Goal: Task Accomplishment & Management: Manage account settings

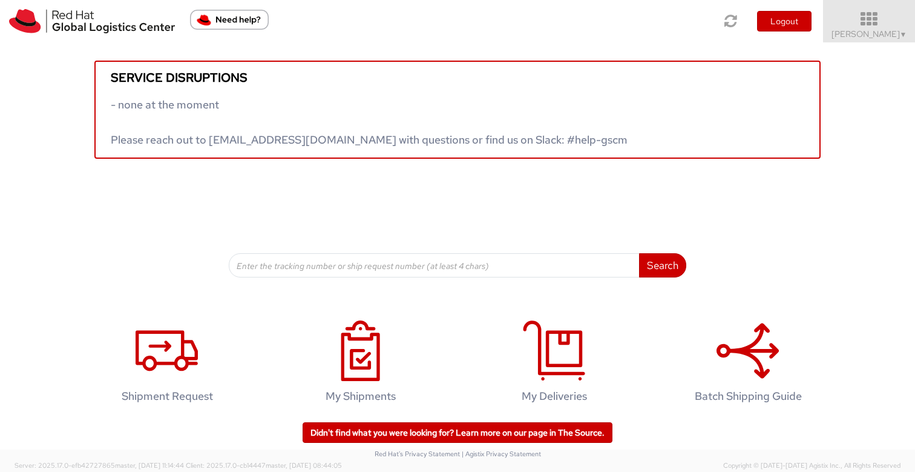
click at [863, 32] on span "Sona Mala ▼" at bounding box center [870, 33] width 76 height 11
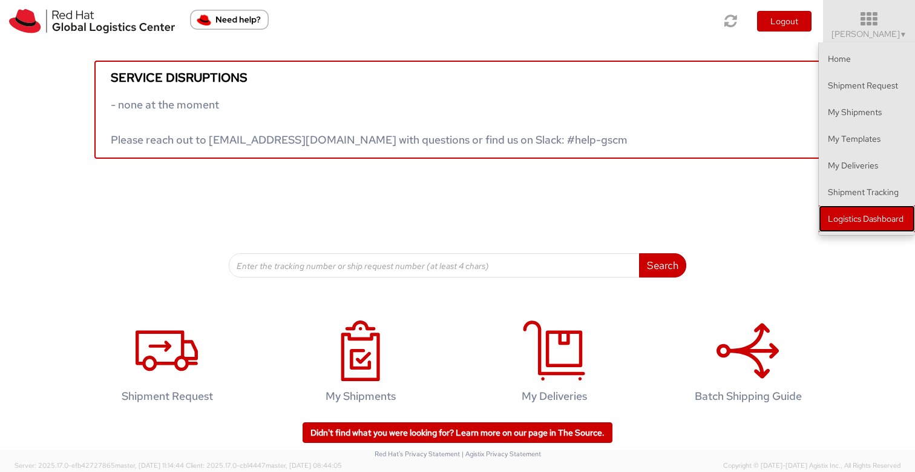
click at [855, 220] on link "Logistics Dashboard" at bounding box center [867, 218] width 96 height 27
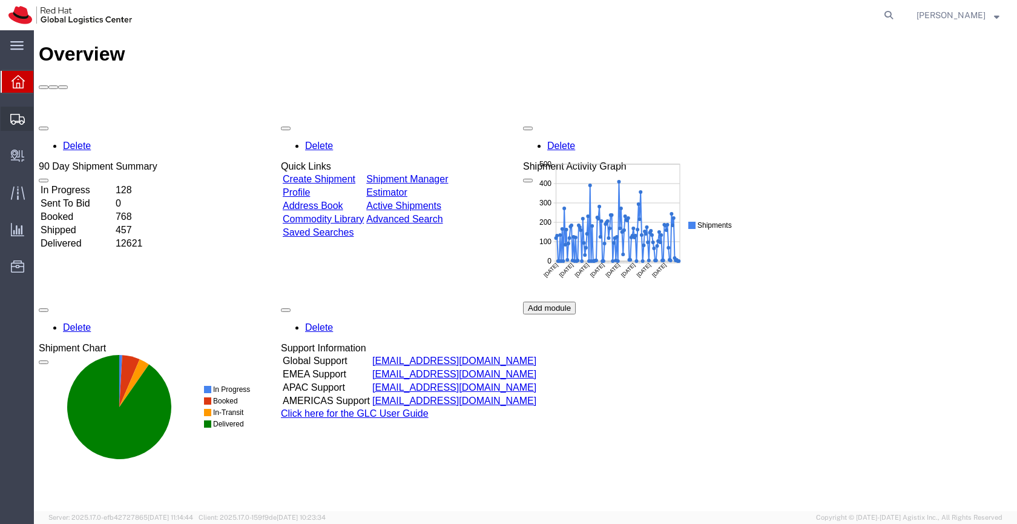
click at [13, 120] on icon at bounding box center [17, 119] width 15 height 11
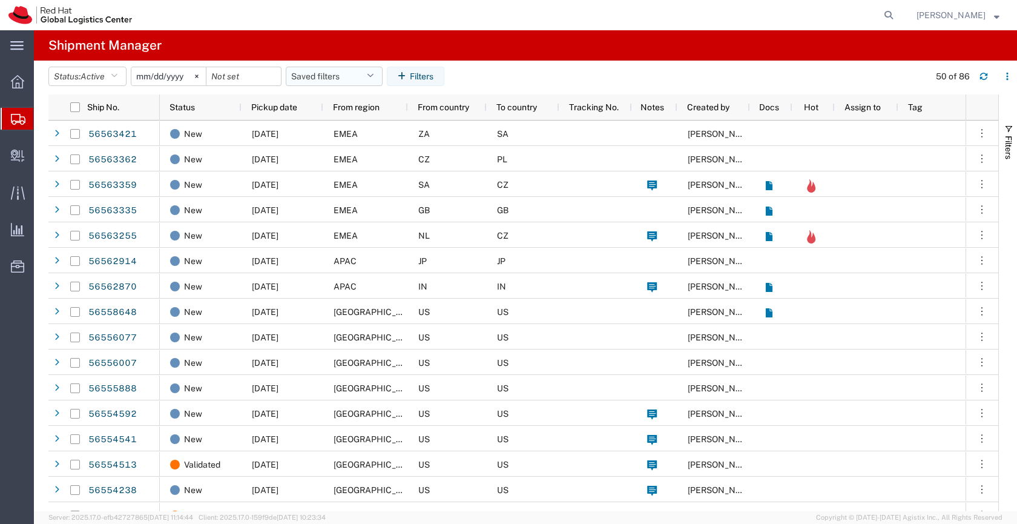
click at [317, 76] on button "Saved filters" at bounding box center [334, 76] width 97 height 19
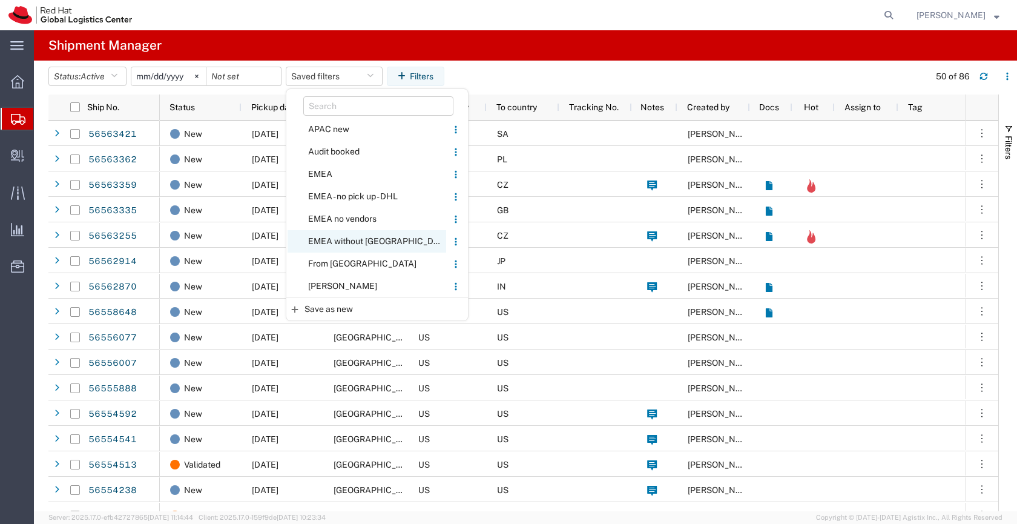
click at [333, 238] on span "EMEA without [GEOGRAPHIC_DATA]" at bounding box center [367, 241] width 159 height 22
type input "[DATE]"
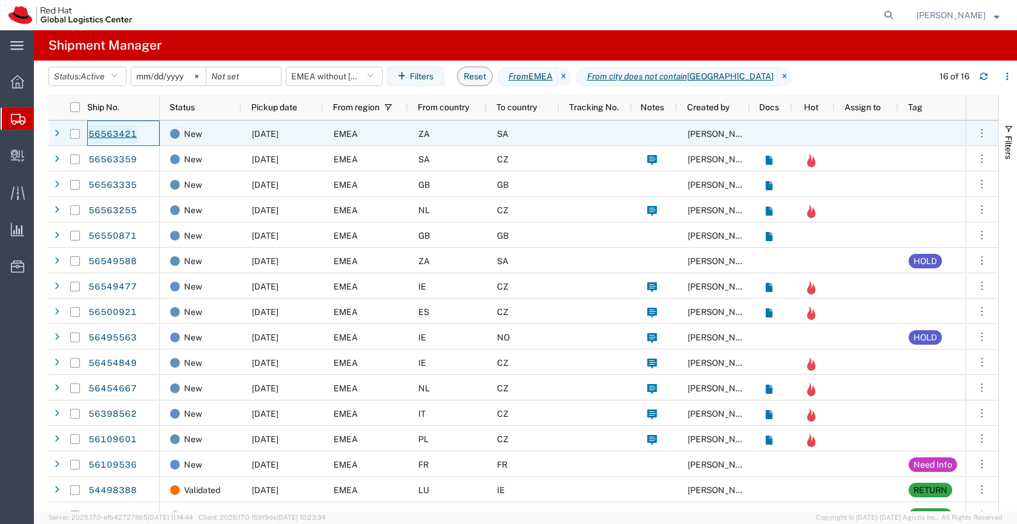
click at [128, 130] on link "56563421" at bounding box center [113, 134] width 50 height 19
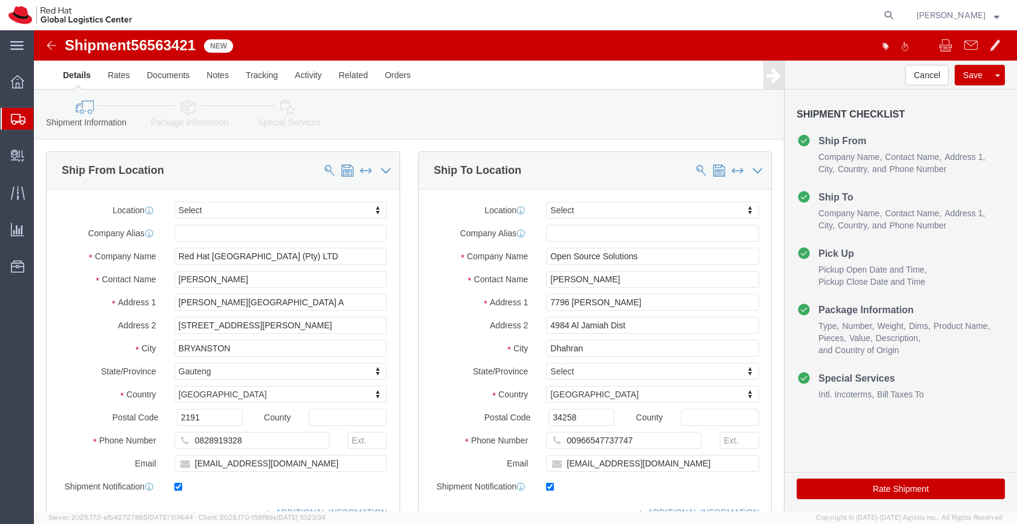
select select
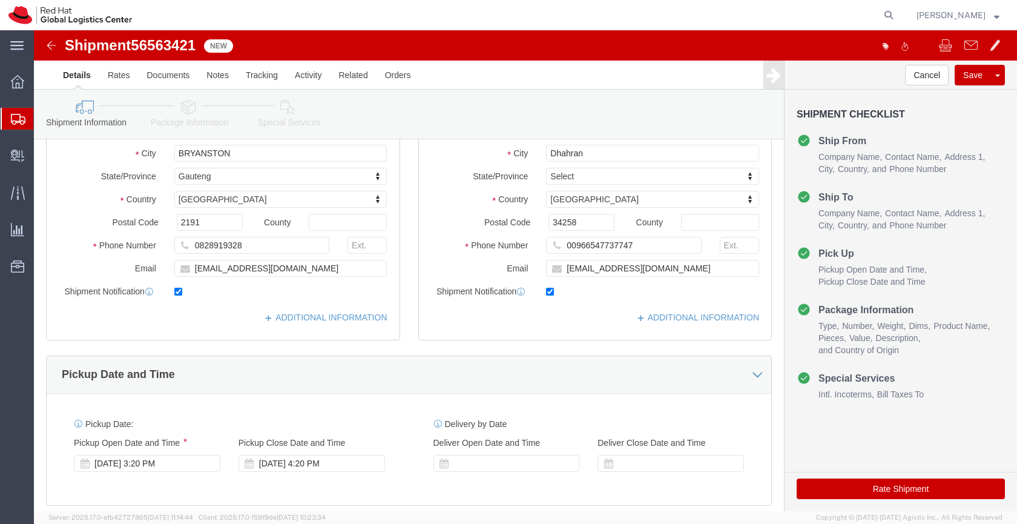
scroll to position [198, 0]
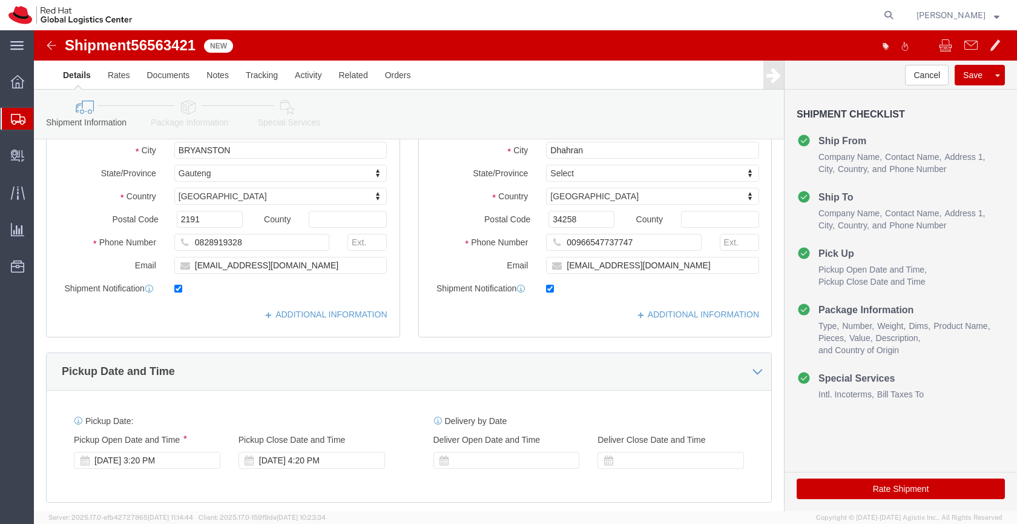
click icon
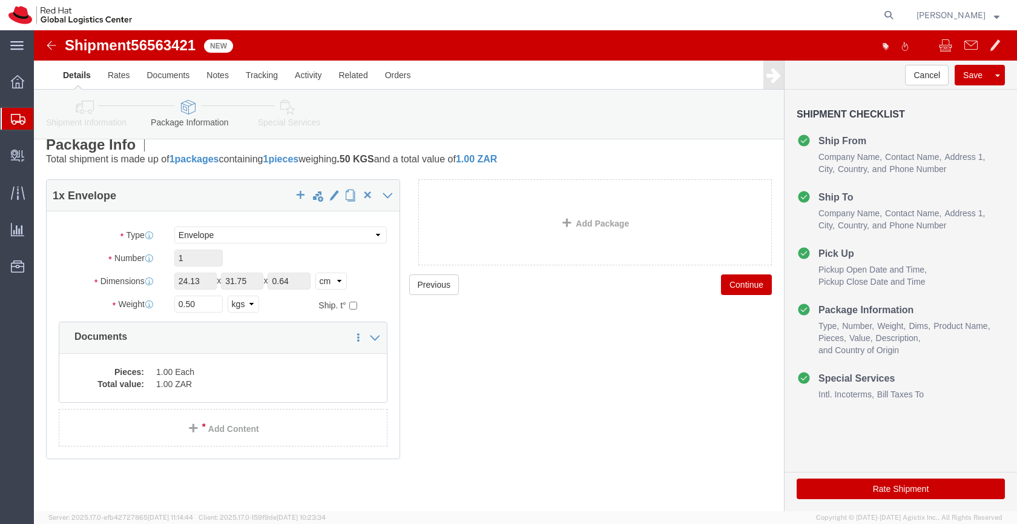
scroll to position [13, 0]
click dd "1.00 Each"
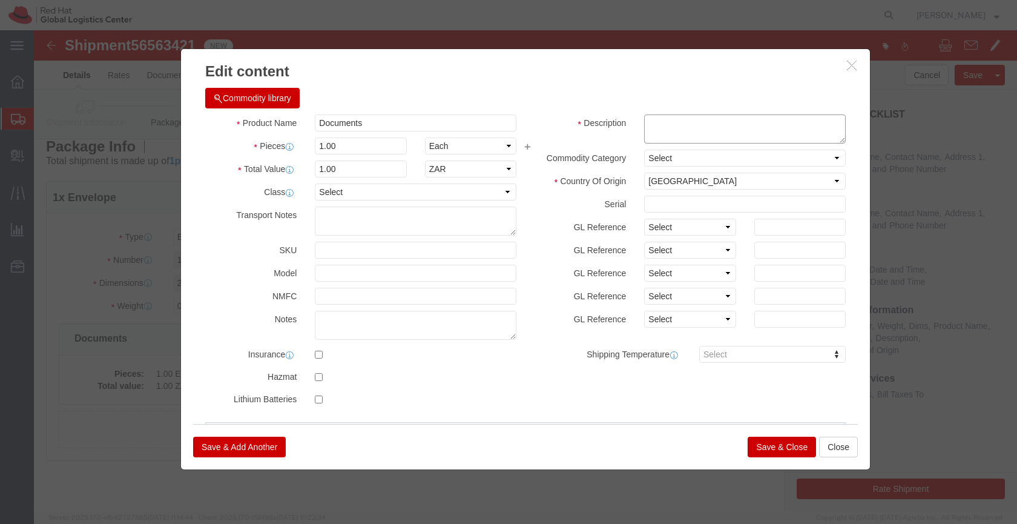
click textarea
type textarea "Contract"
click button "Save & Close"
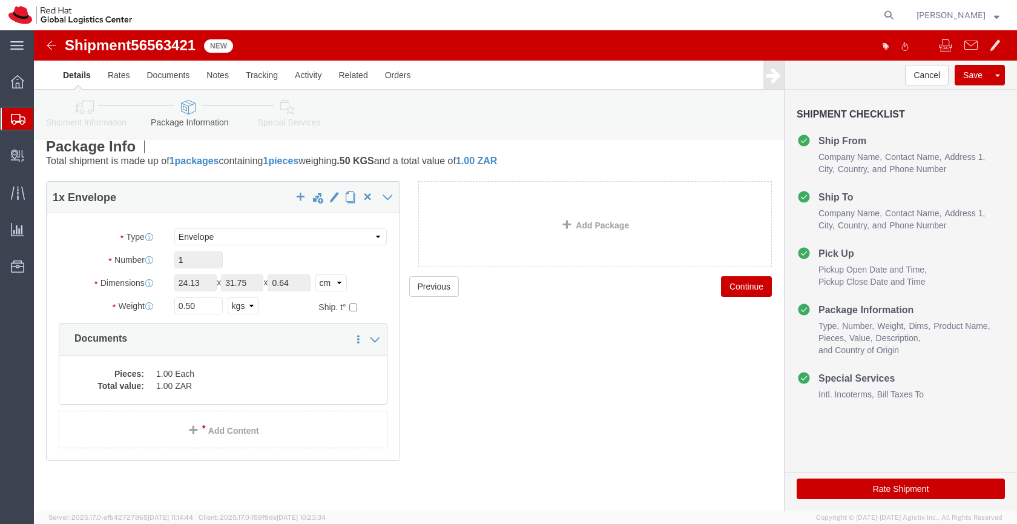
click icon
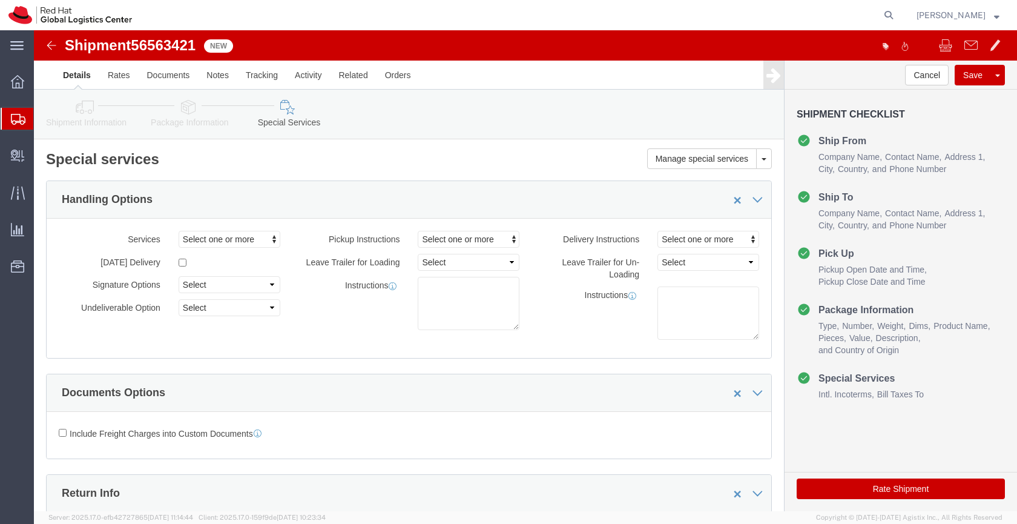
click button "Rate Shipment"
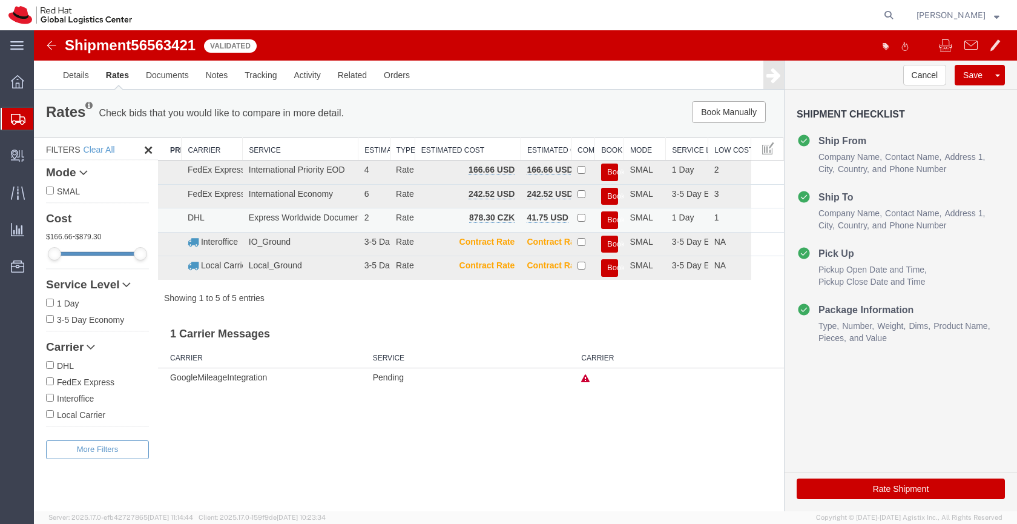
click at [609, 216] on button "Book" at bounding box center [609, 220] width 17 height 18
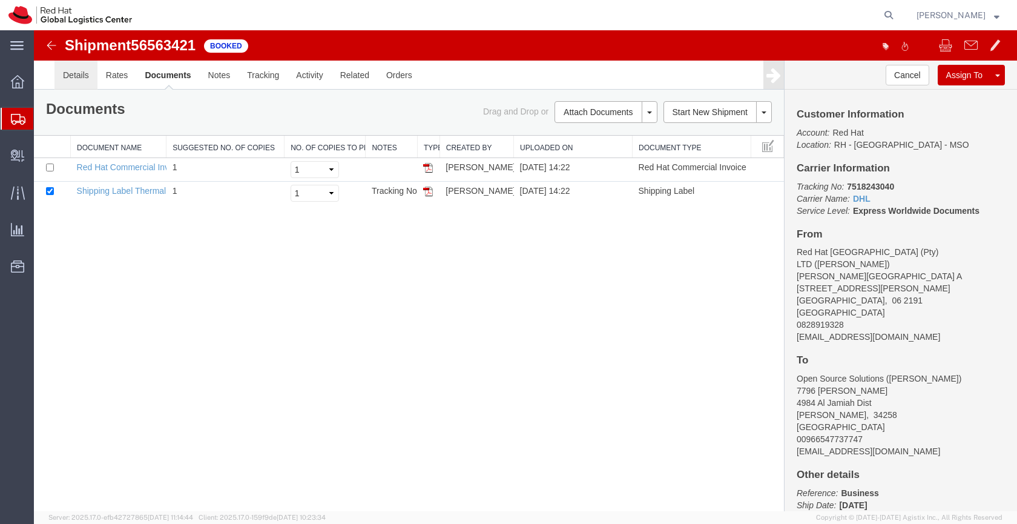
click at [79, 71] on link "Details" at bounding box center [75, 75] width 43 height 29
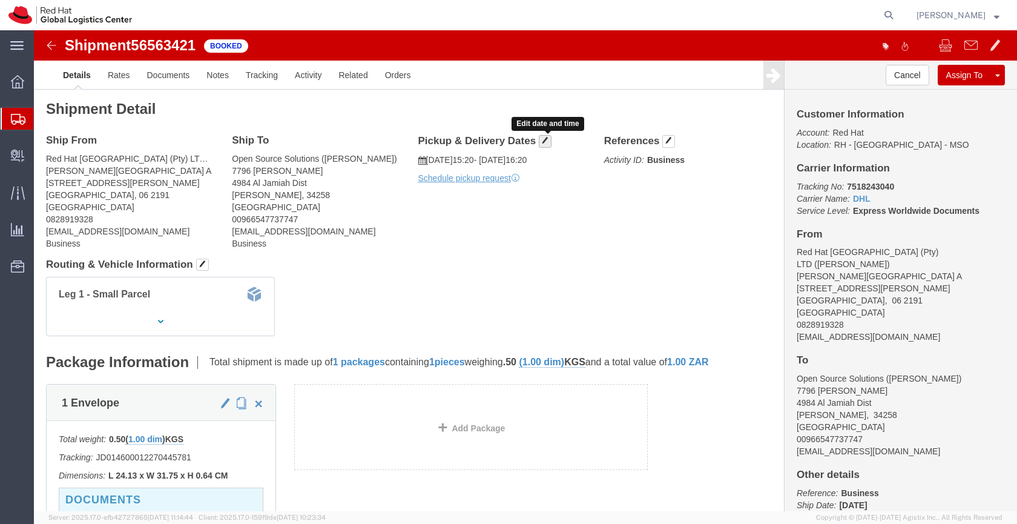
click span "button"
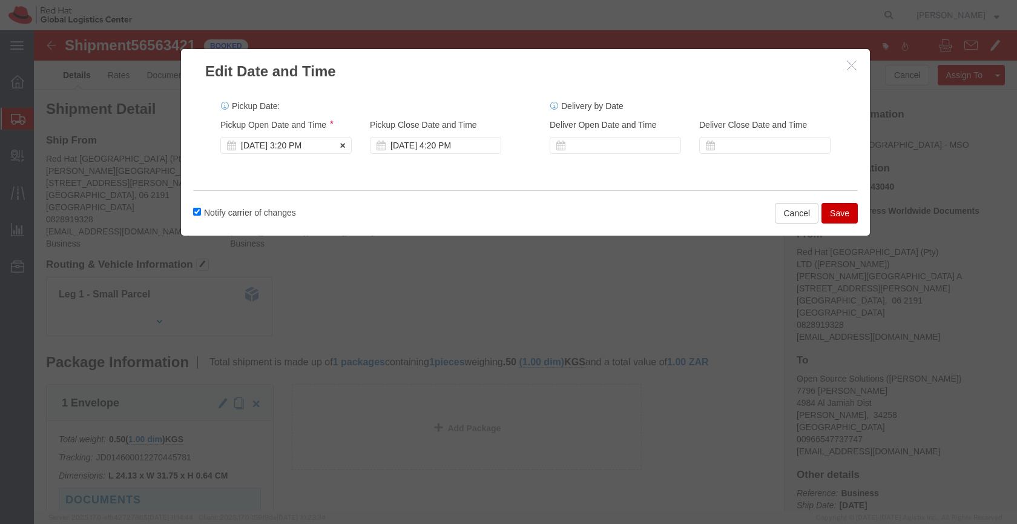
click div "[DATE] 3:20 PM"
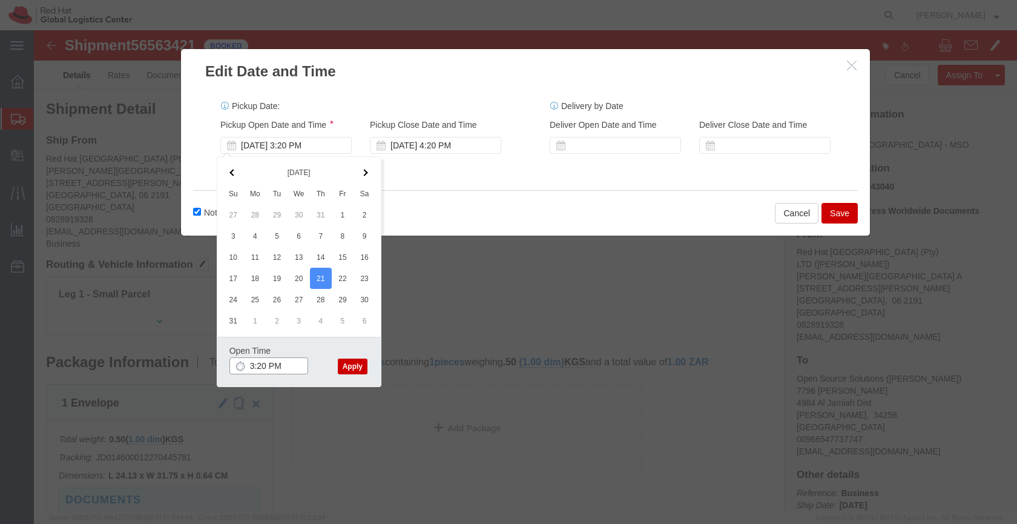
click input "3:20 PM"
type input "3:00 PM"
click button "Apply"
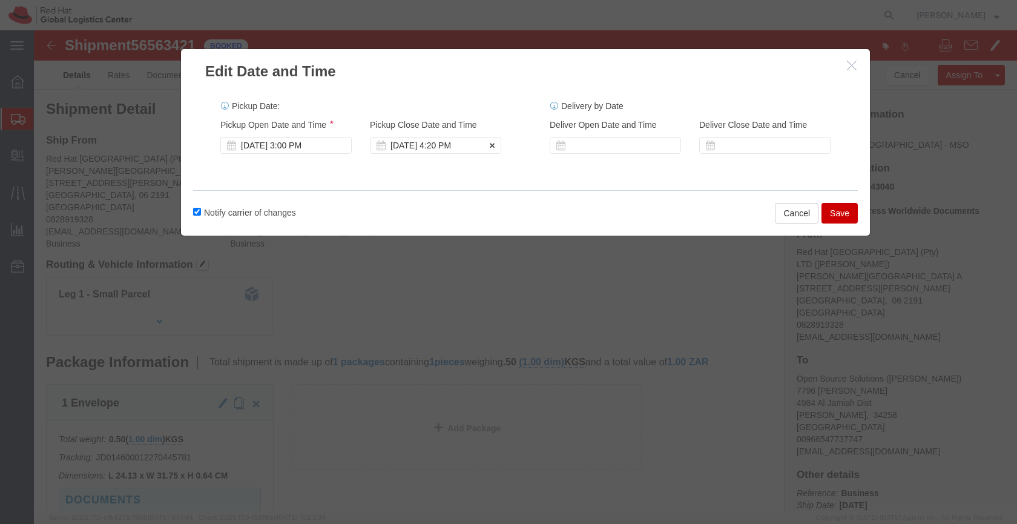
click div "[DATE] 4:20 PM"
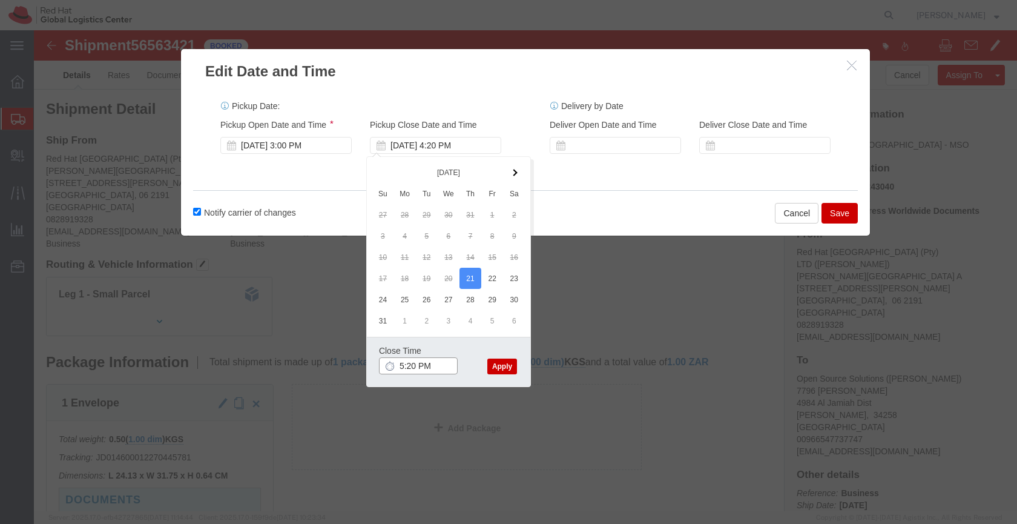
click input "5:20 PM"
type input "5:00 PM"
click button "Apply"
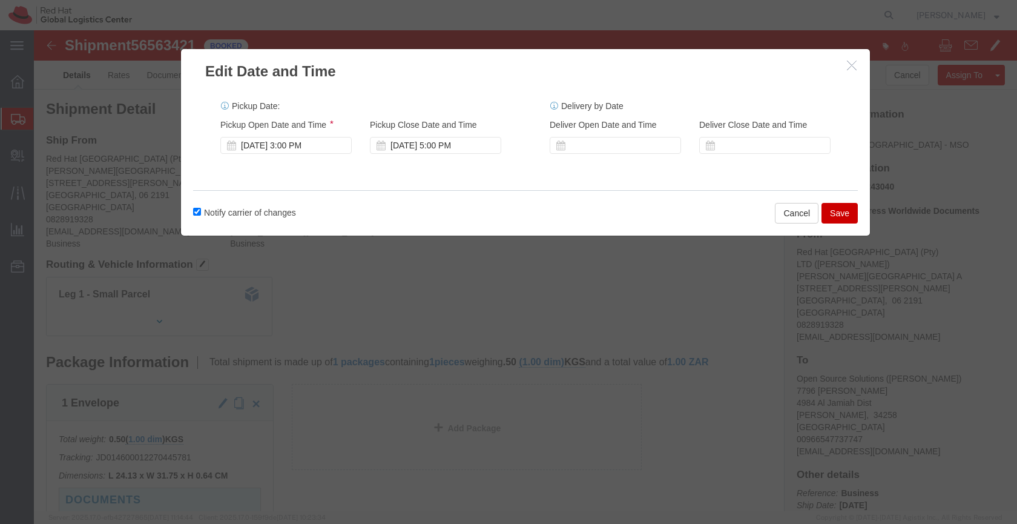
click button "Save"
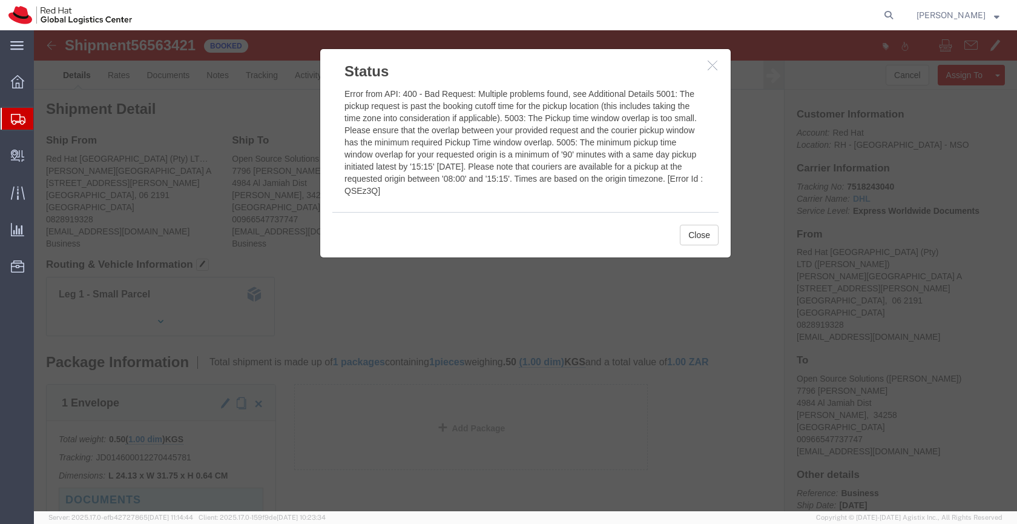
click icon "button"
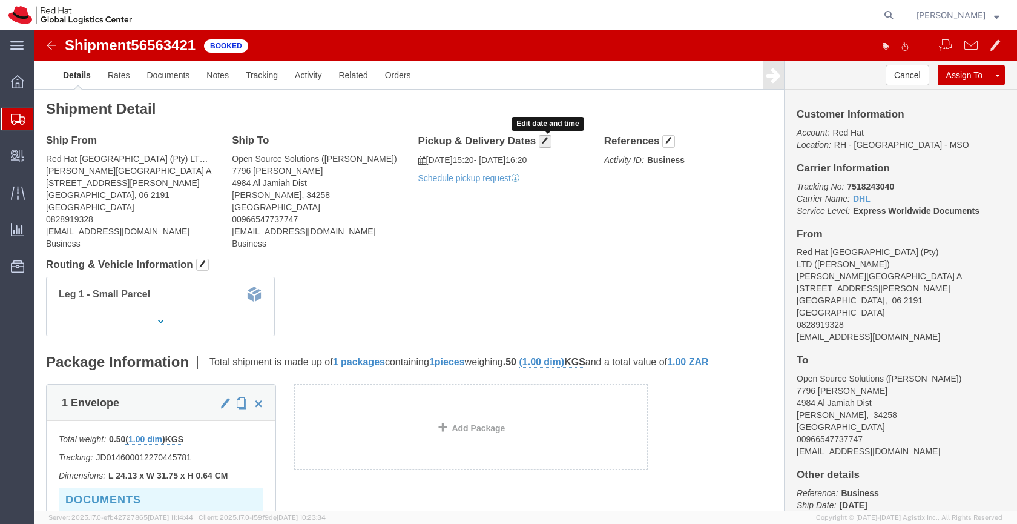
click span "button"
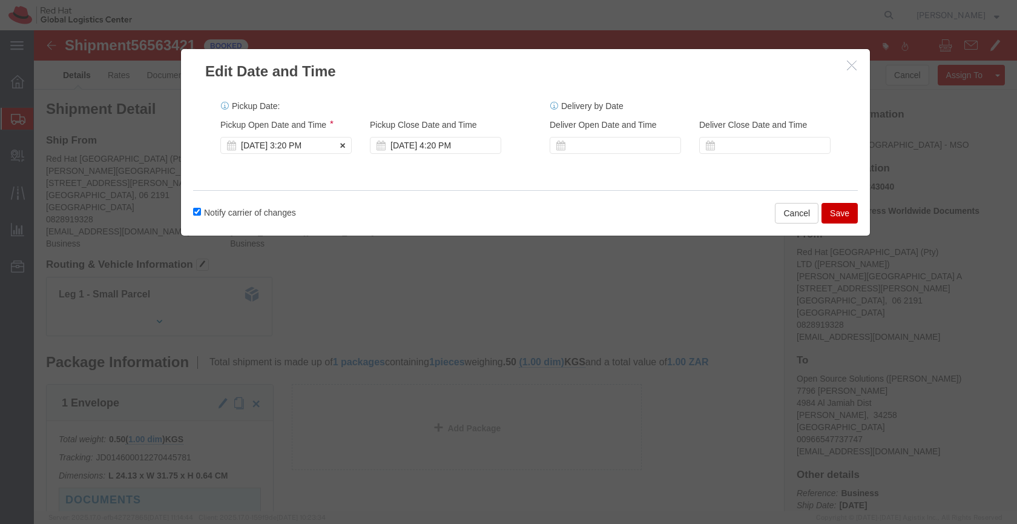
click div "[DATE] 3:20 PM"
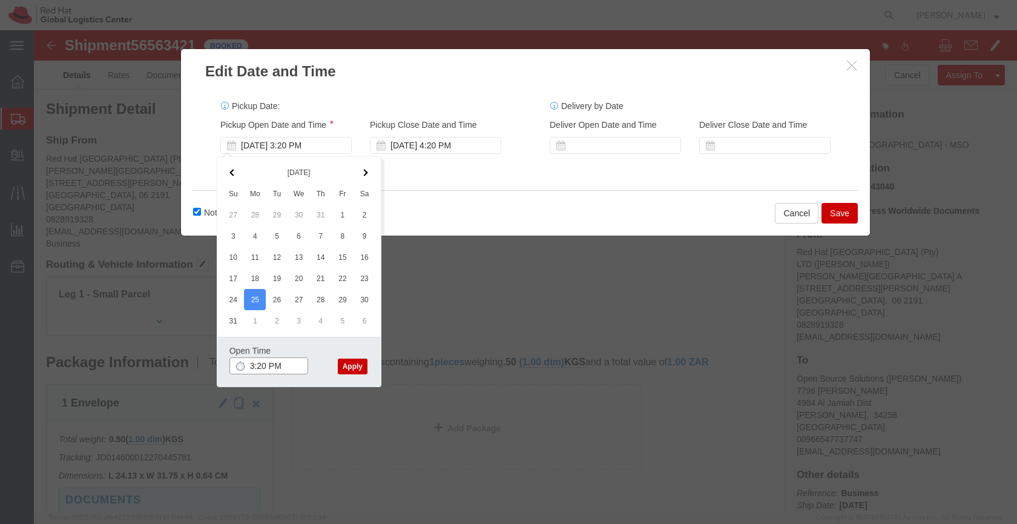
click input "3:20 PM"
click input "9:20 PM"
click input "9:00 PM"
type input "12:00 PM"
click button "Apply"
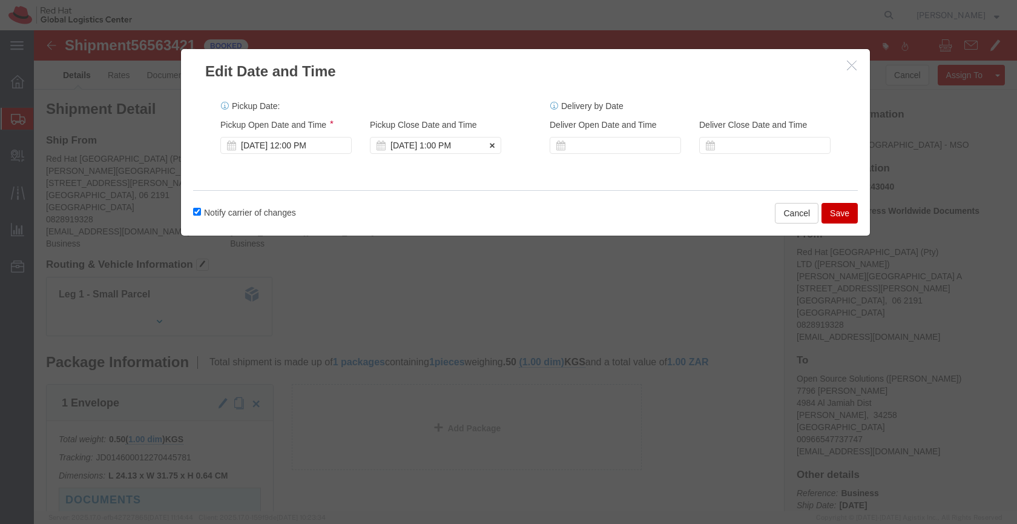
click div "[DATE] 1:00 PM"
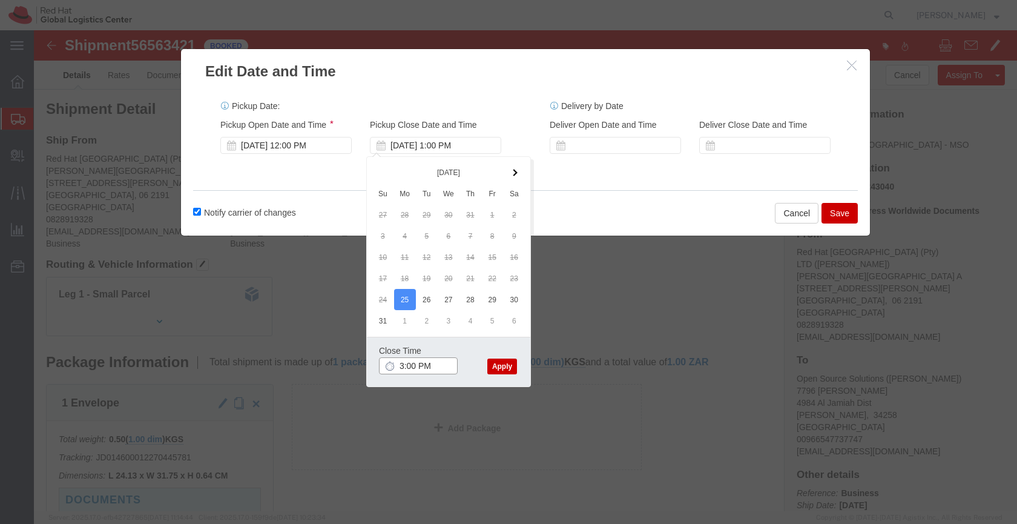
type input "3:00 PM"
click button "Apply"
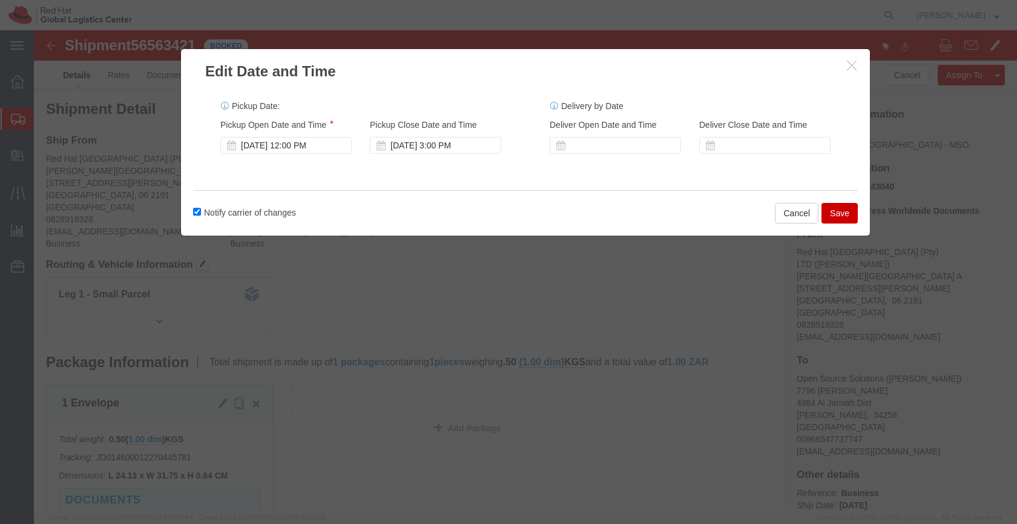
click button "Save"
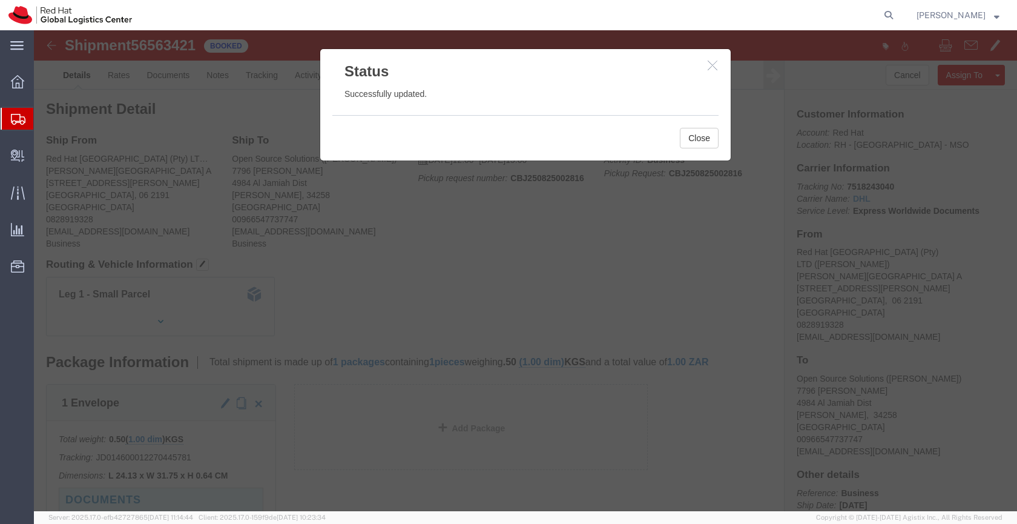
click icon "button"
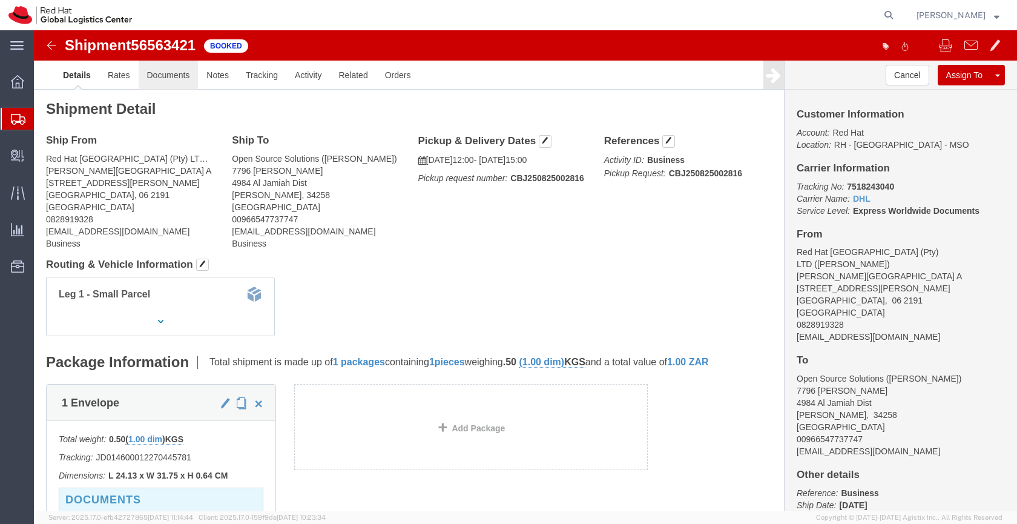
click link "Documents"
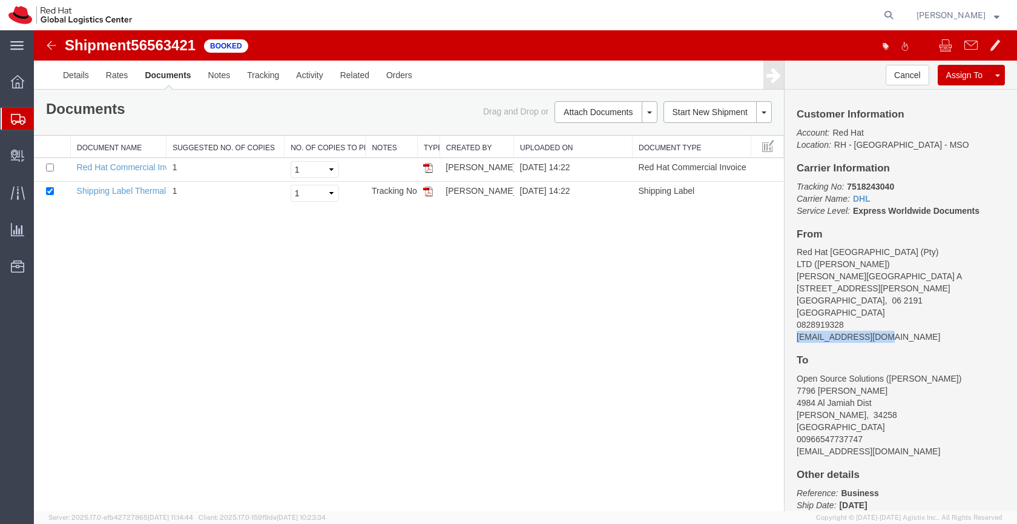
drag, startPoint x: 882, startPoint y: 326, endPoint x: 796, endPoint y: 328, distance: 85.4
click at [797, 328] on address "Red Hat [GEOGRAPHIC_DATA] (Pty) LTD ([PERSON_NAME]) [PERSON_NAME][GEOGRAPHIC_DA…" at bounding box center [901, 294] width 208 height 97
copy address "[EMAIL_ADDRESS][DOMAIN_NAME]"
click at [588, 145] on link "Email Documents" at bounding box center [604, 151] width 105 height 18
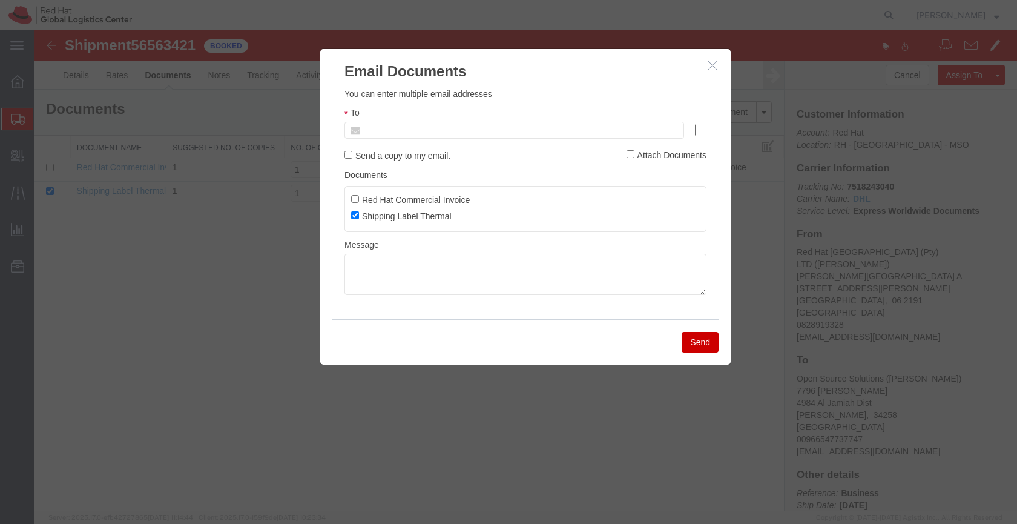
click at [414, 129] on input "text" at bounding box center [432, 130] width 142 height 16
paste input "[EMAIL_ADDRESS][DOMAIN_NAME]"
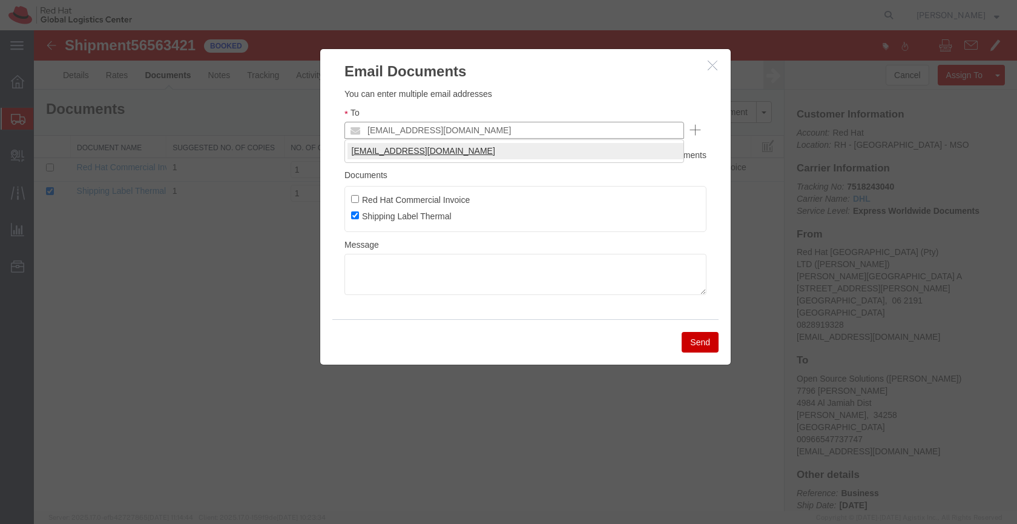
type input "[EMAIL_ADDRESS][DOMAIN_NAME]"
click at [372, 266] on textarea at bounding box center [525, 274] width 362 height 41
paste textarea "Hi A, please find the label for your shipment to B attached to this email. Plea…"
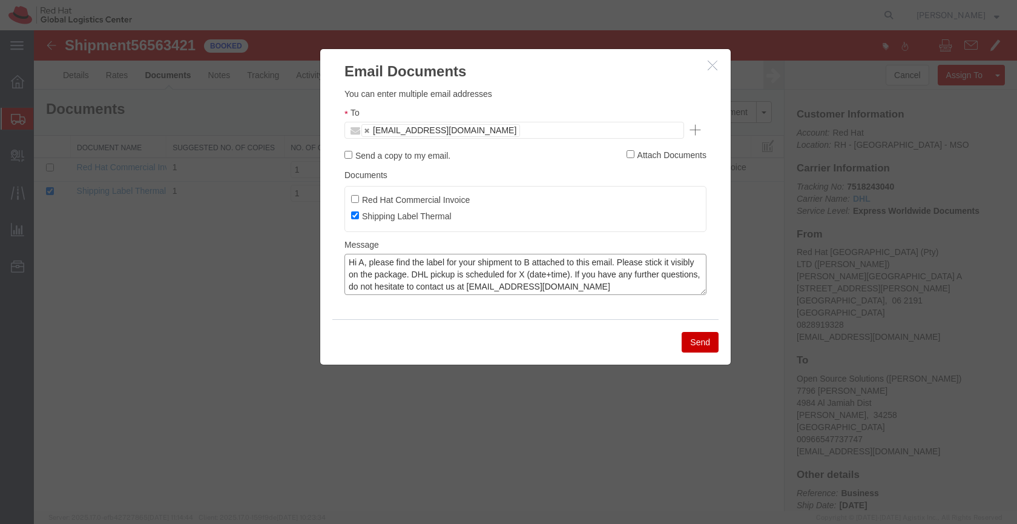
click at [364, 260] on textarea "Hi A, please find the label for your shipment to B attached to this email. Plea…" at bounding box center [525, 274] width 362 height 41
click at [533, 262] on textarea "Hi [PERSON_NAME], please find the label for your shipment to B attached to this…" at bounding box center [525, 274] width 362 height 41
click at [448, 272] on textarea "Hi [PERSON_NAME], please find the label for your shipment to [GEOGRAPHIC_DATA],…" at bounding box center [525, 274] width 362 height 41
drag, startPoint x: 577, startPoint y: 271, endPoint x: 590, endPoint y: 271, distance: 13.3
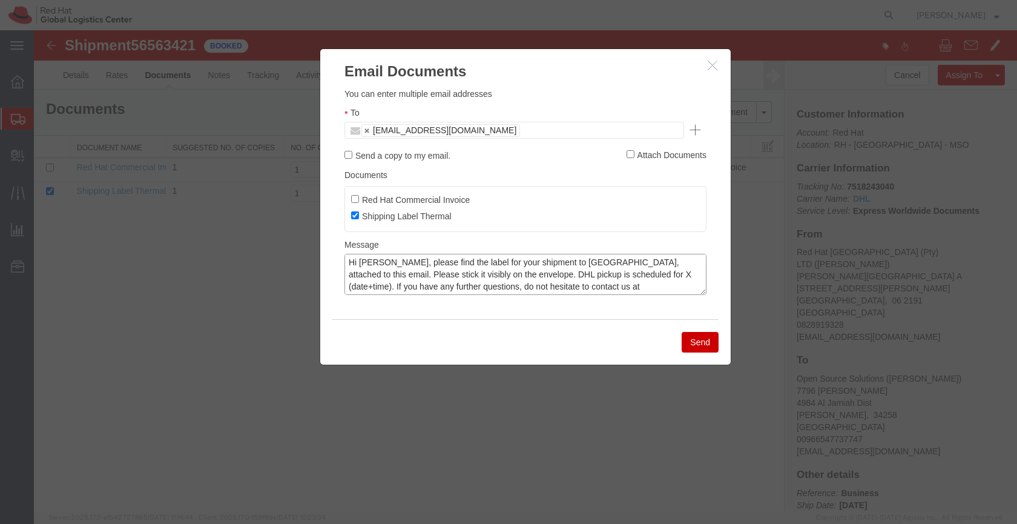
click at [577, 271] on textarea "Hi [PERSON_NAME], please find the label for your shipment to [GEOGRAPHIC_DATA],…" at bounding box center [525, 274] width 362 height 41
click at [645, 276] on textarea "Hi [PERSON_NAME], please find the label for your shipment to [GEOGRAPHIC_DATA],…" at bounding box center [525, 274] width 362 height 41
click at [395, 270] on textarea "Hi [PERSON_NAME], please find the label for your shipment to [GEOGRAPHIC_DATA],…" at bounding box center [525, 274] width 362 height 41
click at [589, 272] on textarea "Hi [PERSON_NAME], please find the label for your shipment to [GEOGRAPHIC_DATA],…" at bounding box center [525, 274] width 362 height 41
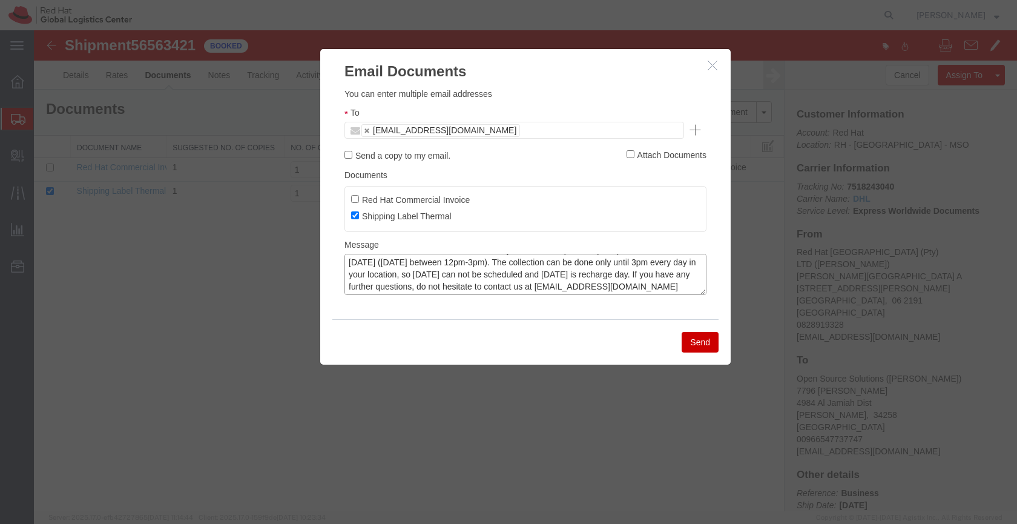
scroll to position [22, 0]
click at [348, 275] on textarea "Hi [PERSON_NAME], please find the label for your shipment to [GEOGRAPHIC_DATA],…" at bounding box center [525, 274] width 362 height 41
click at [609, 271] on textarea "Hi [PERSON_NAME], please find the label for your shipment to [GEOGRAPHIC_DATA],…" at bounding box center [525, 274] width 362 height 41
click at [592, 265] on textarea "Hi [PERSON_NAME], please find the label for your shipment to [GEOGRAPHIC_DATA],…" at bounding box center [525, 274] width 362 height 41
drag, startPoint x: 408, startPoint y: 275, endPoint x: 441, endPoint y: 272, distance: 32.8
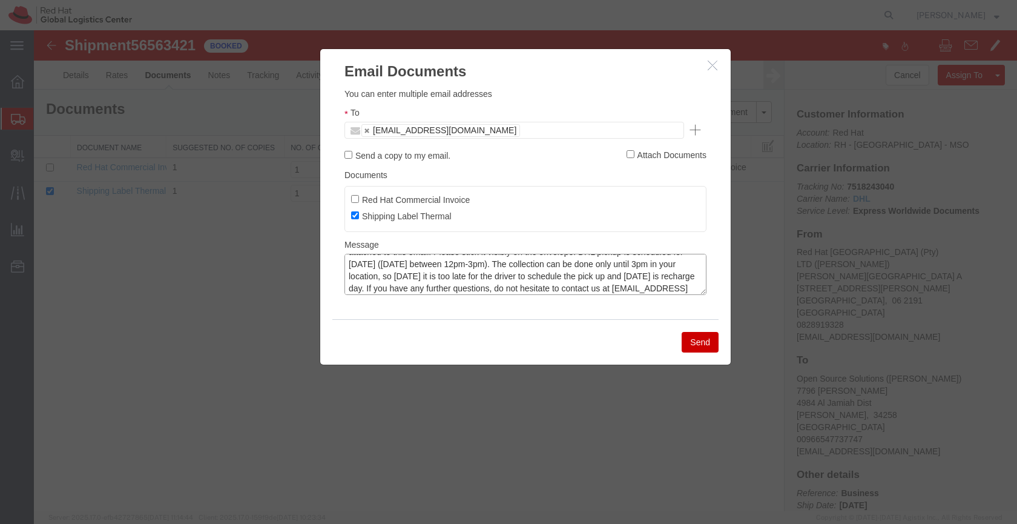
click at [441, 272] on textarea "Hi [PERSON_NAME], please find the label for your shipment to [GEOGRAPHIC_DATA],…" at bounding box center [525, 274] width 362 height 41
click at [397, 285] on textarea "Hi [PERSON_NAME], please find the label for your shipment to [GEOGRAPHIC_DATA],…" at bounding box center [525, 274] width 362 height 41
type textarea "Hi [PERSON_NAME], please find the label for your shipment to [GEOGRAPHIC_DATA],…"
click at [693, 341] on button "Send" at bounding box center [700, 342] width 37 height 21
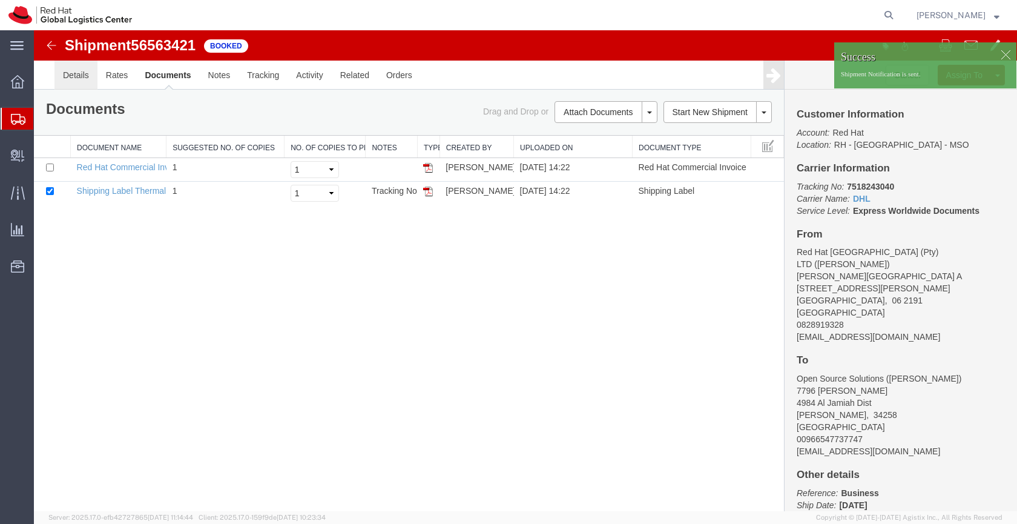
click at [79, 70] on link "Details" at bounding box center [75, 75] width 43 height 29
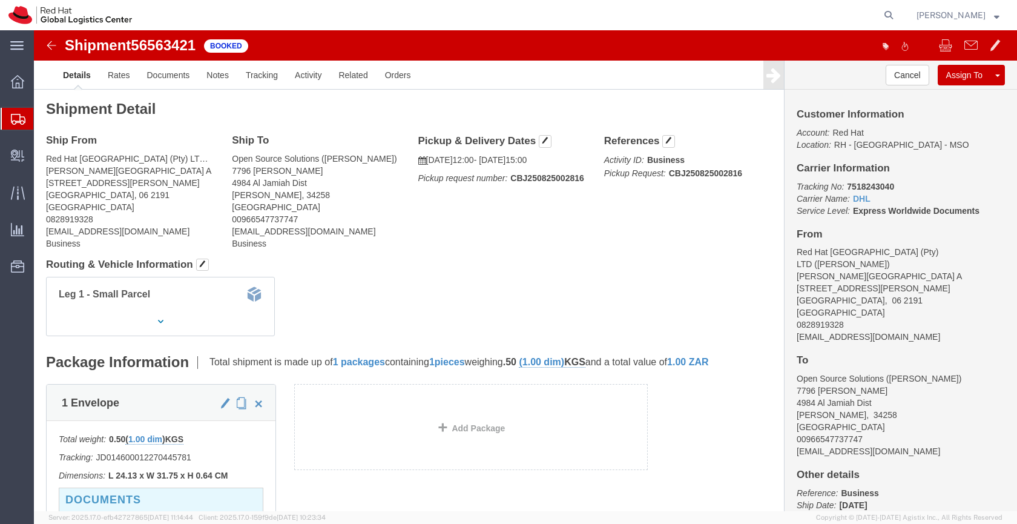
click at [17, 119] on icon at bounding box center [18, 119] width 15 height 11
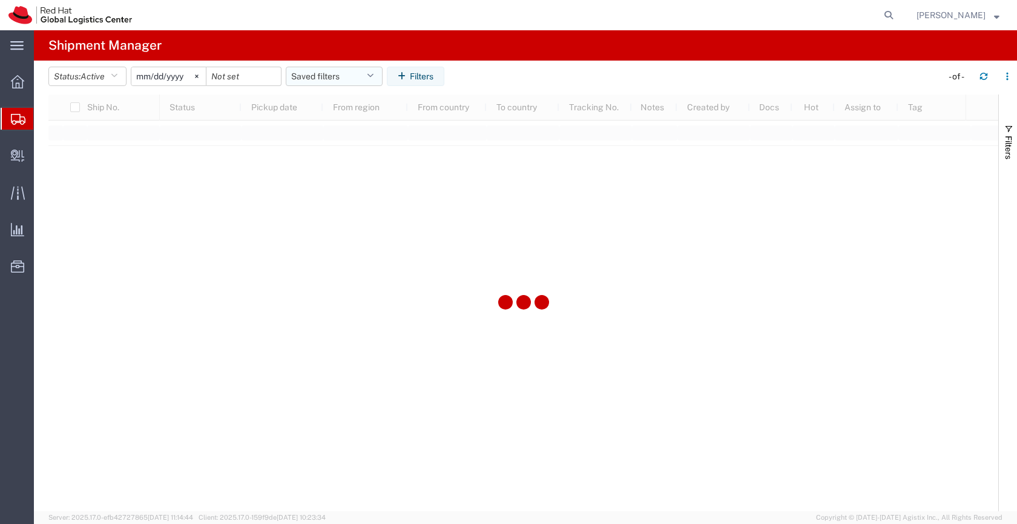
click at [318, 80] on button "Saved filters" at bounding box center [334, 76] width 97 height 19
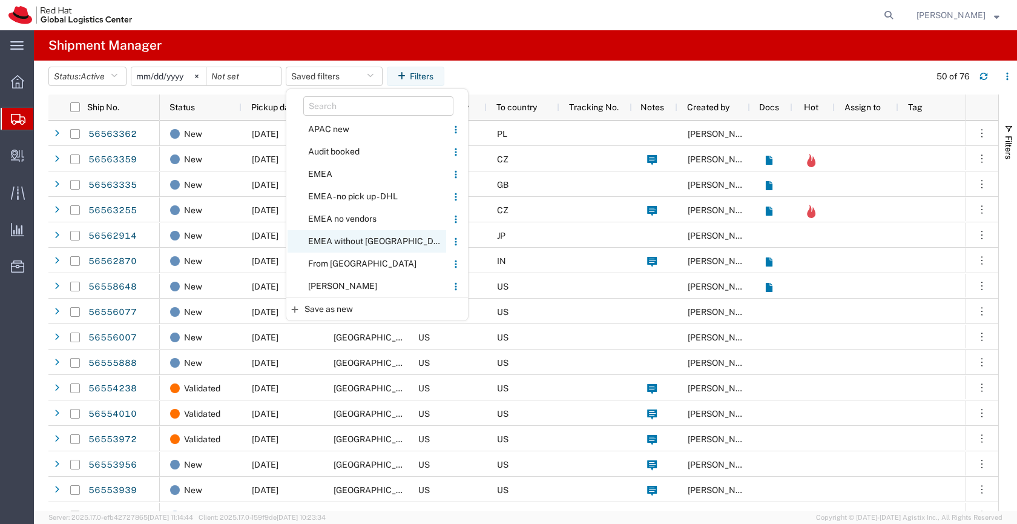
click at [331, 242] on span "EMEA without [GEOGRAPHIC_DATA]" at bounding box center [367, 241] width 159 height 22
type input "[DATE]"
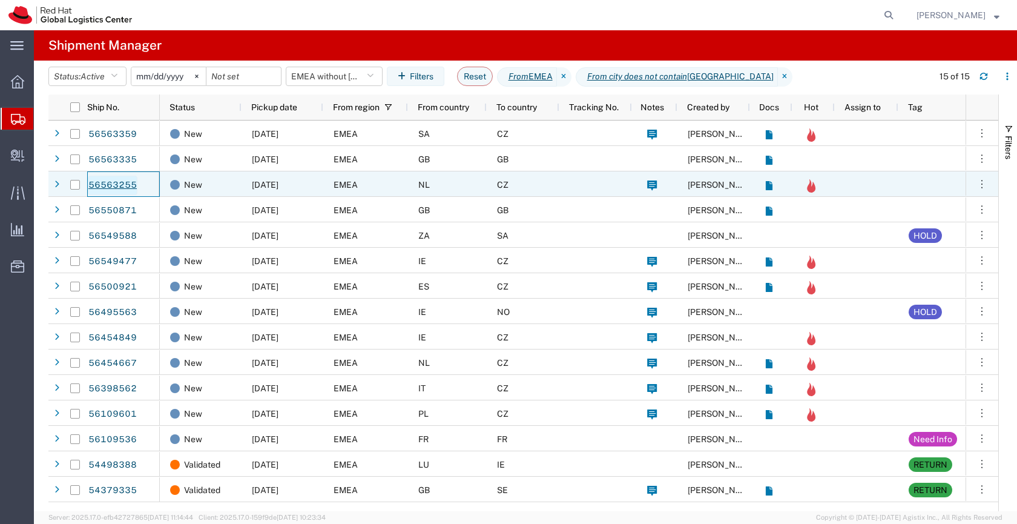
click at [126, 184] on link "56563255" at bounding box center [113, 185] width 50 height 19
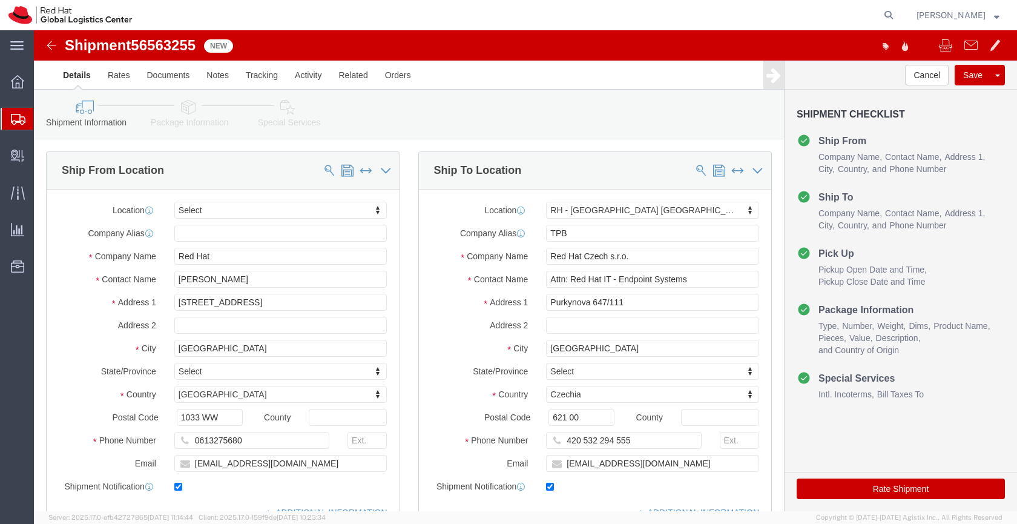
select select
select select "38036"
drag, startPoint x: 200, startPoint y: 249, endPoint x: 137, endPoint y: 247, distance: 63.6
click div "[PERSON_NAME]"
click div "Location My Profile Location [GEOGRAPHIC_DATA] - [GEOGRAPHIC_DATA] - [GEOGRAPHI…"
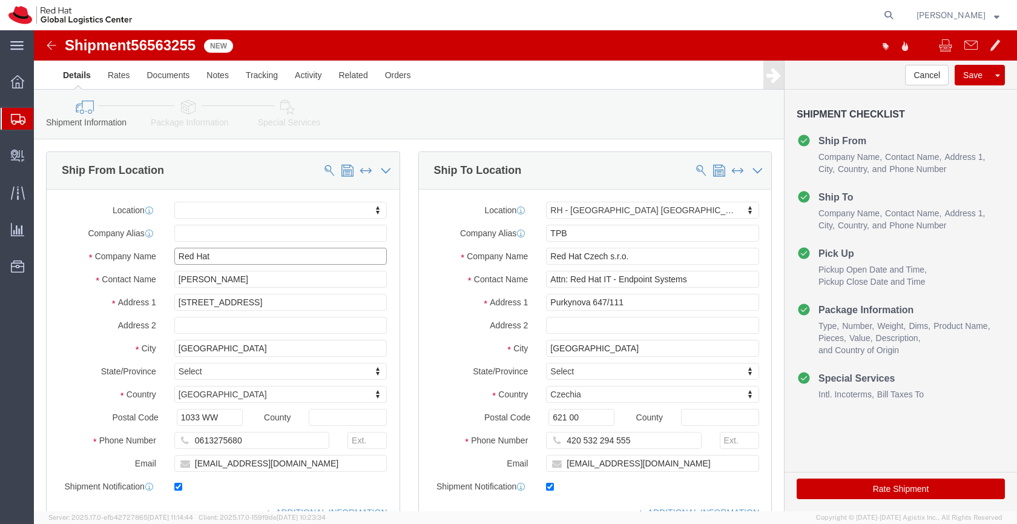
drag, startPoint x: 190, startPoint y: 227, endPoint x: 138, endPoint y: 225, distance: 51.5
click div "Red Hat"
paste input "[PERSON_NAME]"
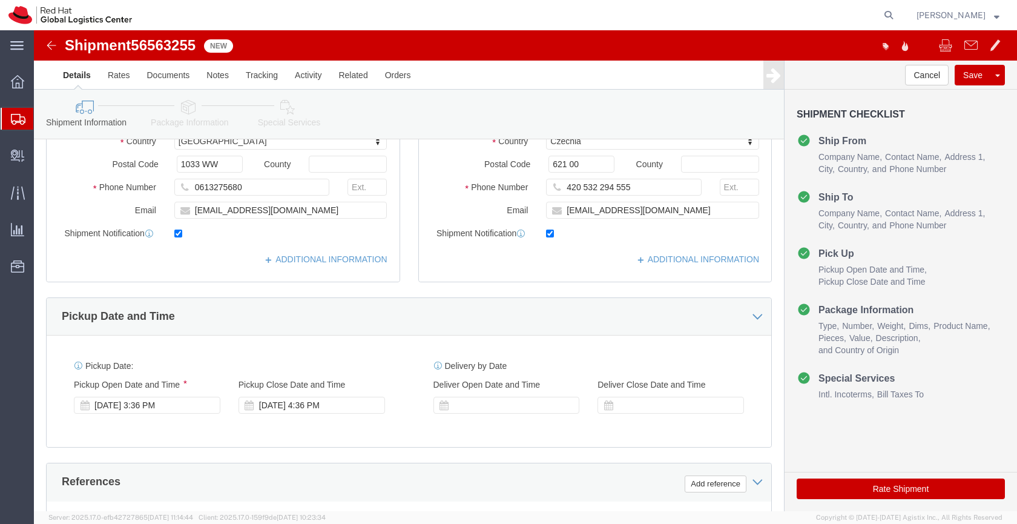
scroll to position [252, 0]
type input "[PERSON_NAME]"
click icon
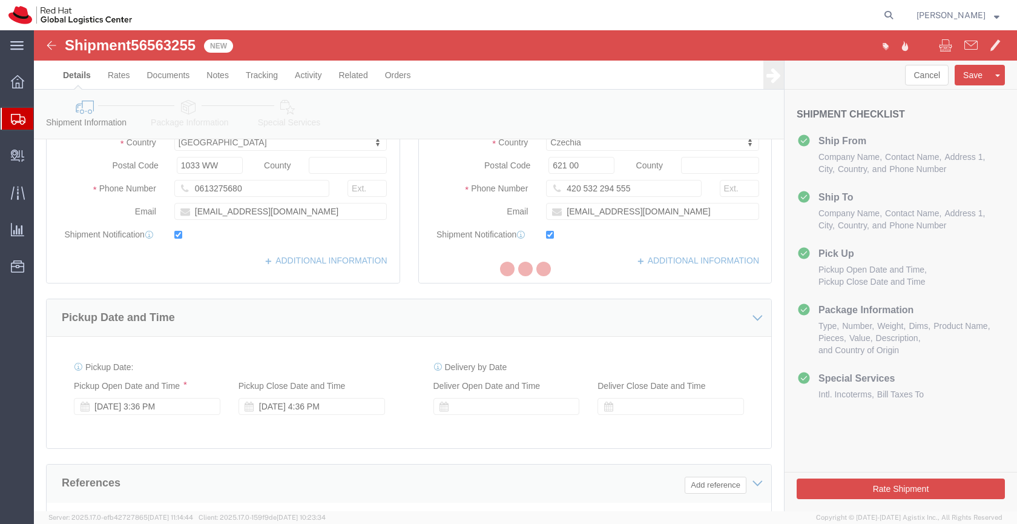
scroll to position [100, 0]
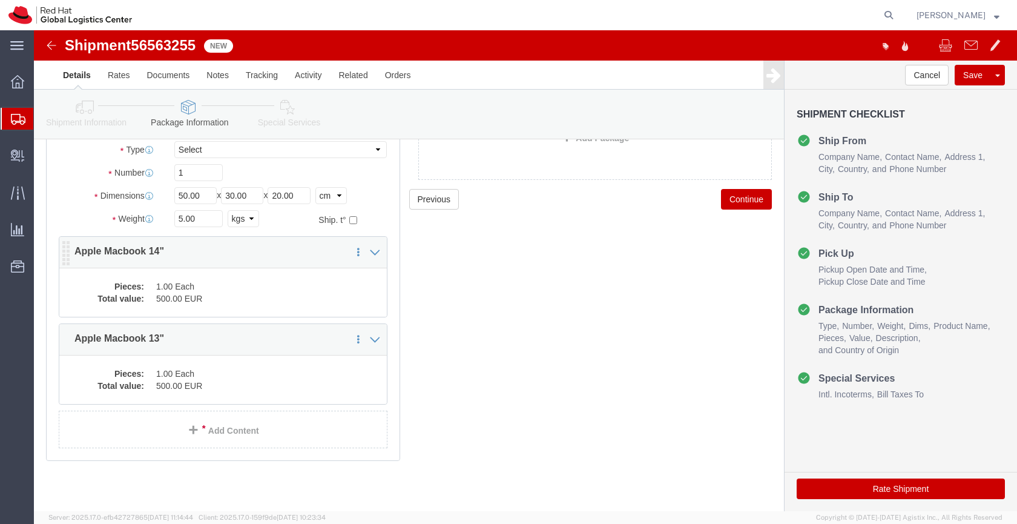
click div "Pieces: 1.00 Each Total value: 500.00 EUR"
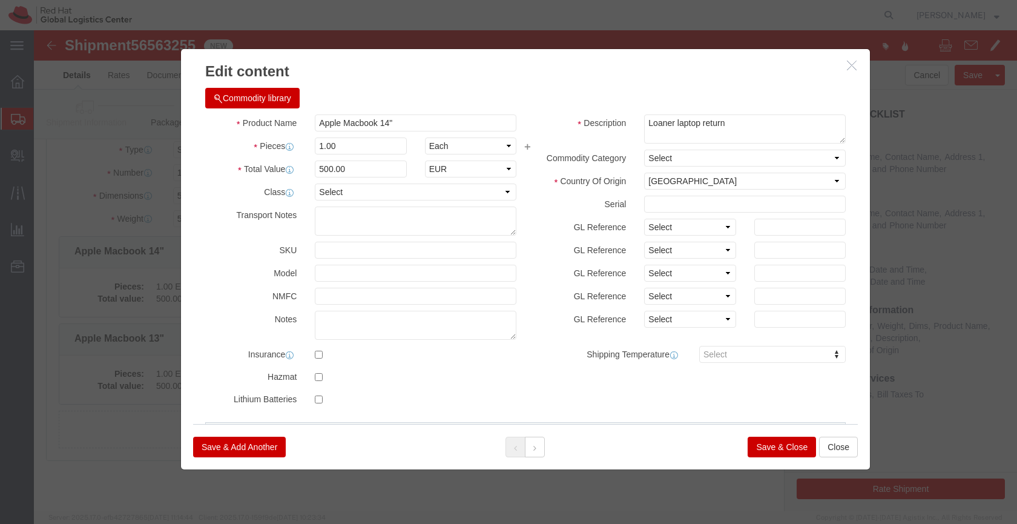
click button "Save & Close"
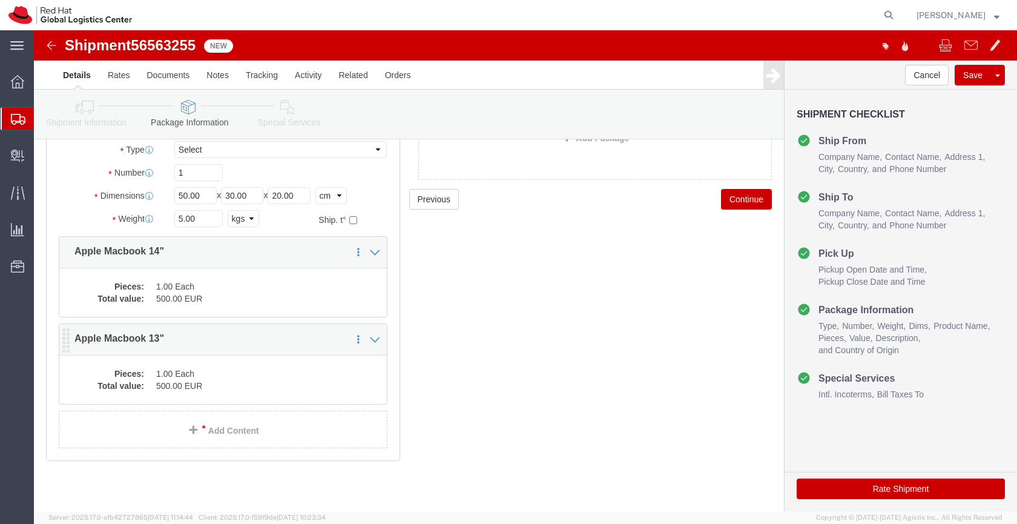
click dd "1.00 Each"
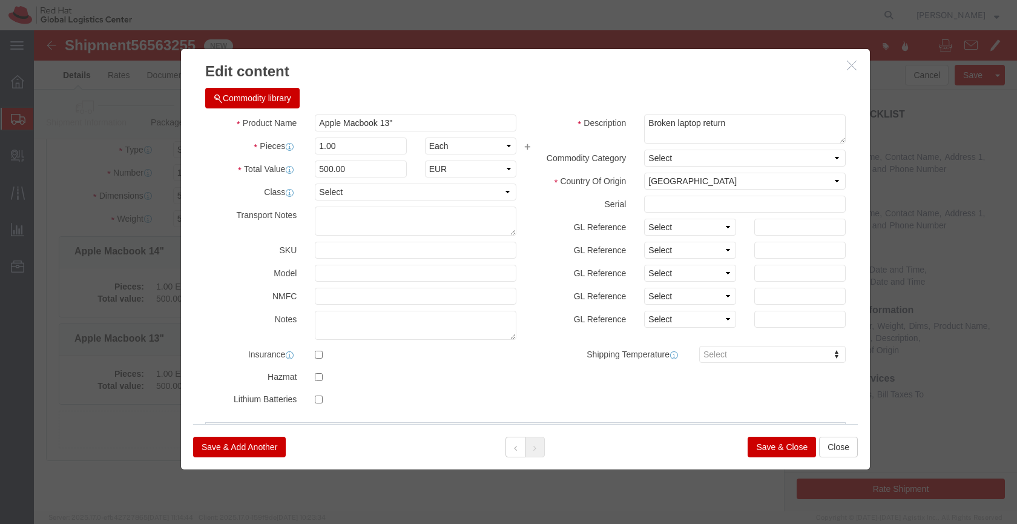
click button "Save & Close"
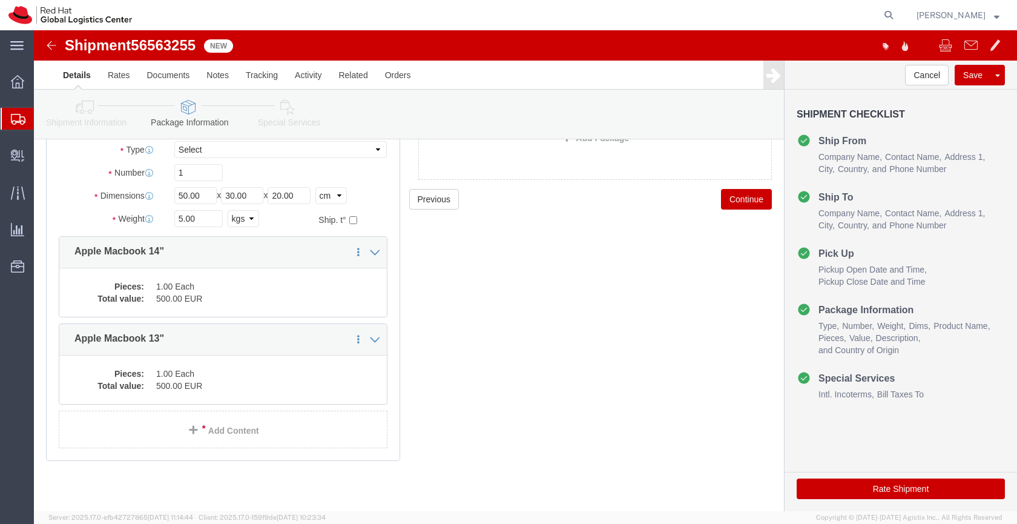
click link "Special Services"
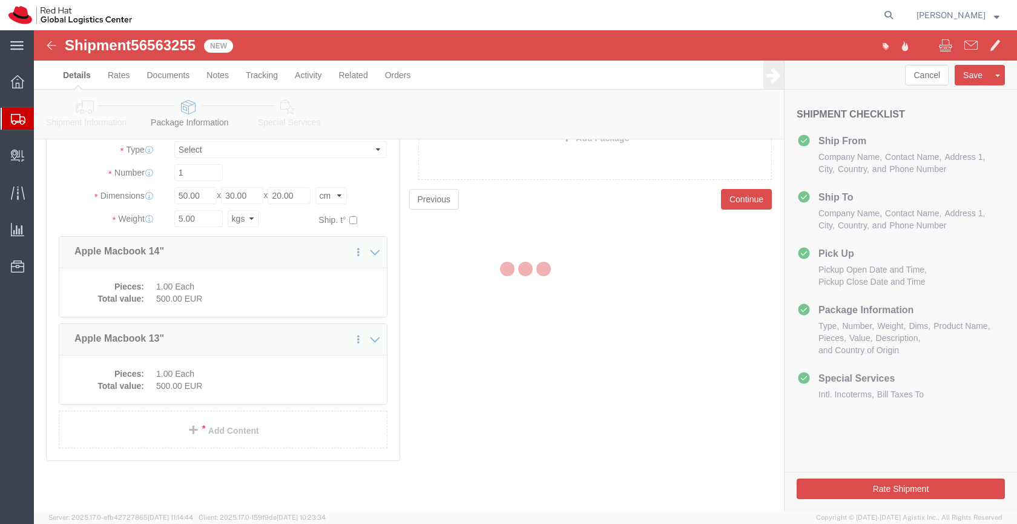
select select
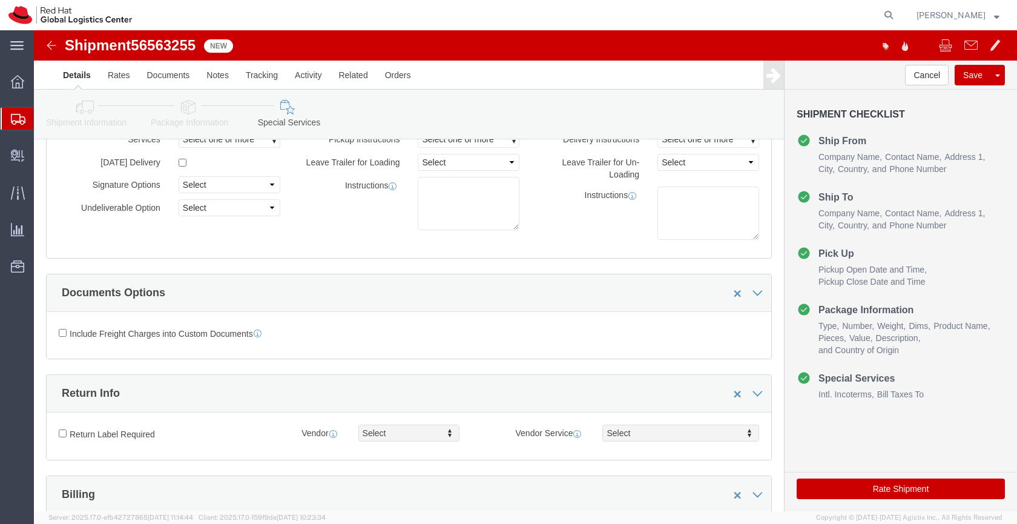
select select "COSTCENTER"
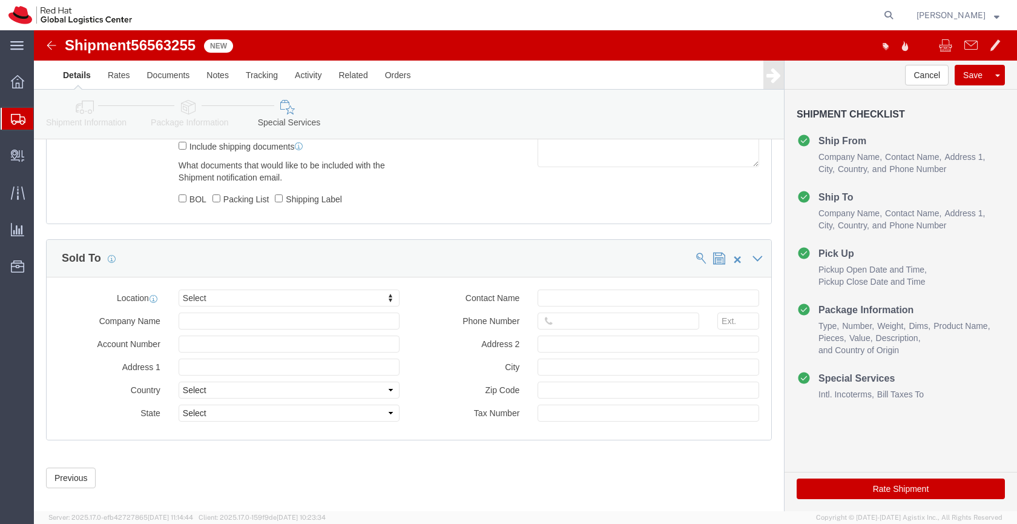
scroll to position [808, 0]
click button "Rate Shipment"
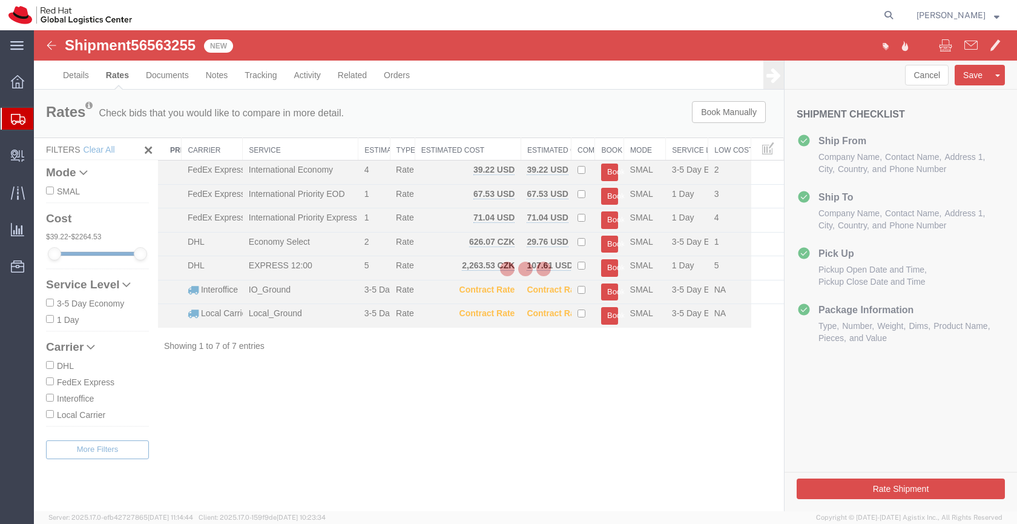
scroll to position [0, 0]
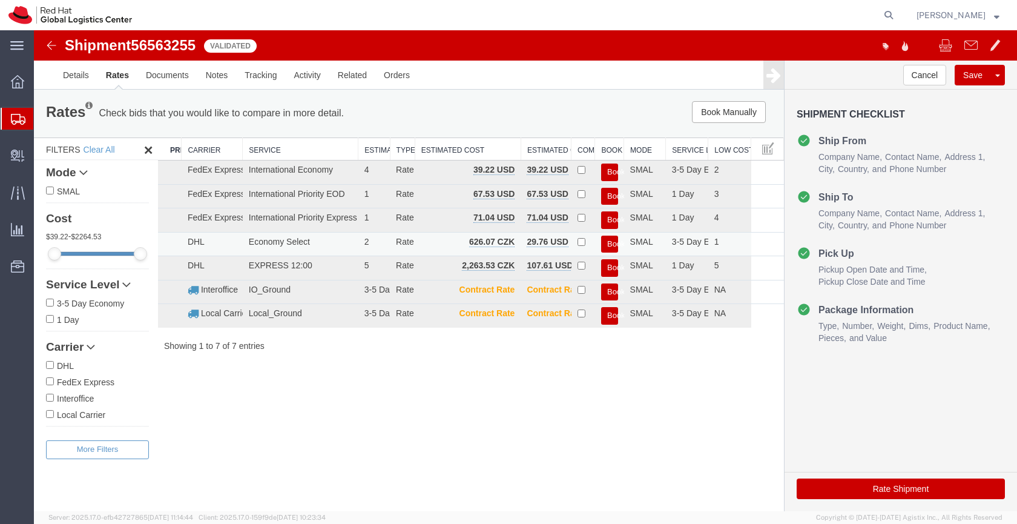
click at [611, 243] on button "Book" at bounding box center [609, 245] width 17 height 18
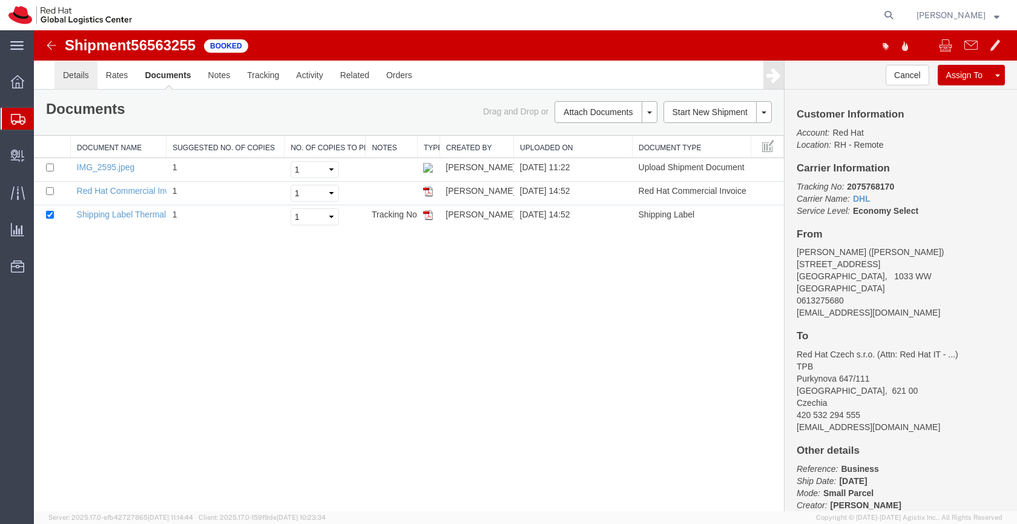
click at [78, 73] on link "Details" at bounding box center [75, 75] width 43 height 29
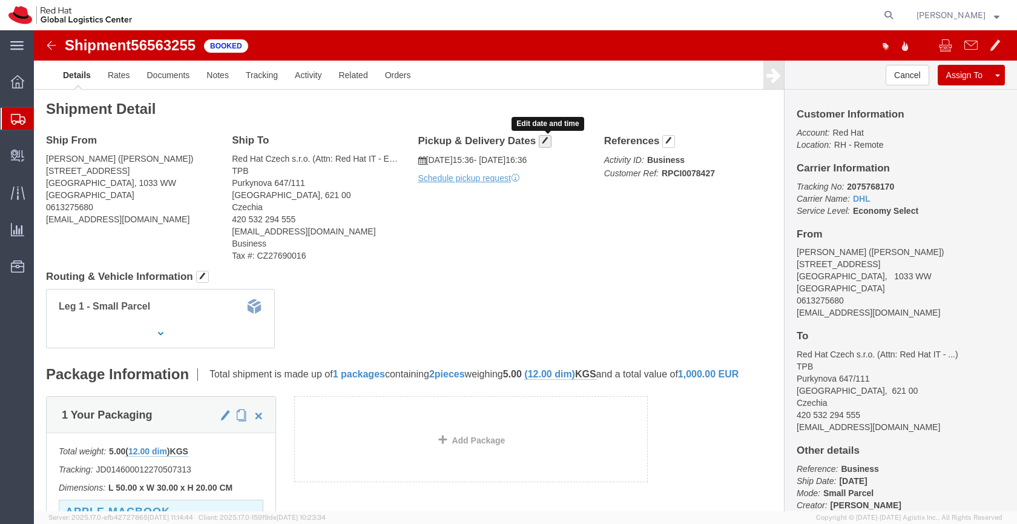
click span "button"
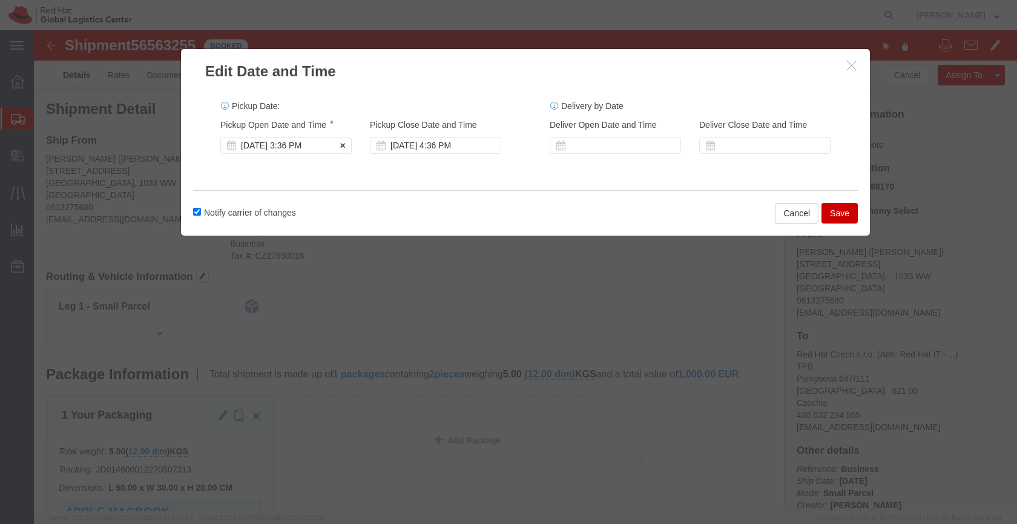
click div "[DATE] 3:36 PM"
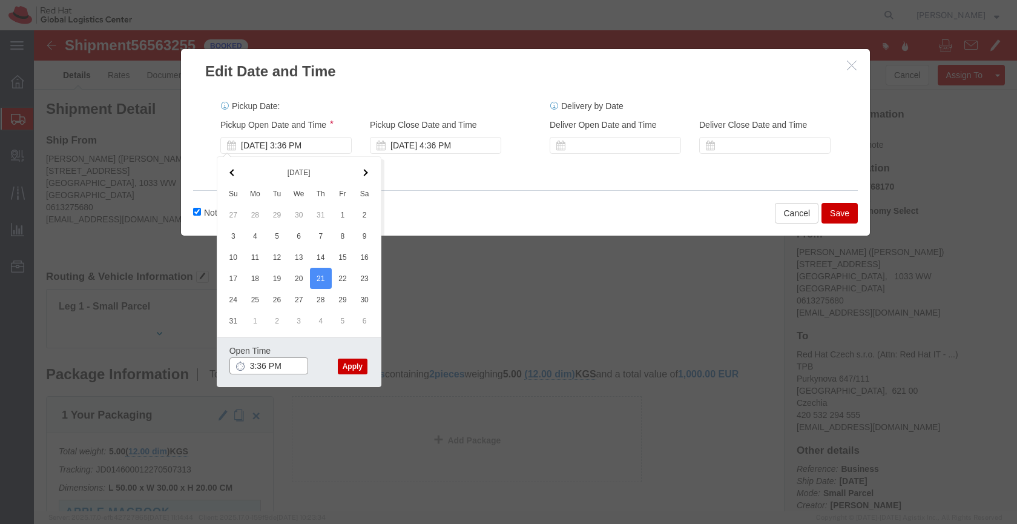
click input "3:36 PM"
type input "3:00 PM"
click button "Apply"
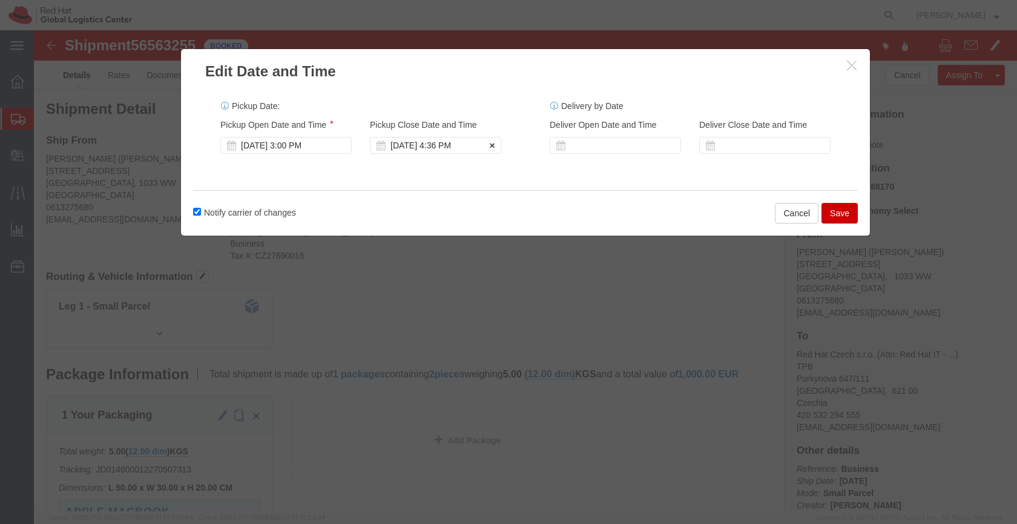
click div "[DATE] 4:36 PM"
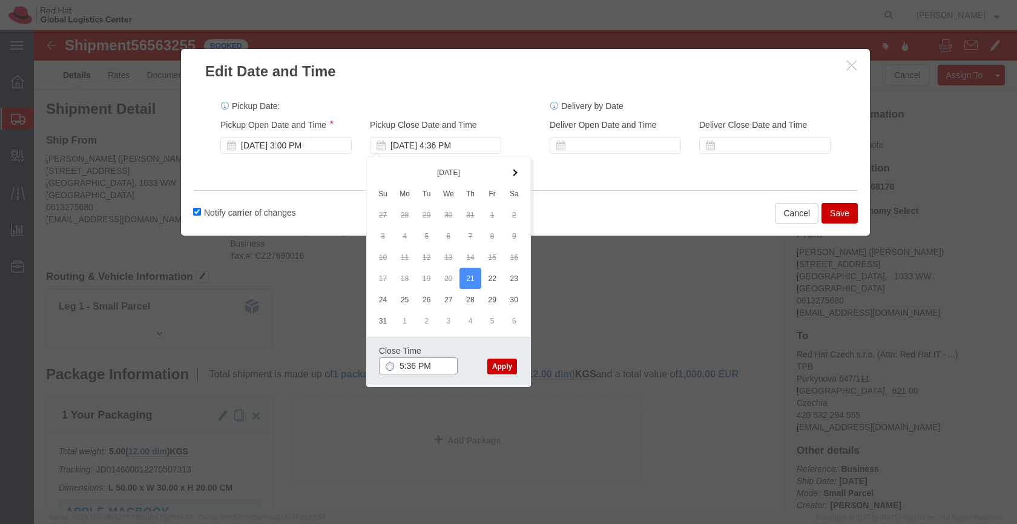
click input "5:36 PM"
type input "5:00 PM"
click button "Apply"
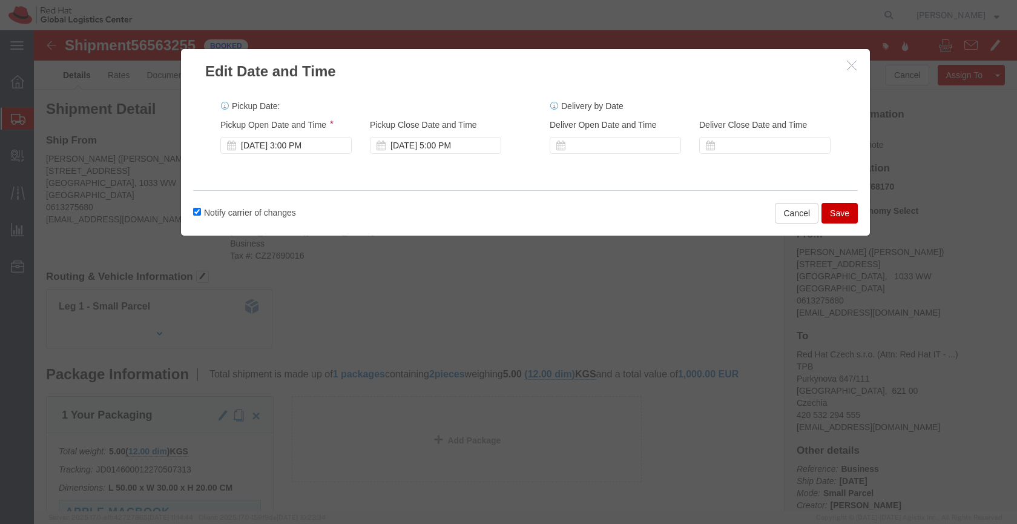
click button "Save"
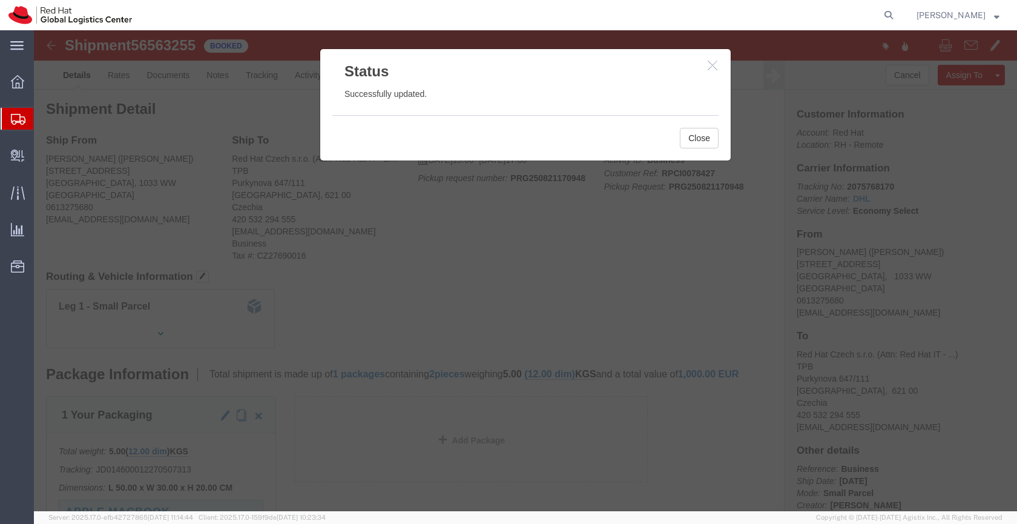
click icon "button"
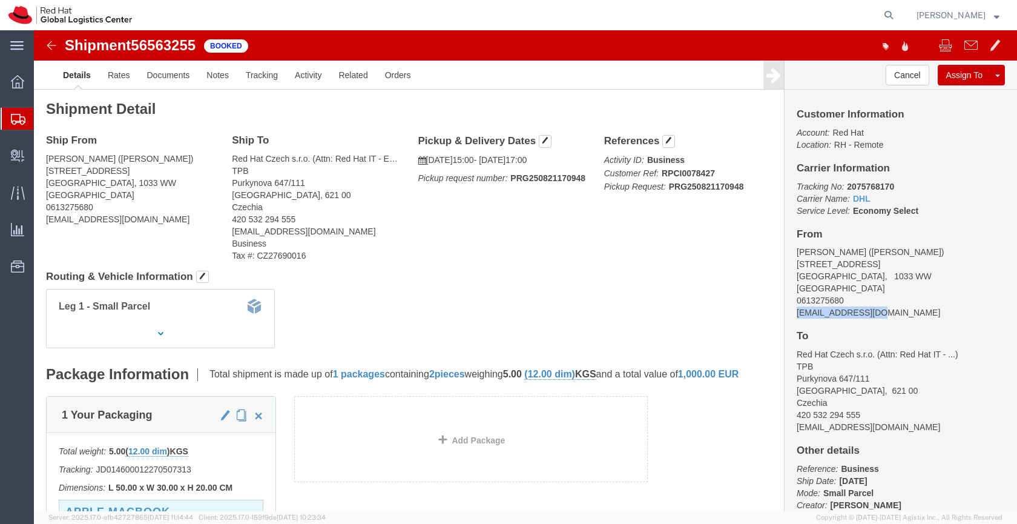
drag, startPoint x: 840, startPoint y: 280, endPoint x: 757, endPoint y: 283, distance: 83.0
click address "[PERSON_NAME] ([PERSON_NAME]) [STREET_ADDRESS] 0613275680 [EMAIL_ADDRESS][DOMAI…"
copy address "[EMAIL_ADDRESS][DOMAIN_NAME]"
click link "Documents"
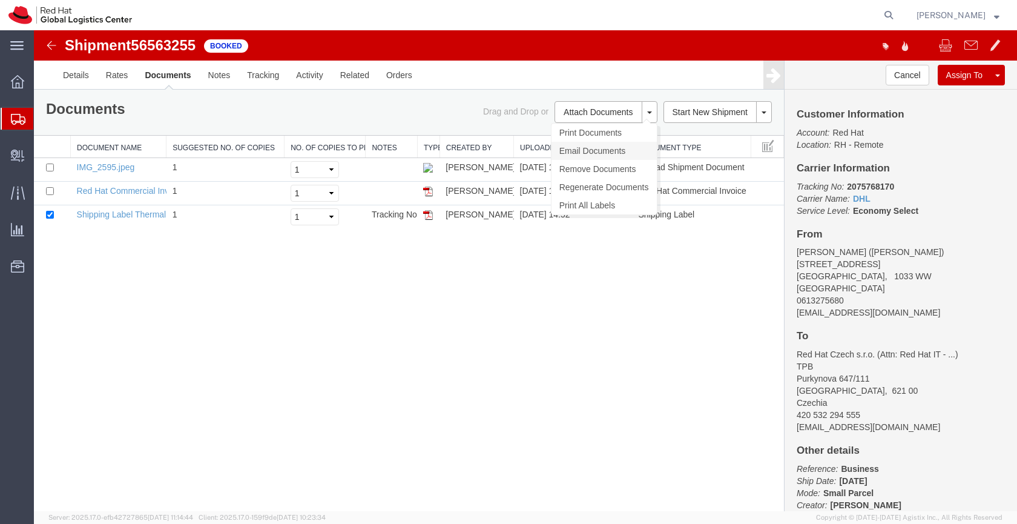
click at [599, 145] on link "Email Documents" at bounding box center [604, 151] width 105 height 18
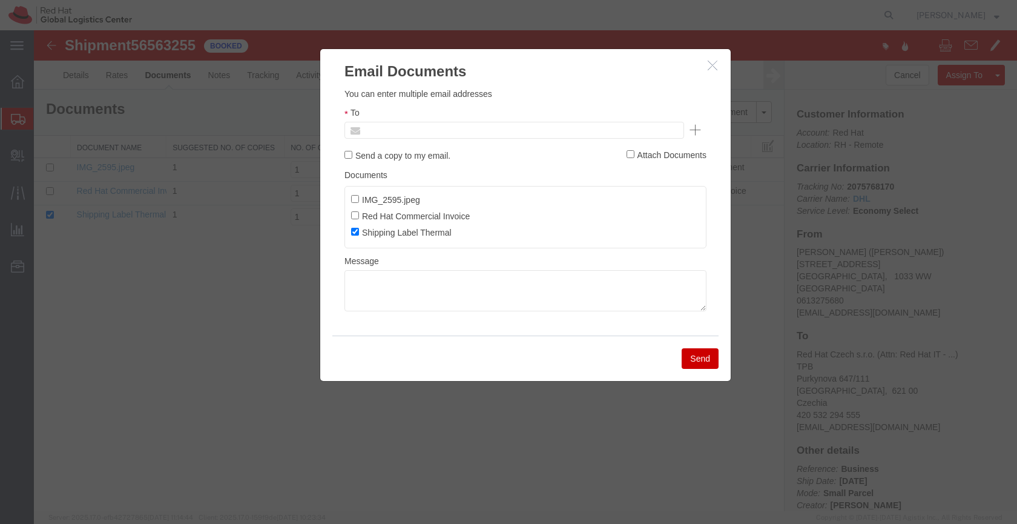
click at [444, 128] on input "text" at bounding box center [432, 130] width 142 height 16
paste input "[EMAIL_ADDRESS][DOMAIN_NAME]"
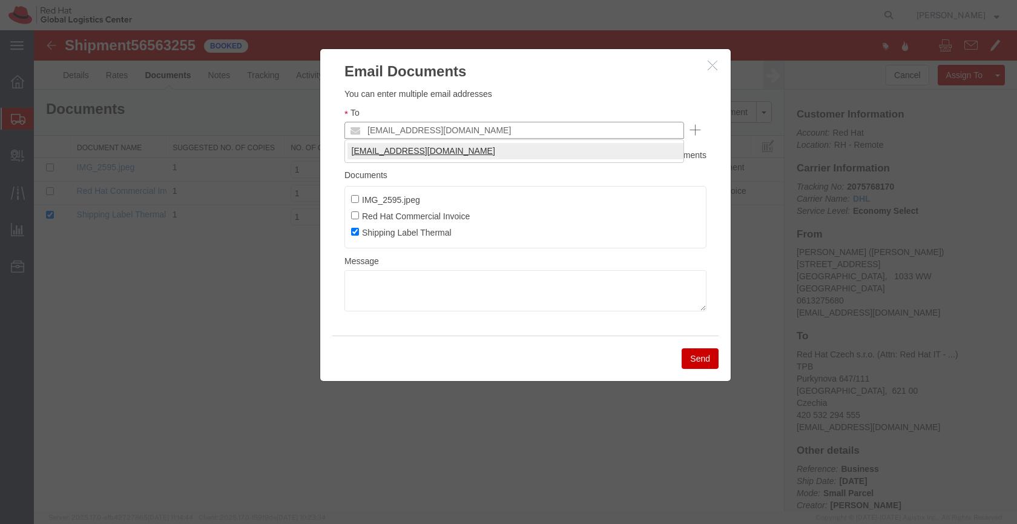
type input "[EMAIL_ADDRESS][DOMAIN_NAME]"
click at [358, 286] on textarea at bounding box center [525, 290] width 362 height 41
paste textarea "Hi A, please find the label for your shipment to B attached to this email. Plea…"
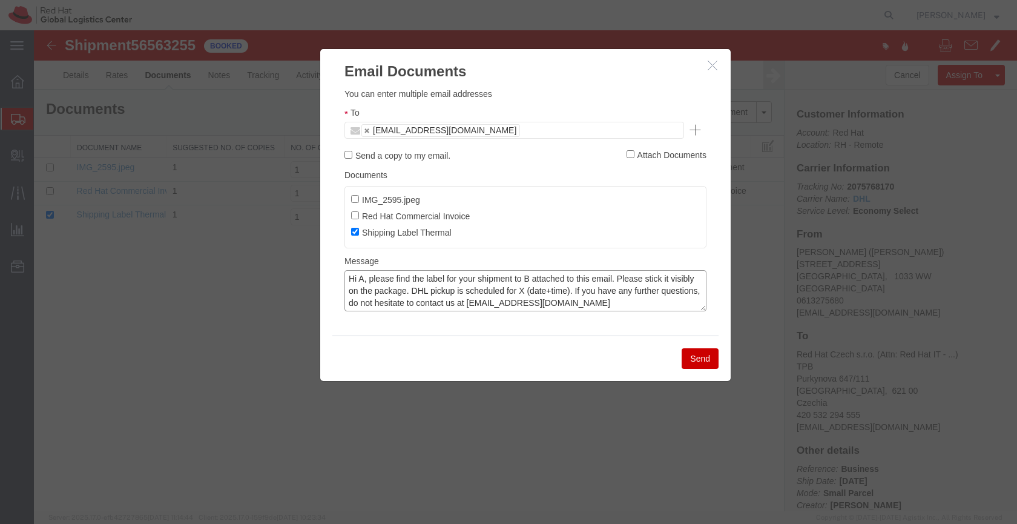
click at [364, 278] on textarea "Hi A, please find the label for your shipment to B attached to this email. Plea…" at bounding box center [525, 290] width 362 height 41
click at [542, 281] on textarea "Hi [PERSON_NAME], please find the label for your shipment to B attached to this…" at bounding box center [525, 290] width 362 height 41
click at [574, 290] on textarea "Hi [PERSON_NAME], please find the label for your shipment to [GEOGRAPHIC_DATA],…" at bounding box center [525, 290] width 362 height 41
click at [631, 288] on textarea "Hi [PERSON_NAME], please find the label for your shipment to [GEOGRAPHIC_DATA],…" at bounding box center [525, 290] width 362 height 41
type textarea "Hi [PERSON_NAME], please find the label for your shipment to [GEOGRAPHIC_DATA],…"
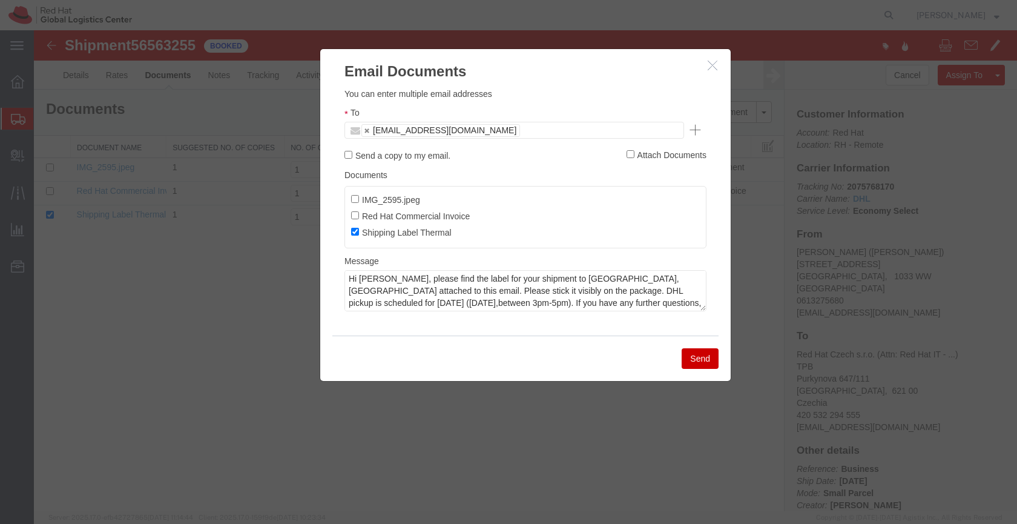
click at [700, 361] on button "Send" at bounding box center [700, 358] width 37 height 21
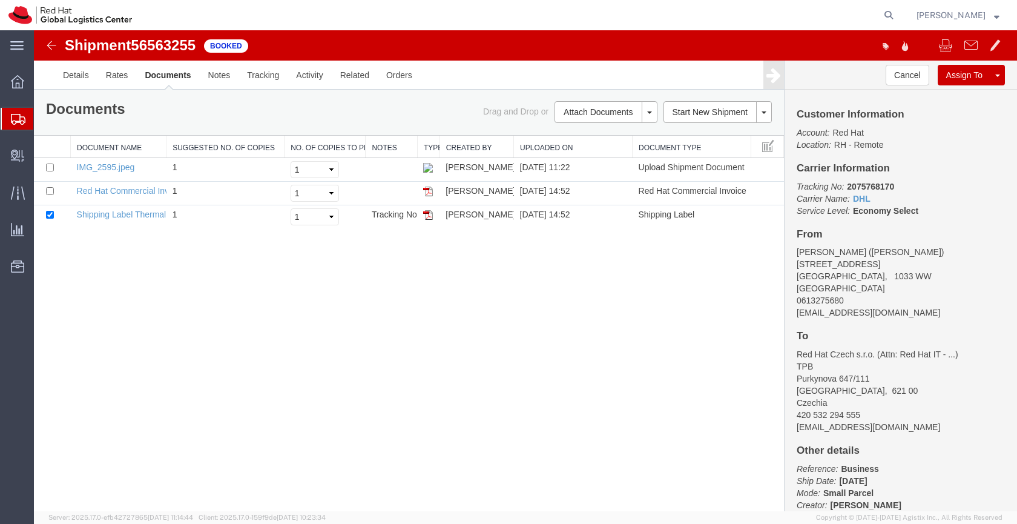
click at [19, 116] on icon at bounding box center [18, 119] width 15 height 11
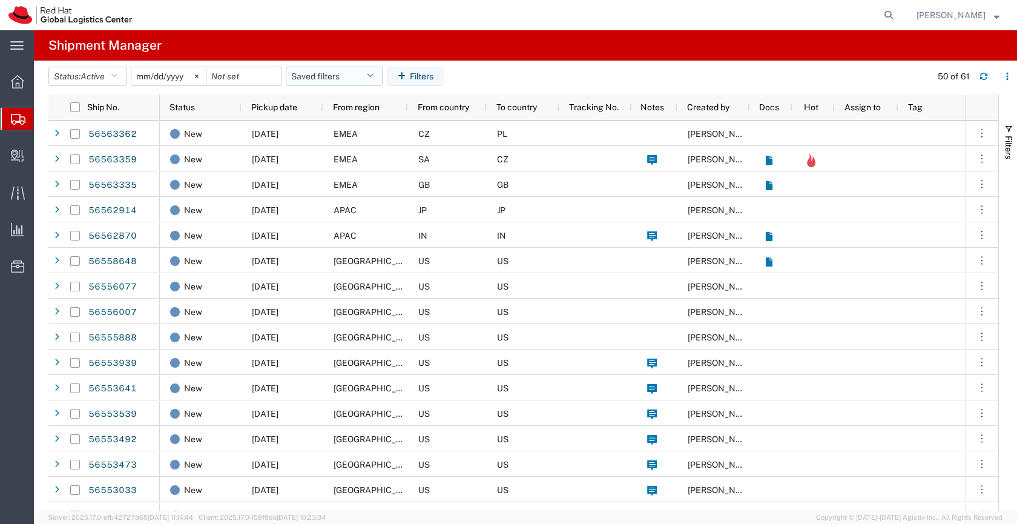
click at [329, 76] on button "Saved filters" at bounding box center [334, 76] width 97 height 19
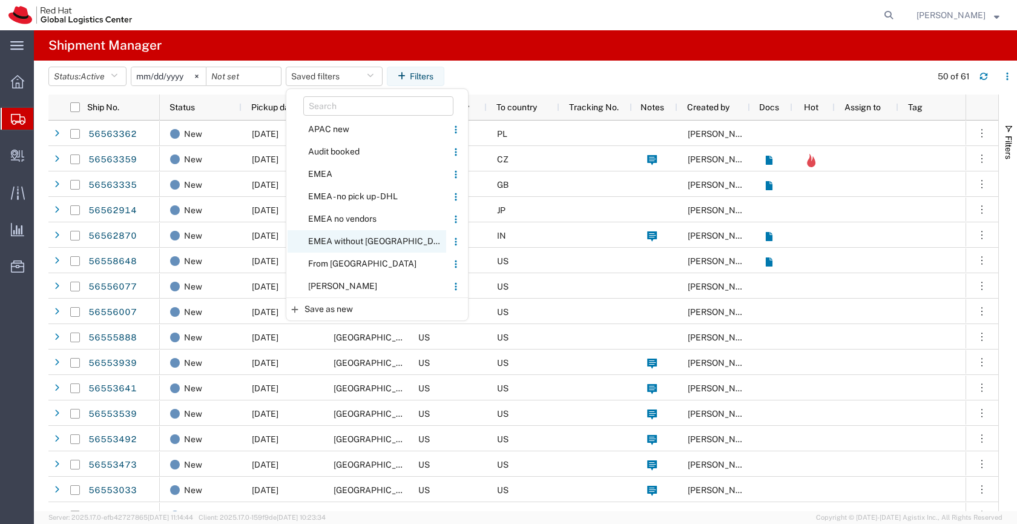
click at [336, 239] on span "EMEA without [GEOGRAPHIC_DATA]" at bounding box center [367, 241] width 159 height 22
type input "[DATE]"
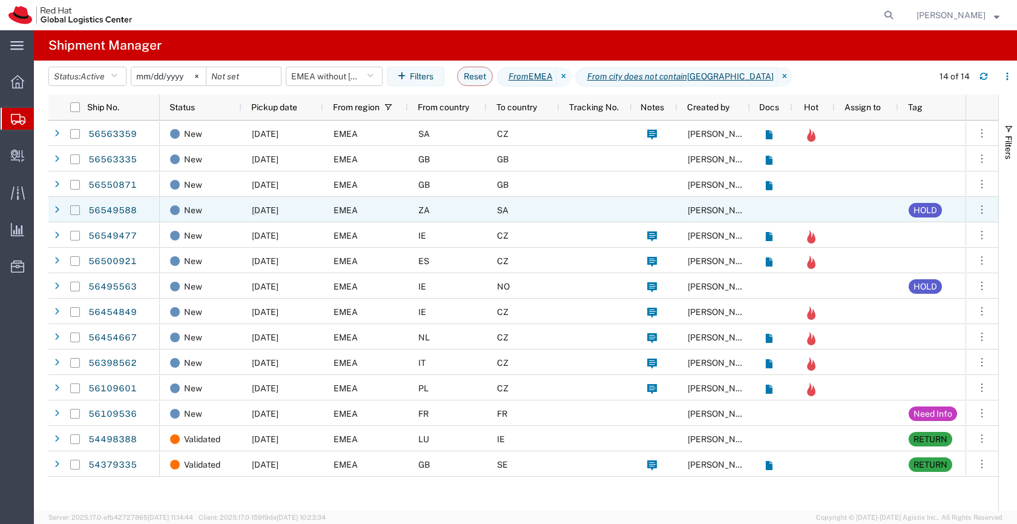
click at [79, 209] on input "Press Space to toggle row selection (unchecked)" at bounding box center [75, 210] width 10 height 10
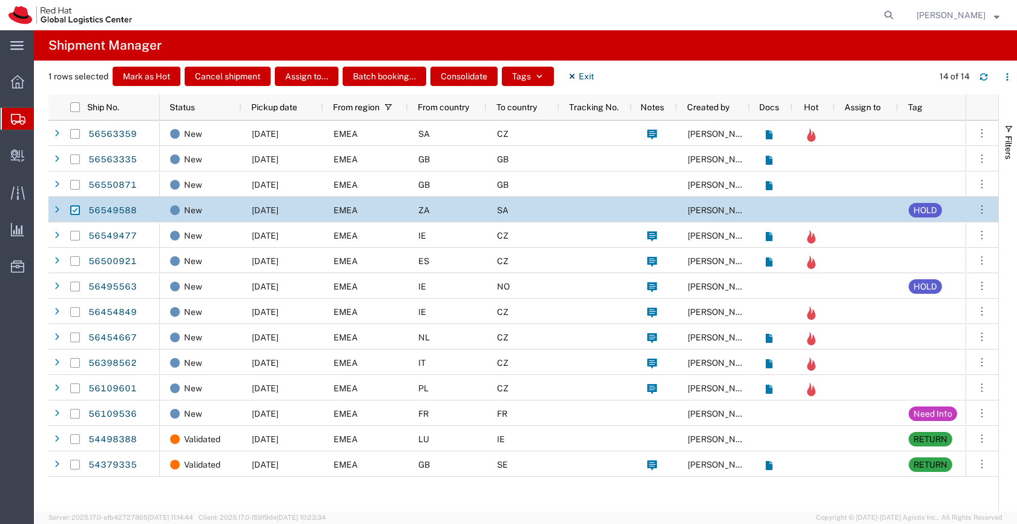
click at [73, 206] on input "Press Space to toggle row selection (checked)" at bounding box center [75, 210] width 10 height 10
checkbox input "false"
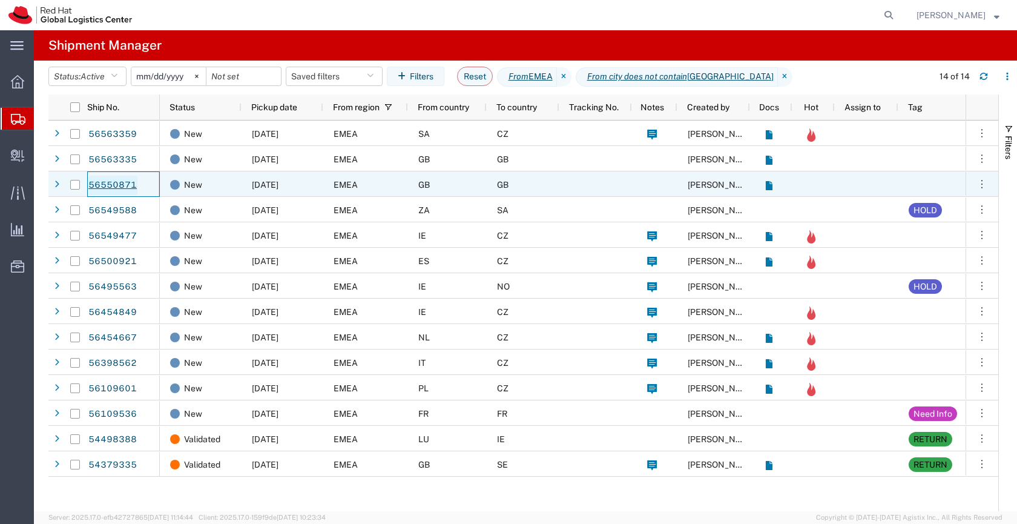
click at [114, 183] on link "56550871" at bounding box center [113, 185] width 50 height 19
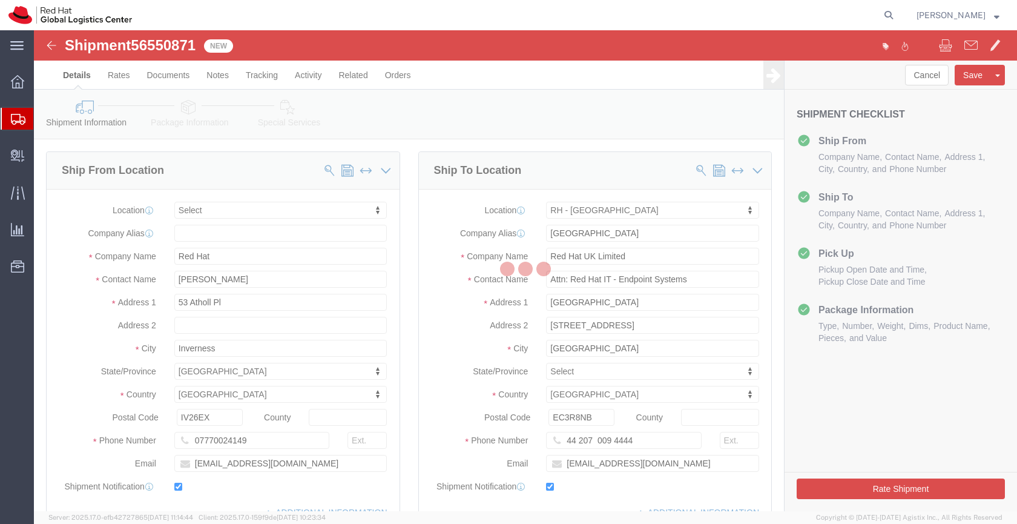
select select
select select "37974"
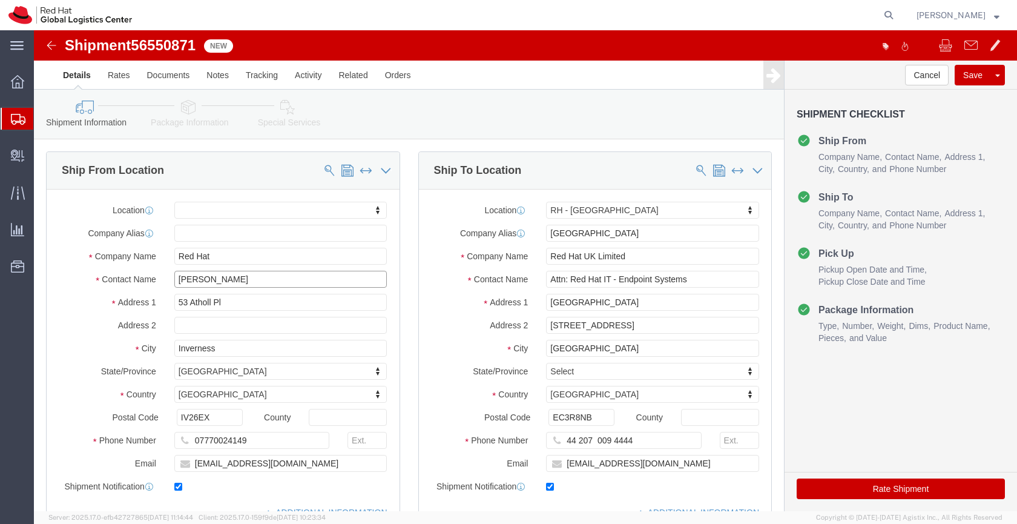
drag, startPoint x: 217, startPoint y: 248, endPoint x: 137, endPoint y: 244, distance: 79.4
click div "[PERSON_NAME]"
drag, startPoint x: 209, startPoint y: 232, endPoint x: 127, endPoint y: 225, distance: 82.7
click div "Company Name Red Hat"
paste input "[PERSON_NAME]"
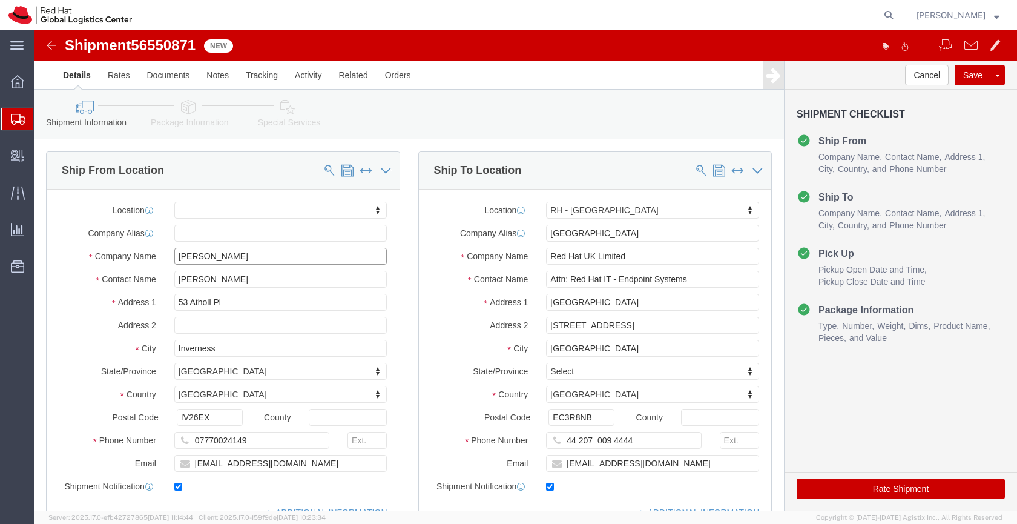
type input "[PERSON_NAME]"
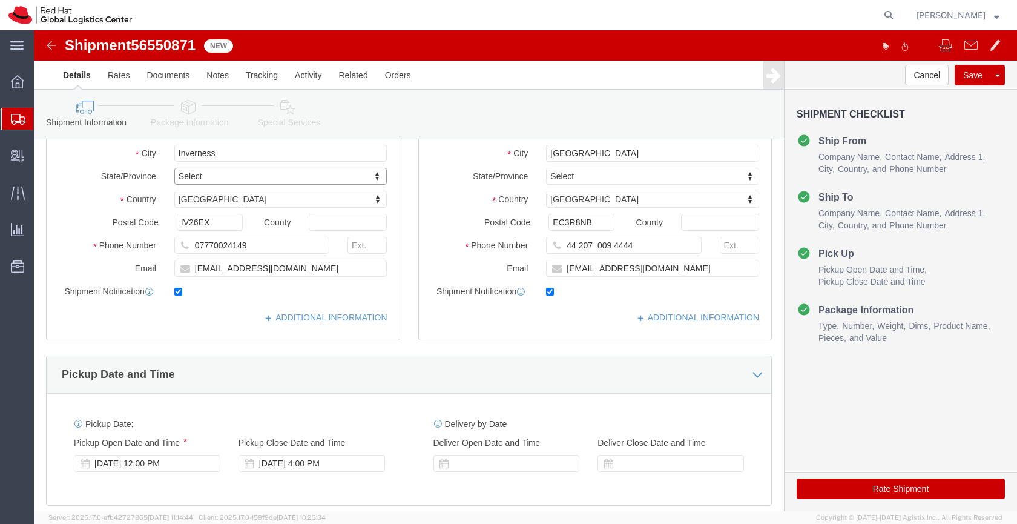
scroll to position [209, 0]
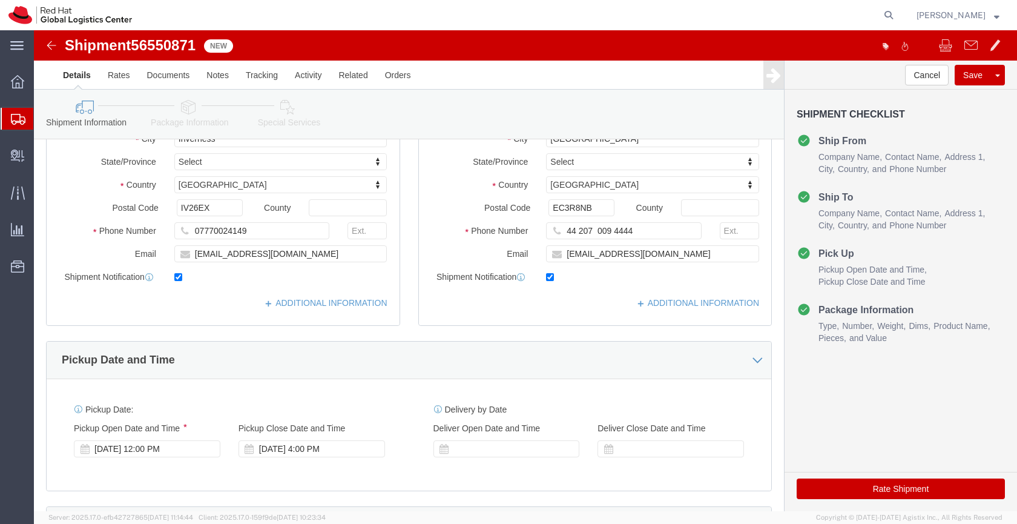
click icon
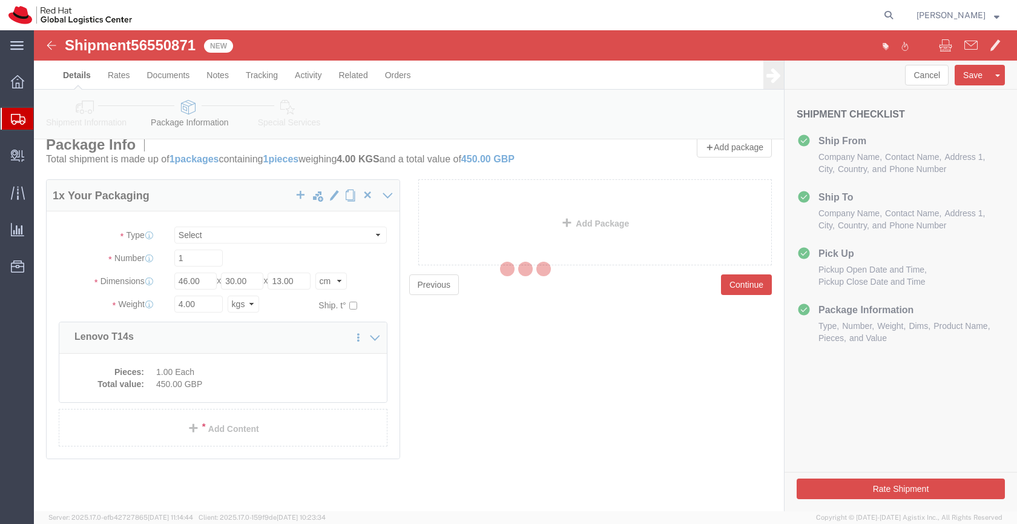
scroll to position [13, 0]
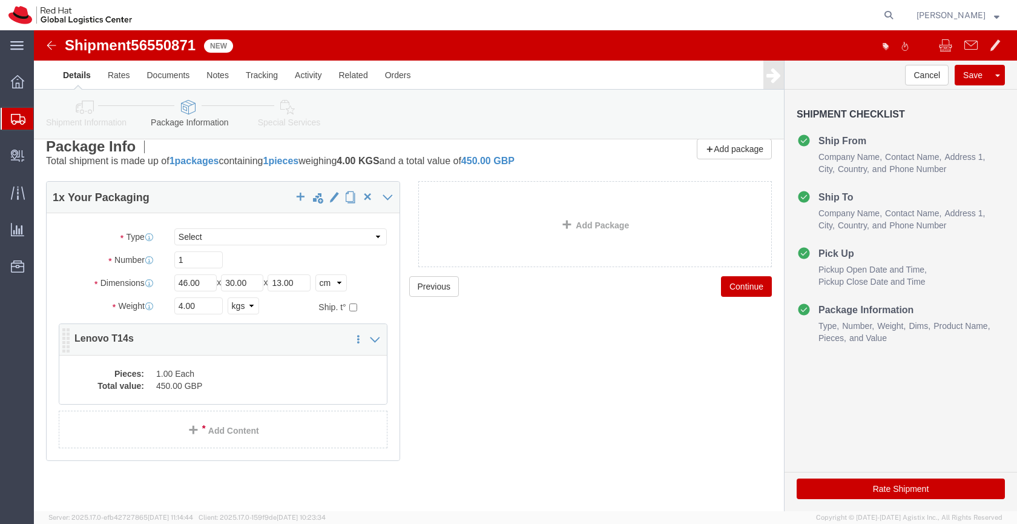
click dd "450.00 GBP"
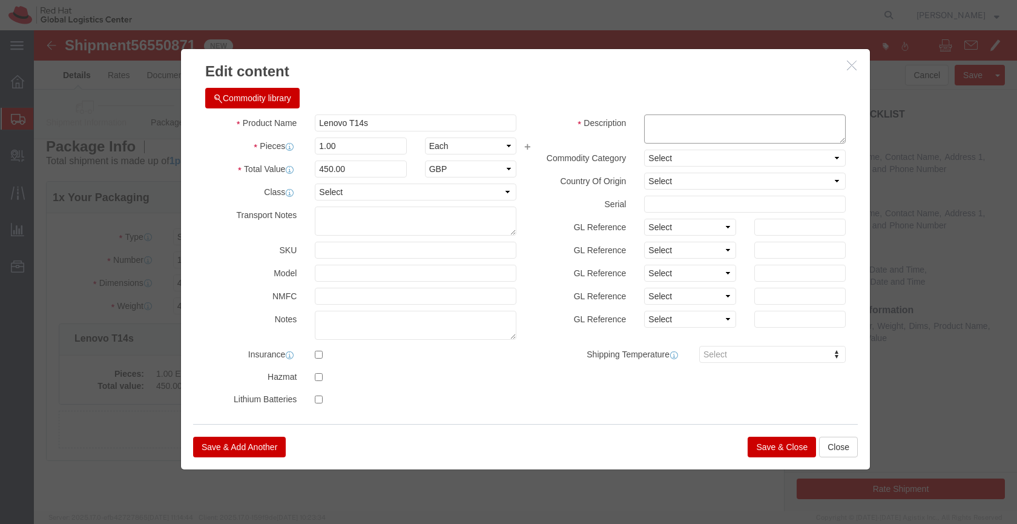
click textarea
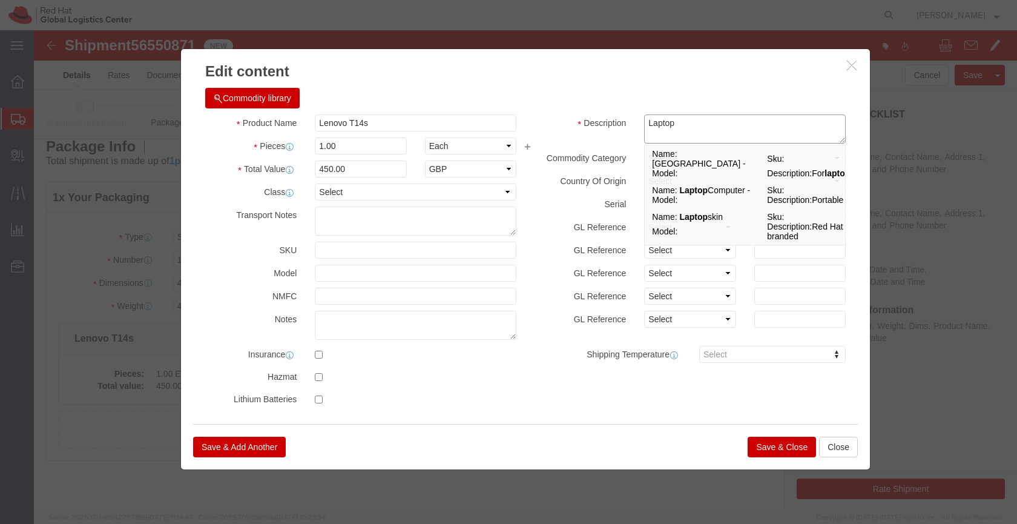
type textarea "Laptop"
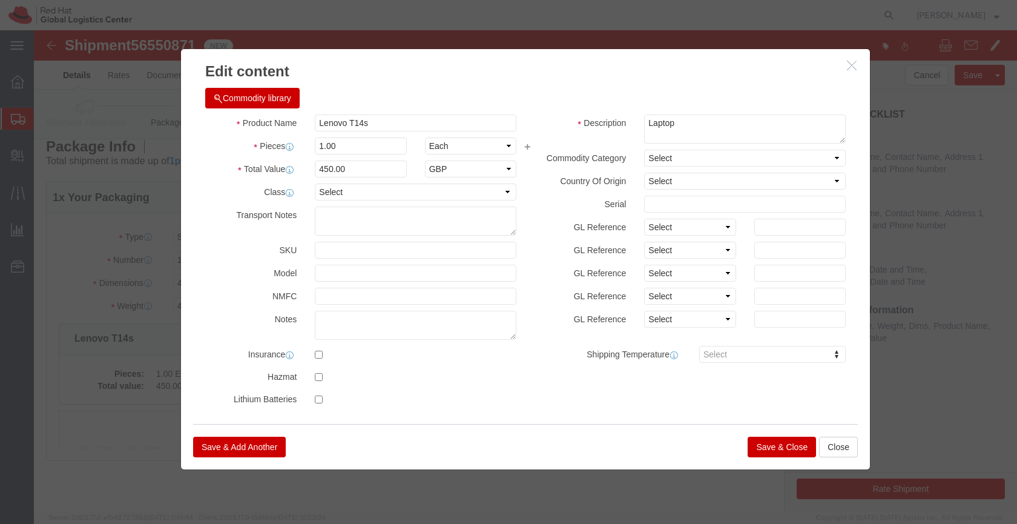
click button "Save & Close"
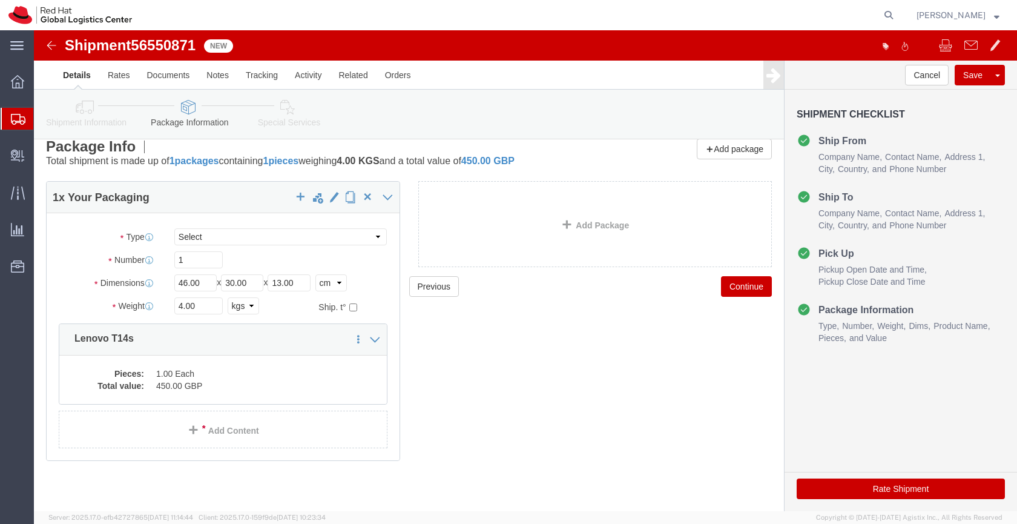
click icon
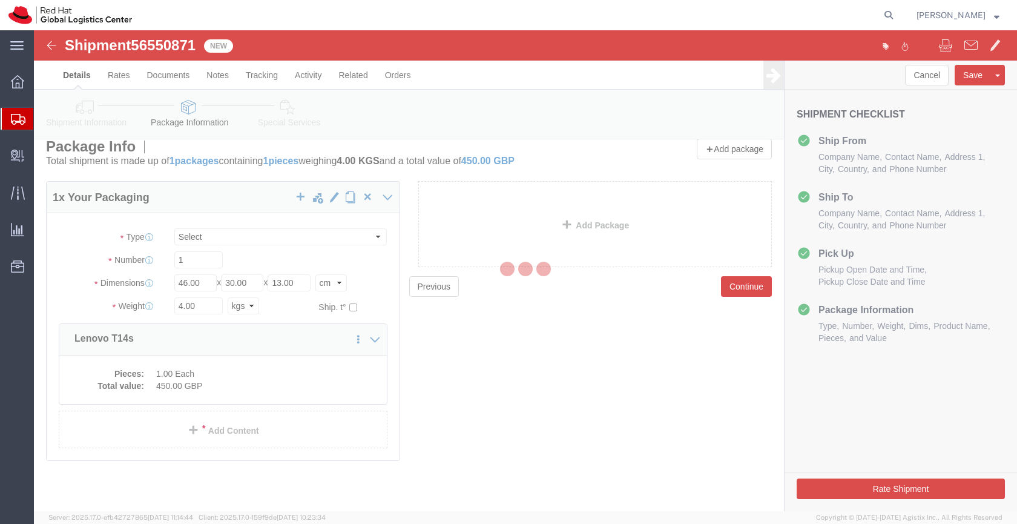
select select
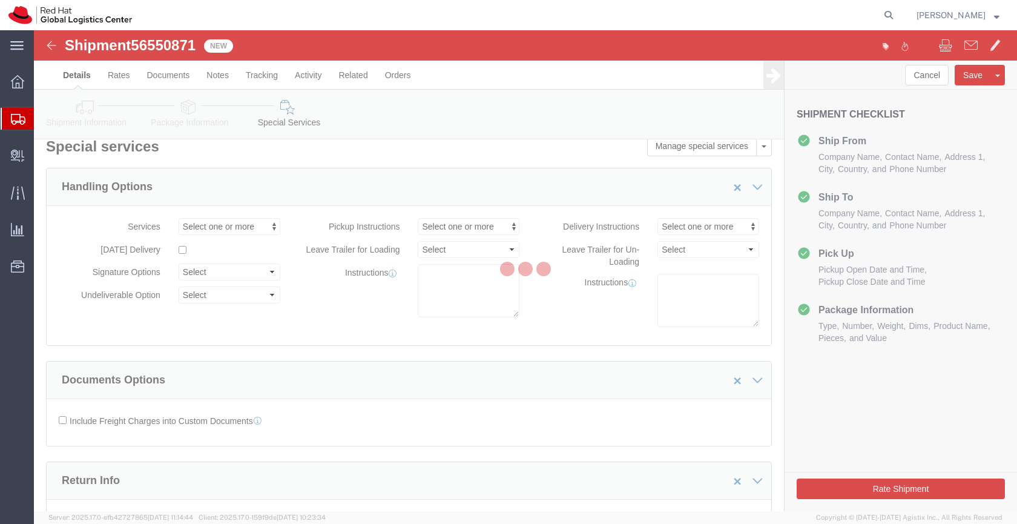
select select "COSTCENTER"
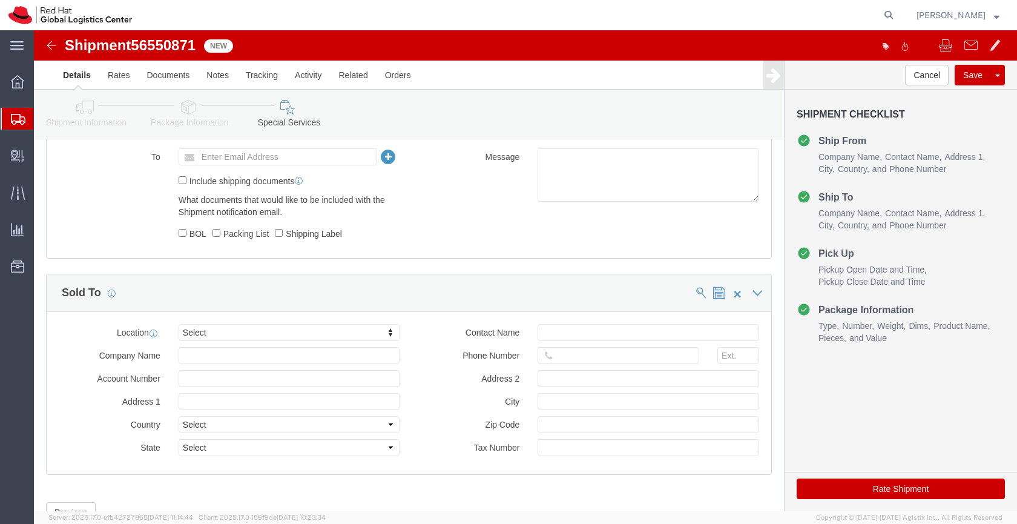
scroll to position [819, 0]
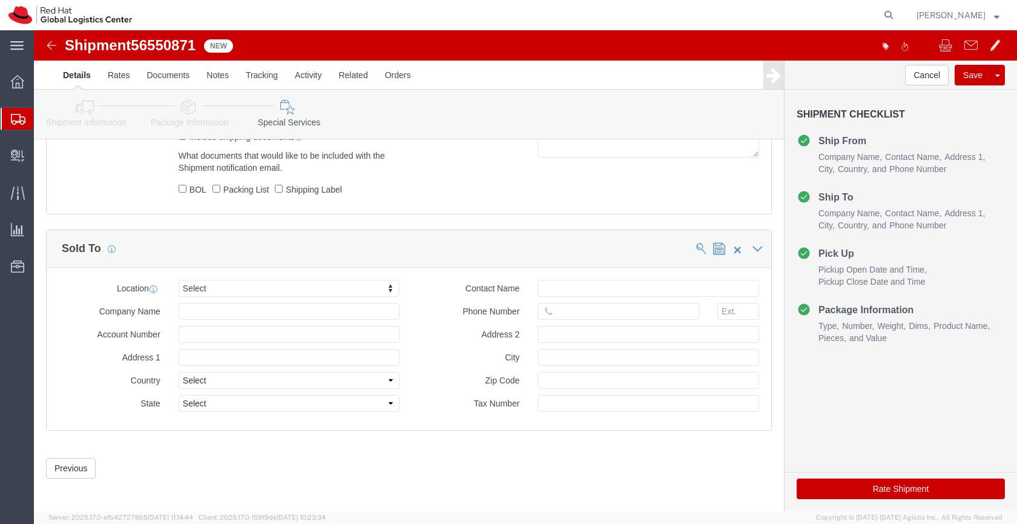
click button "Rate Shipment"
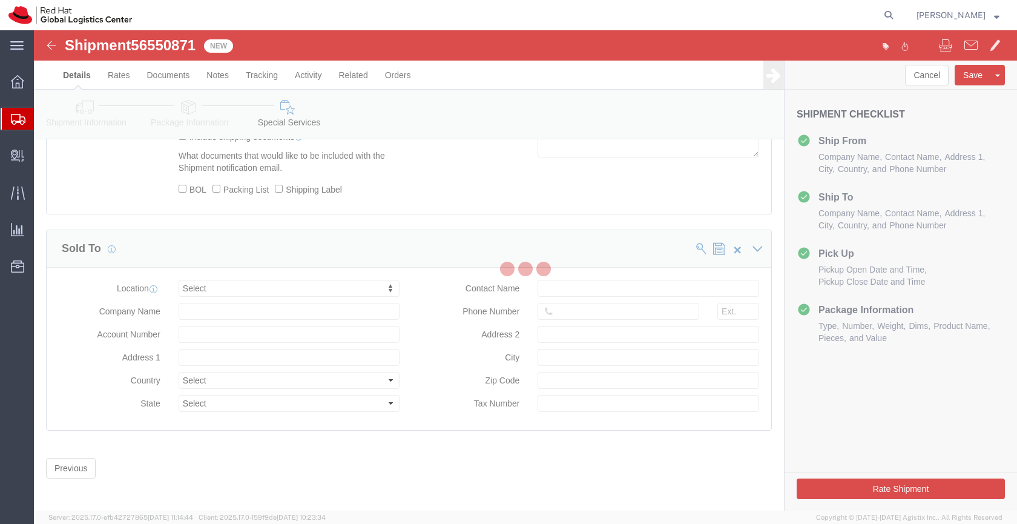
scroll to position [0, 0]
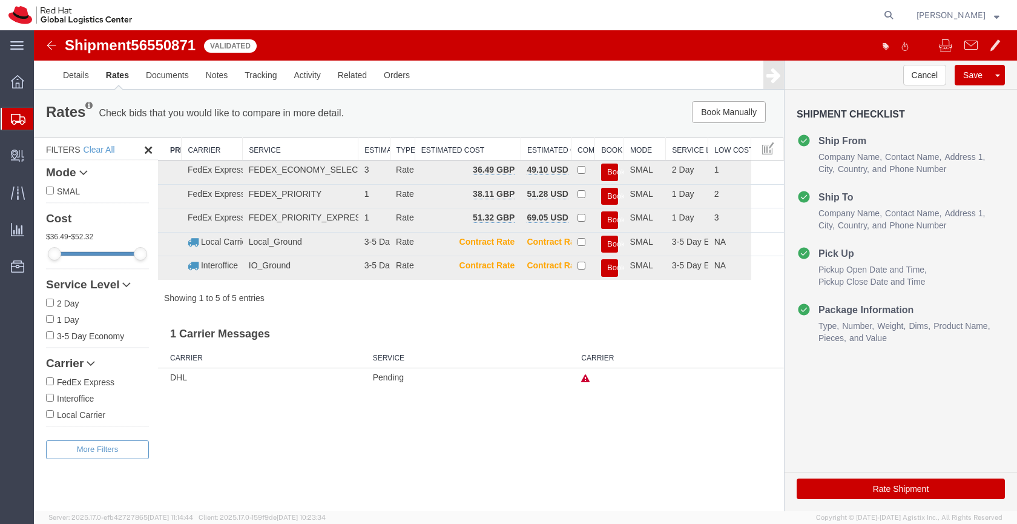
click at [587, 376] on icon at bounding box center [585, 378] width 8 height 8
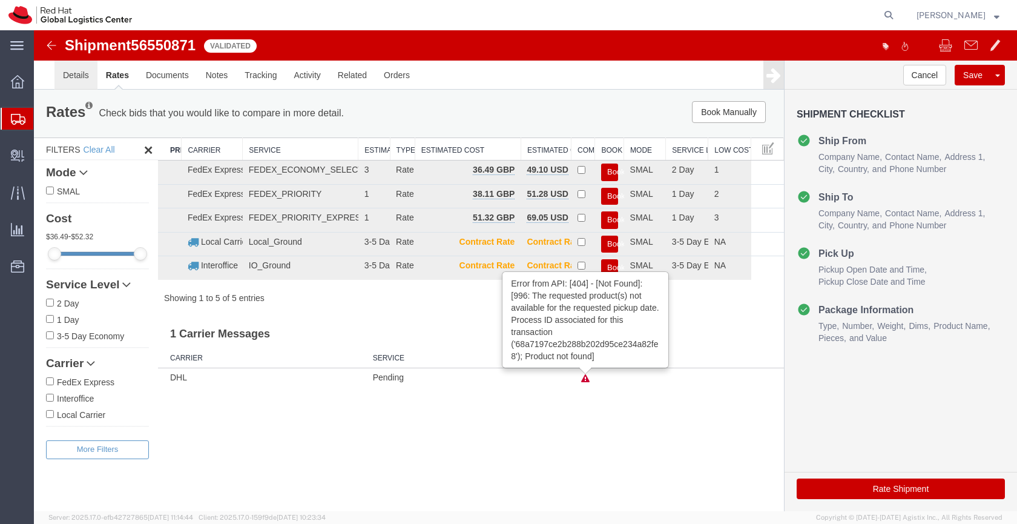
click at [81, 75] on link "Details" at bounding box center [75, 75] width 43 height 29
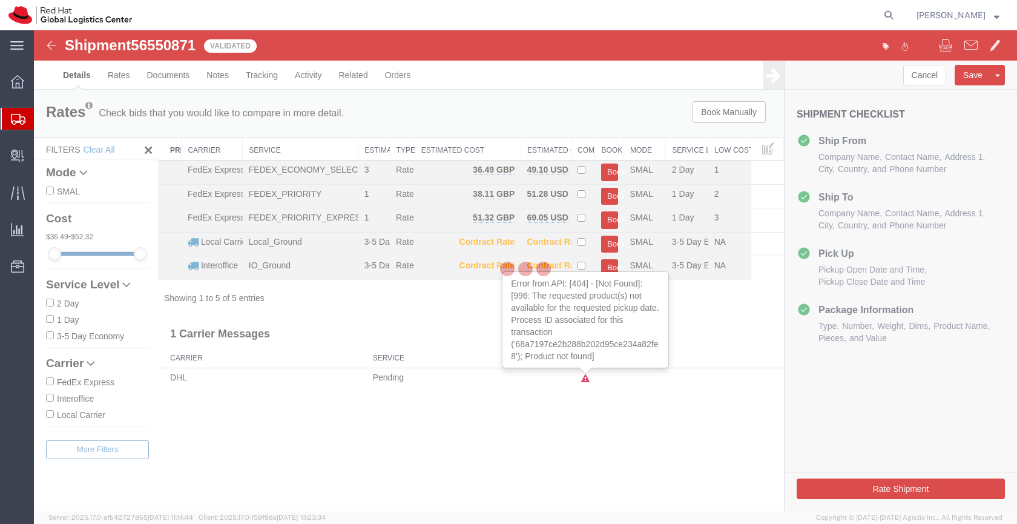
select select "37974"
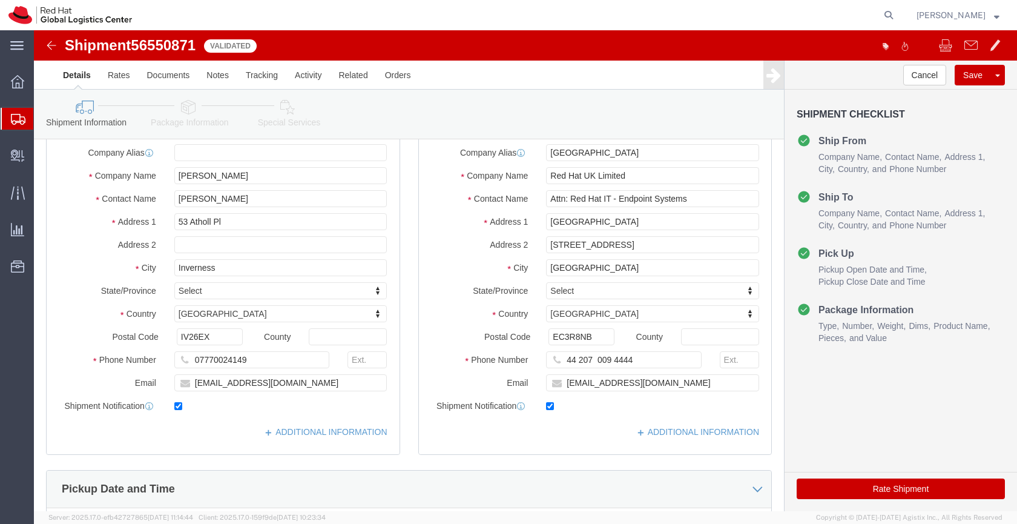
scroll to position [88, 0]
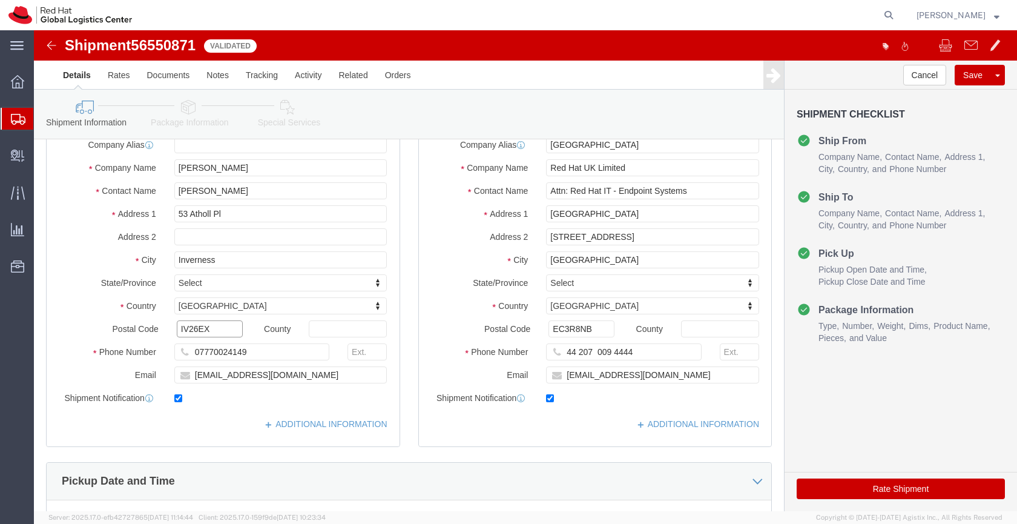
click input "IV26EX"
type input "IV2 6EX"
click button "Rate Shipment"
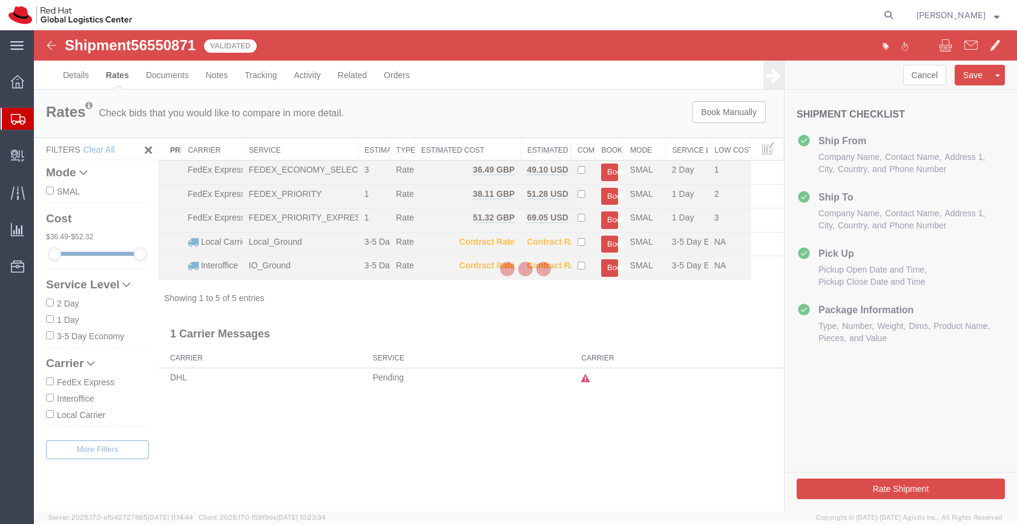
scroll to position [0, 0]
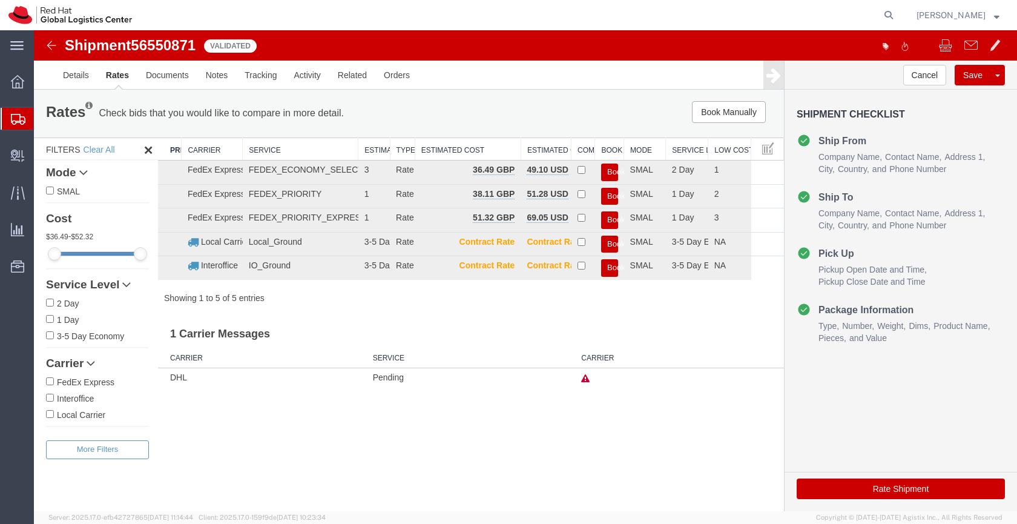
click at [585, 374] on icon at bounding box center [585, 378] width 8 height 8
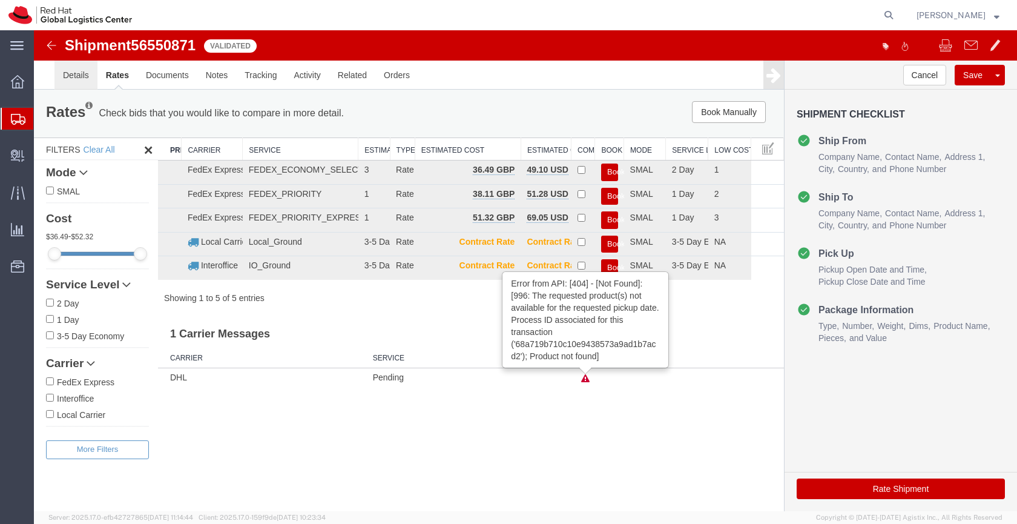
click at [79, 72] on link "Details" at bounding box center [75, 75] width 43 height 29
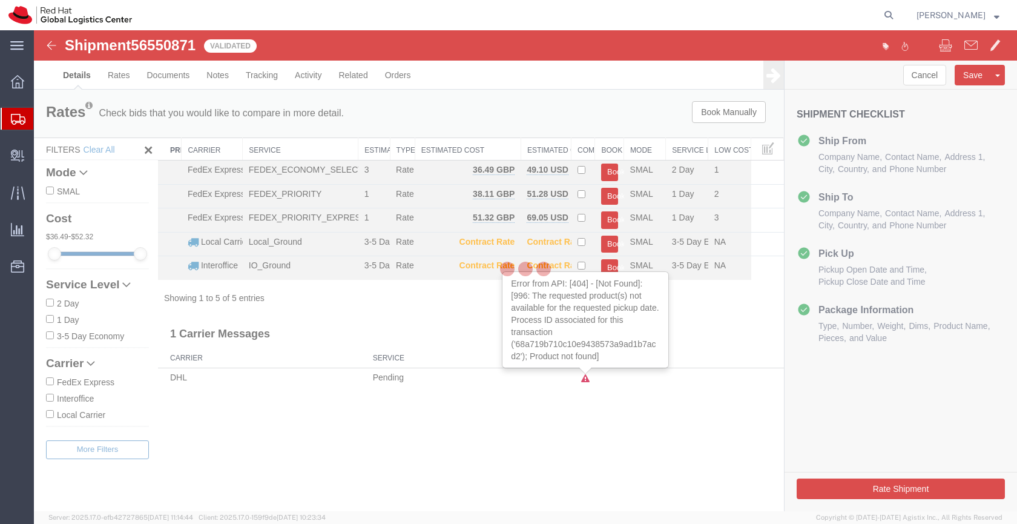
select select "37974"
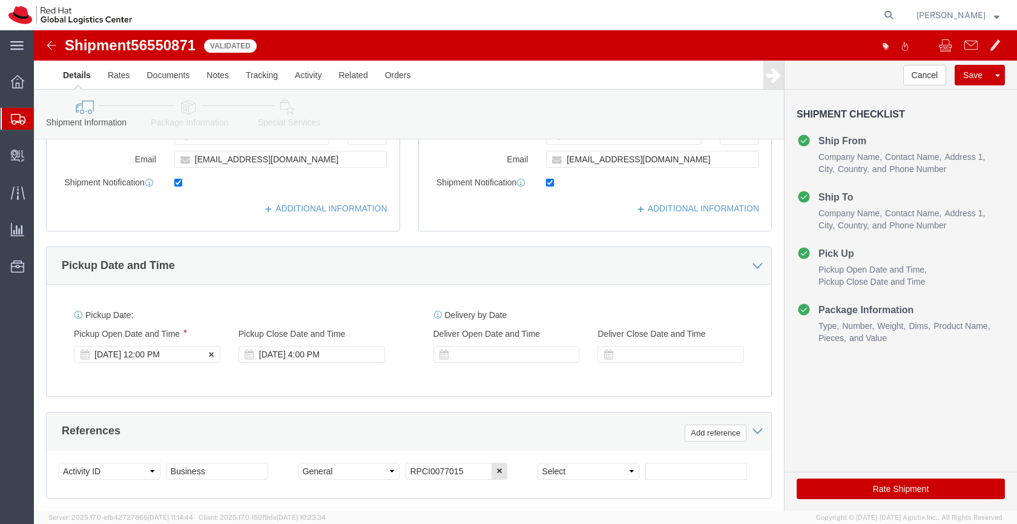
click div "[DATE] 12:00 PM"
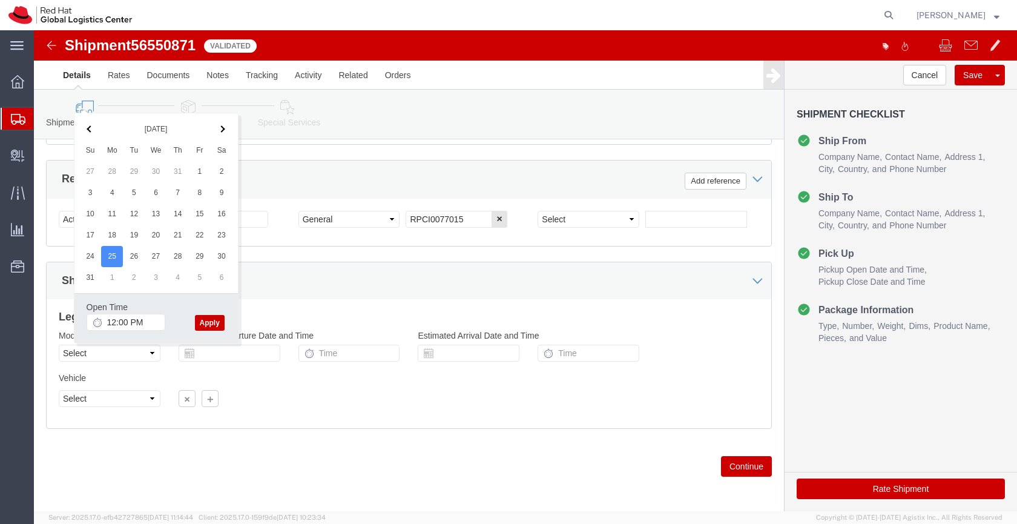
click button "Apply"
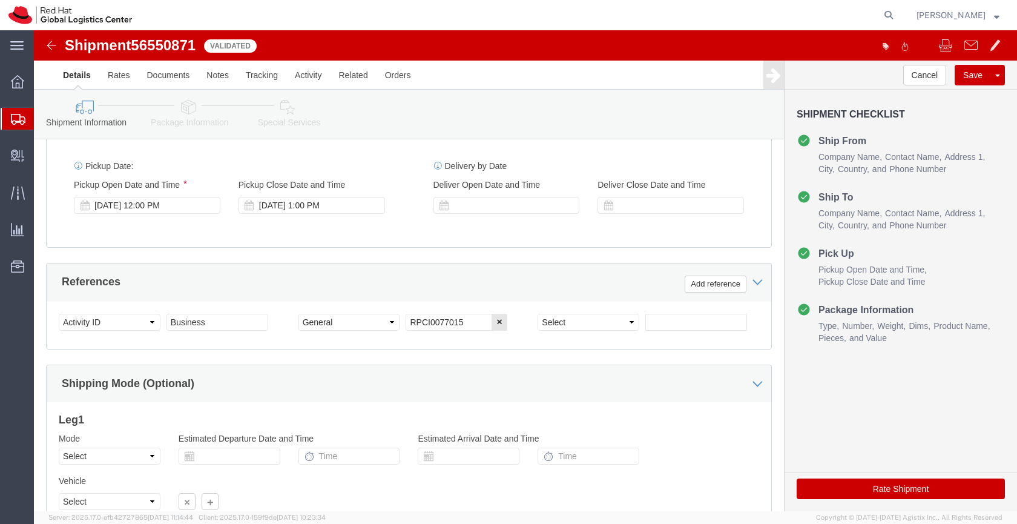
scroll to position [451, 0]
click button "Rate Shipment"
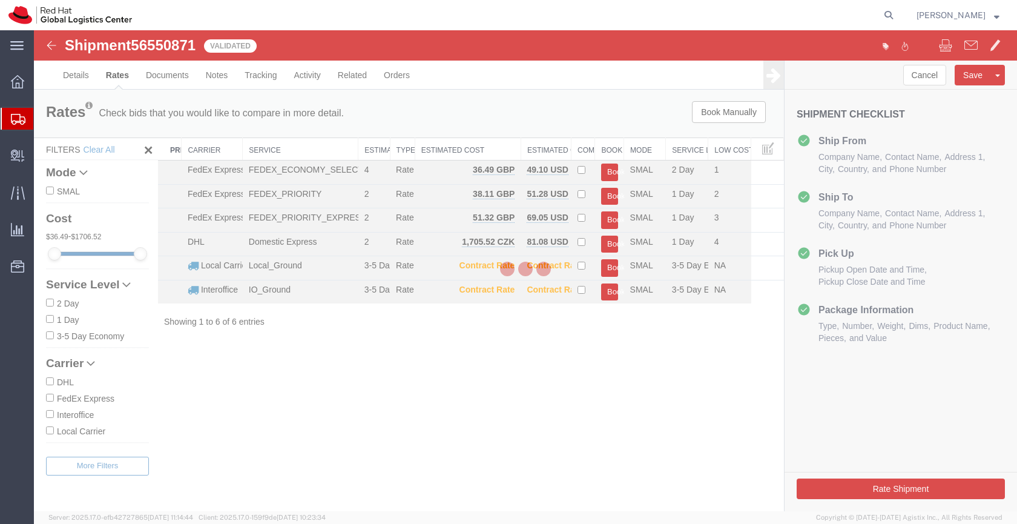
scroll to position [0, 0]
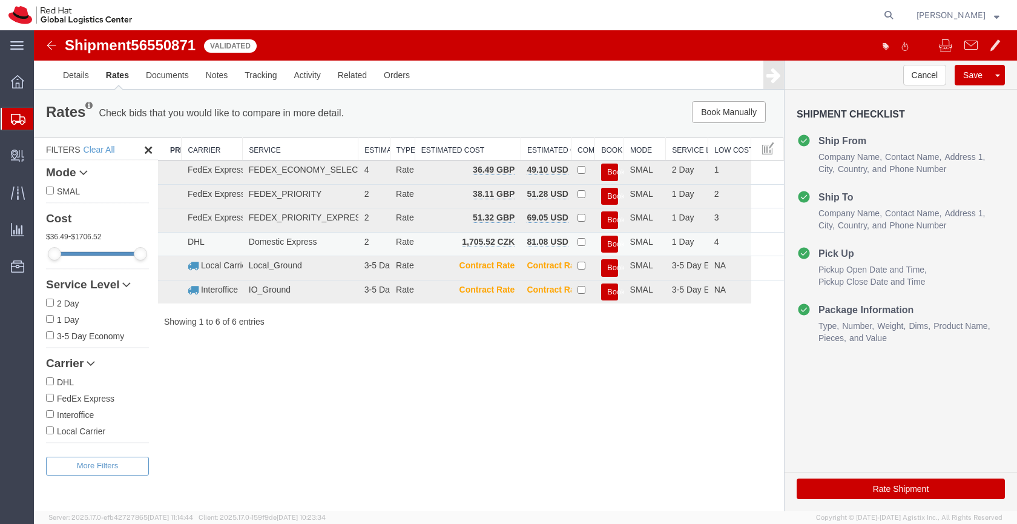
click at [611, 240] on button "Book" at bounding box center [609, 245] width 17 height 18
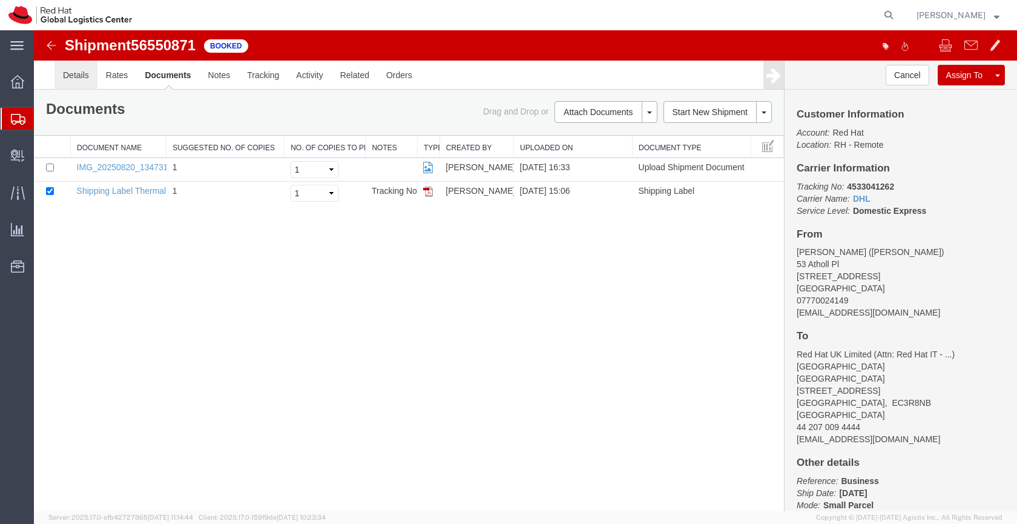
click at [79, 72] on link "Details" at bounding box center [75, 75] width 43 height 29
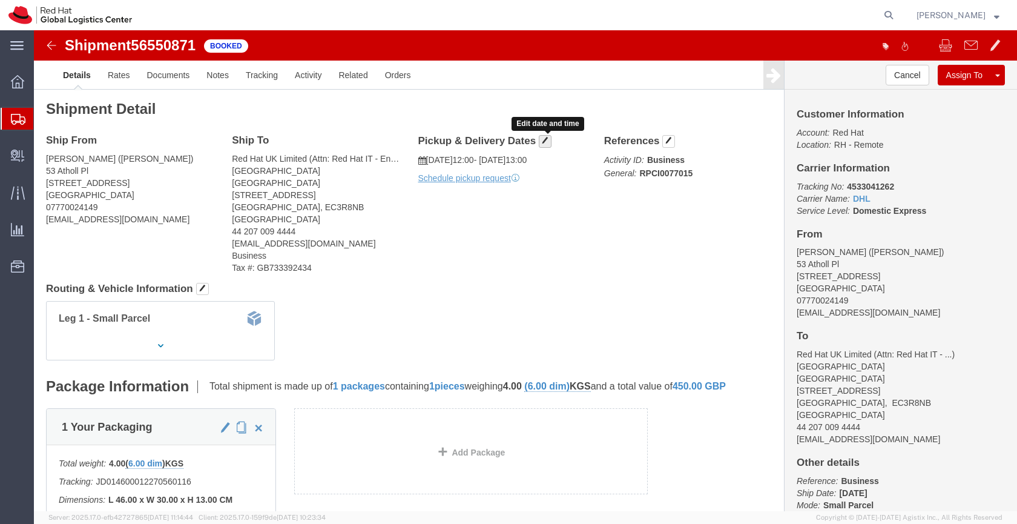
click span "button"
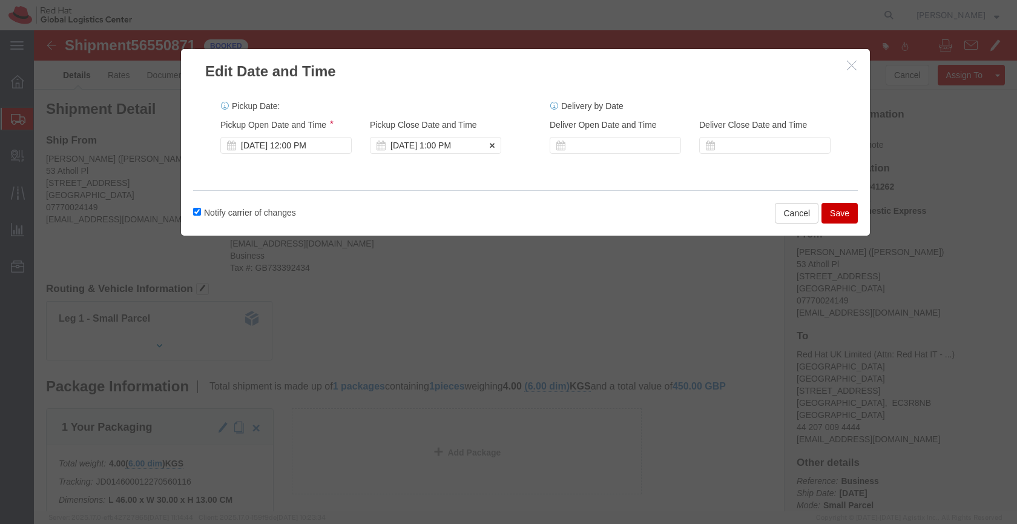
click div "[DATE] 1:00 PM"
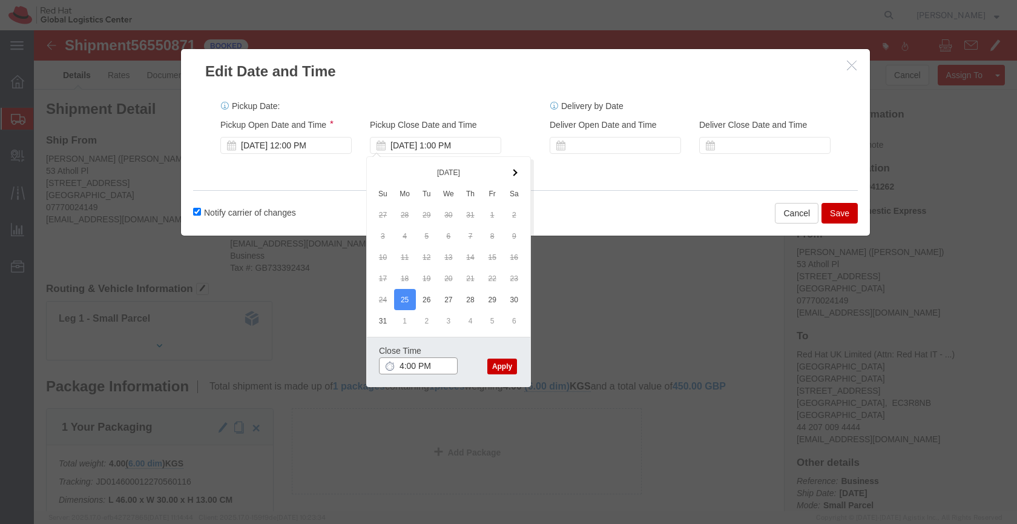
type input "4:00 PM"
click button "Apply"
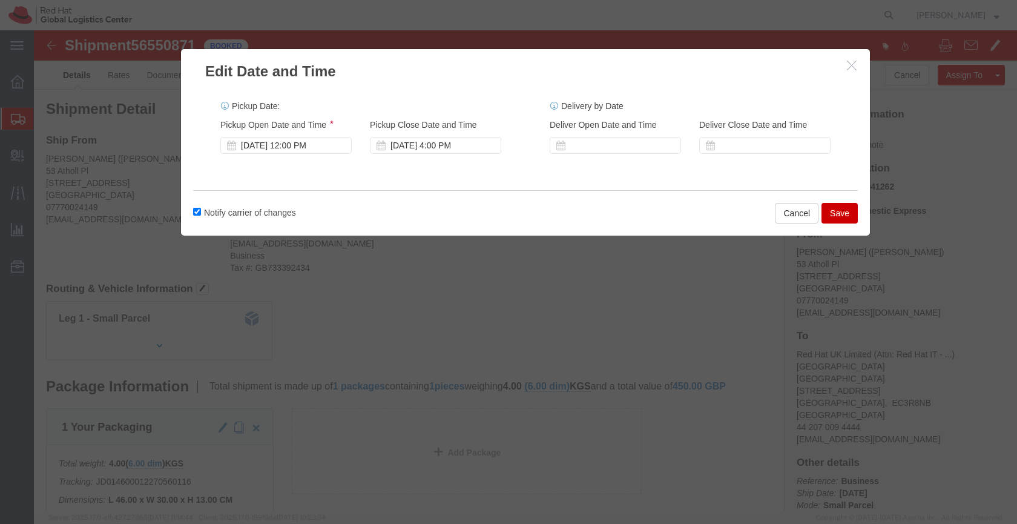
click button "Save"
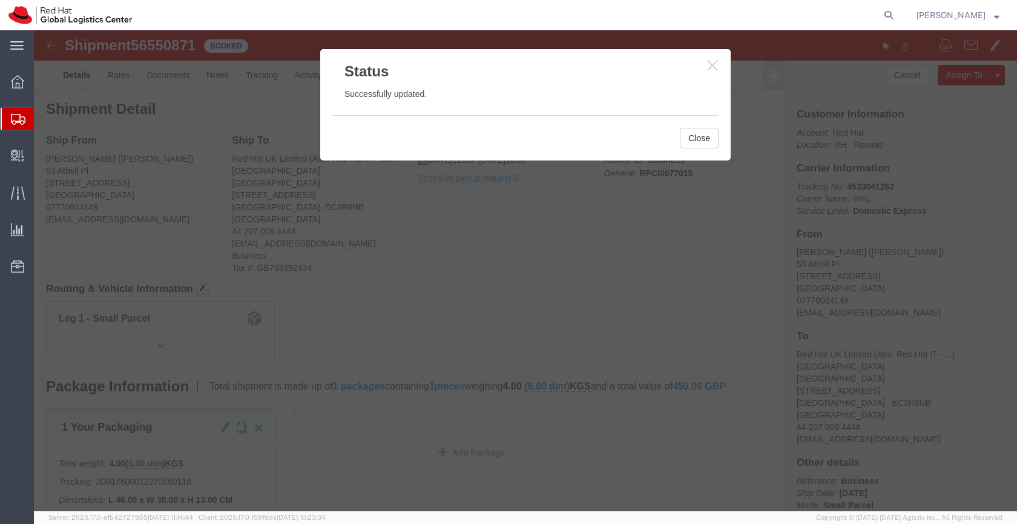
click icon "button"
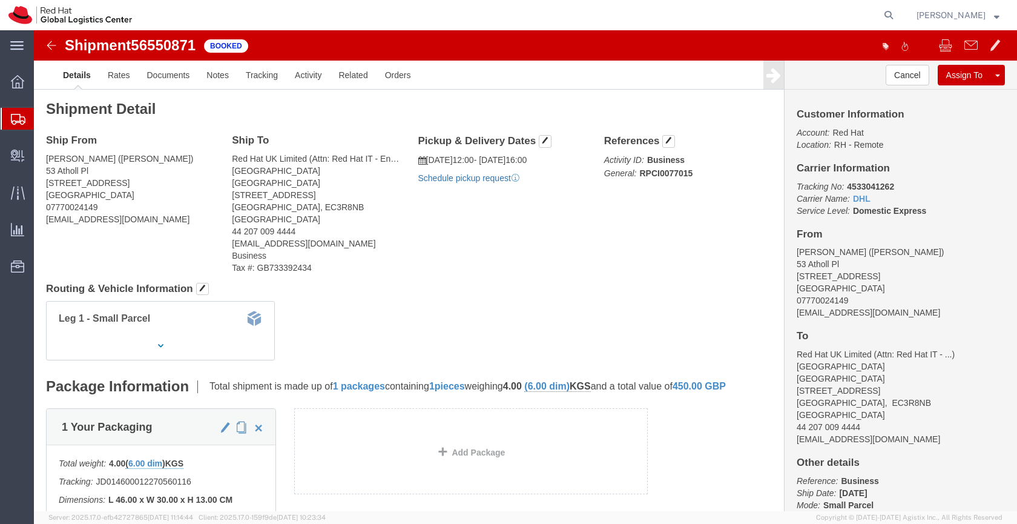
click link "Schedule pickup request"
drag, startPoint x: 856, startPoint y: 285, endPoint x: 750, endPoint y: 284, distance: 106.6
click div "Customer Information Account: Red Hat Location: RH - Remote Carrier Information…"
copy address "[EMAIL_ADDRESS][DOMAIN_NAME]"
click link "Documents"
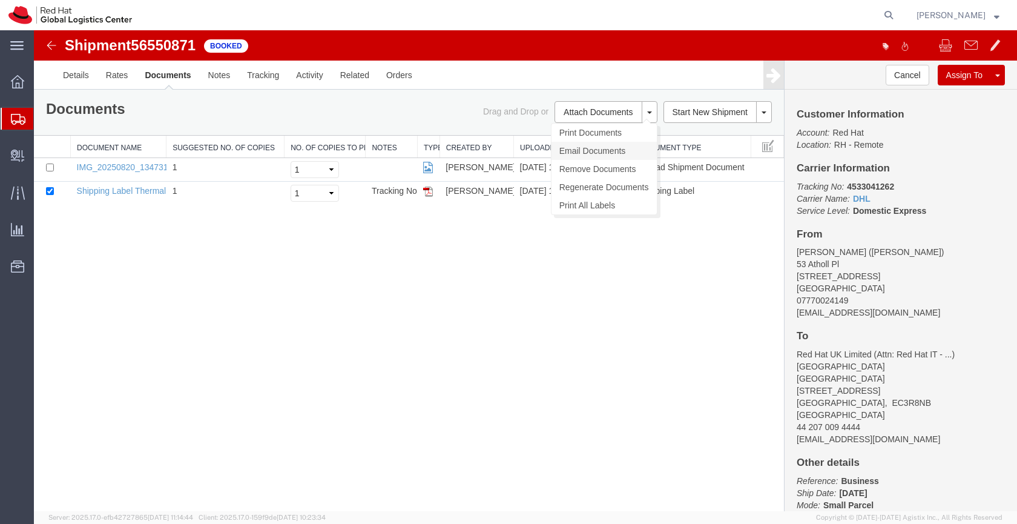
click at [573, 149] on link "Email Documents" at bounding box center [604, 151] width 105 height 18
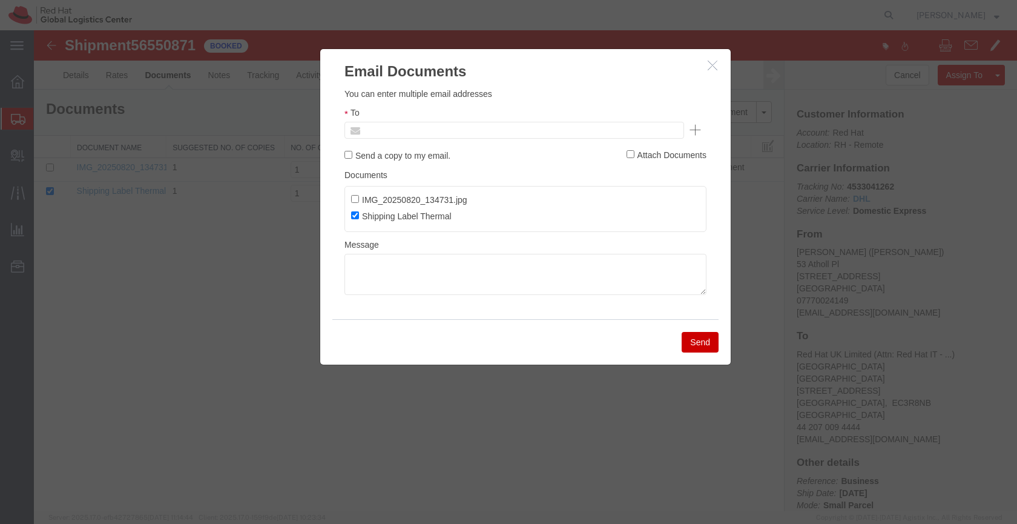
click at [426, 130] on input "text" at bounding box center [432, 130] width 142 height 16
paste input "[EMAIL_ADDRESS][DOMAIN_NAME]"
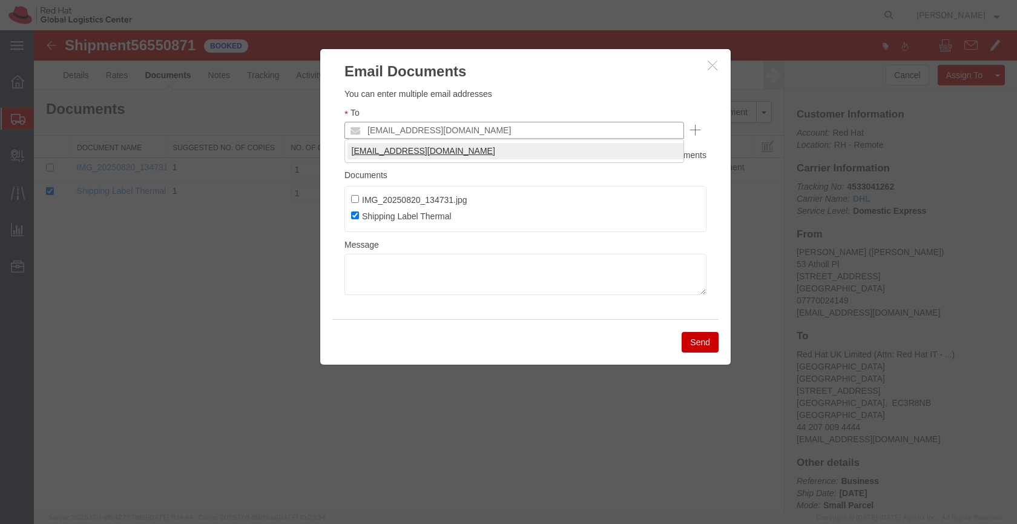
type input "[EMAIL_ADDRESS][DOMAIN_NAME]"
click at [367, 260] on textarea at bounding box center [525, 274] width 362 height 41
click at [361, 260] on textarea at bounding box center [525, 274] width 362 height 41
paste textarea "Hi A, please find the label for your shipment to B attached to this email. Plea…"
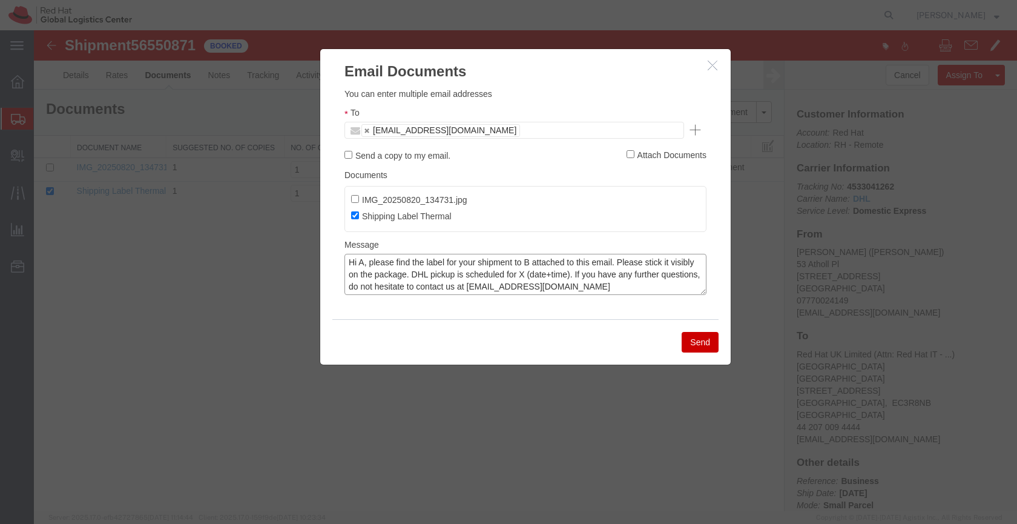
click at [361, 260] on textarea "Hi A, please find the label for your shipment to B attached to this email. Plea…" at bounding box center [525, 274] width 362 height 41
click at [544, 259] on textarea "Hi [PERSON_NAME], please find the label for your shipment to B attached to this…" at bounding box center [525, 274] width 362 height 41
click at [575, 272] on textarea "Hi [PERSON_NAME], please find the label for your shipment to [GEOGRAPHIC_DATA],…" at bounding box center [525, 274] width 362 height 41
click at [641, 277] on textarea "Hi [PERSON_NAME], please find the label for your shipment to [GEOGRAPHIC_DATA],…" at bounding box center [525, 274] width 362 height 41
type textarea "Hi [PERSON_NAME], please find the label for your shipment to [GEOGRAPHIC_DATA],…"
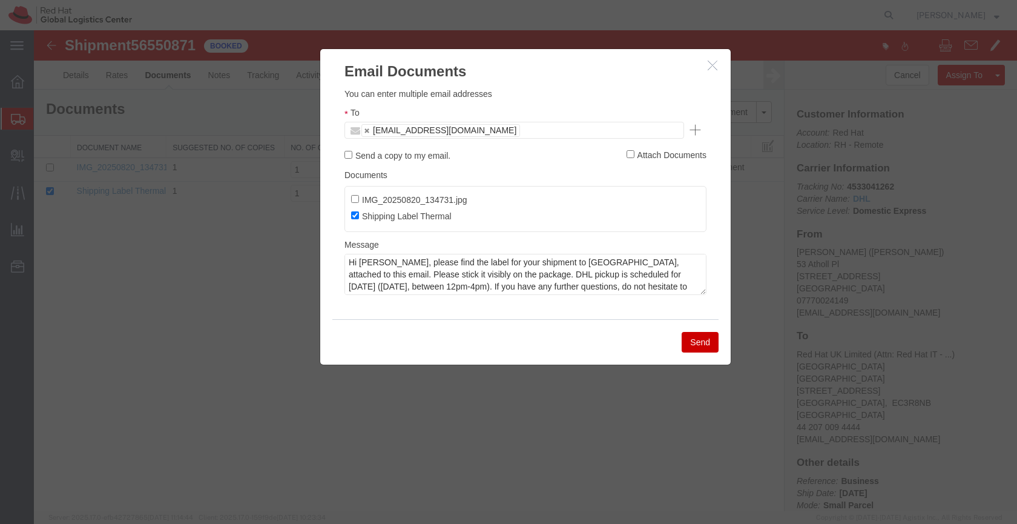
click at [708, 340] on button "Send" at bounding box center [700, 342] width 37 height 21
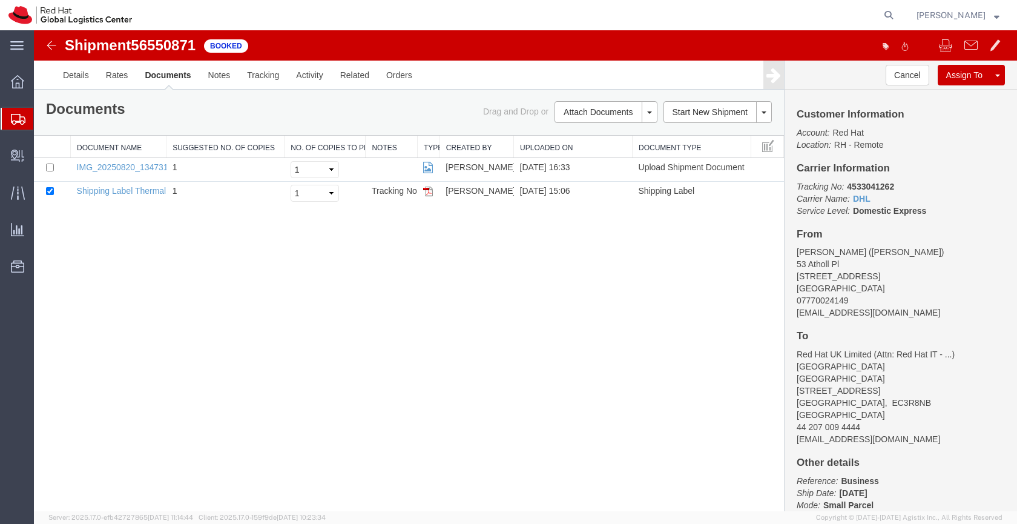
click at [22, 116] on icon at bounding box center [18, 119] width 15 height 11
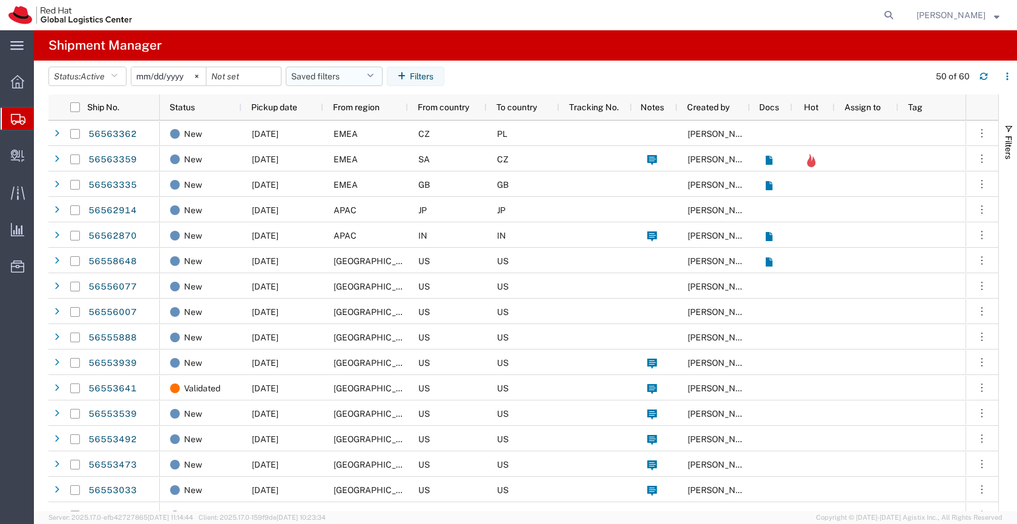
click at [343, 74] on button "Saved filters" at bounding box center [334, 76] width 97 height 19
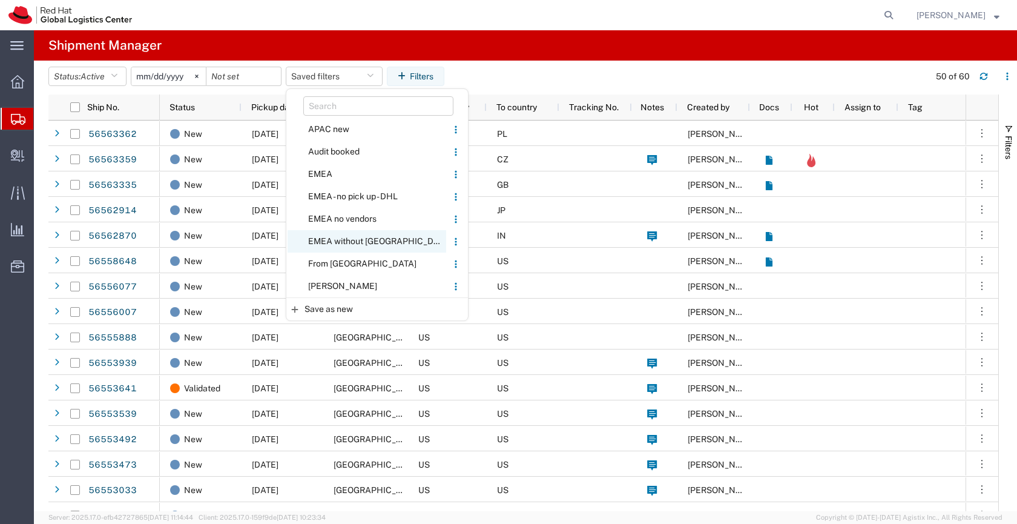
click at [348, 237] on span "EMEA without [GEOGRAPHIC_DATA]" at bounding box center [367, 241] width 159 height 22
type input "[DATE]"
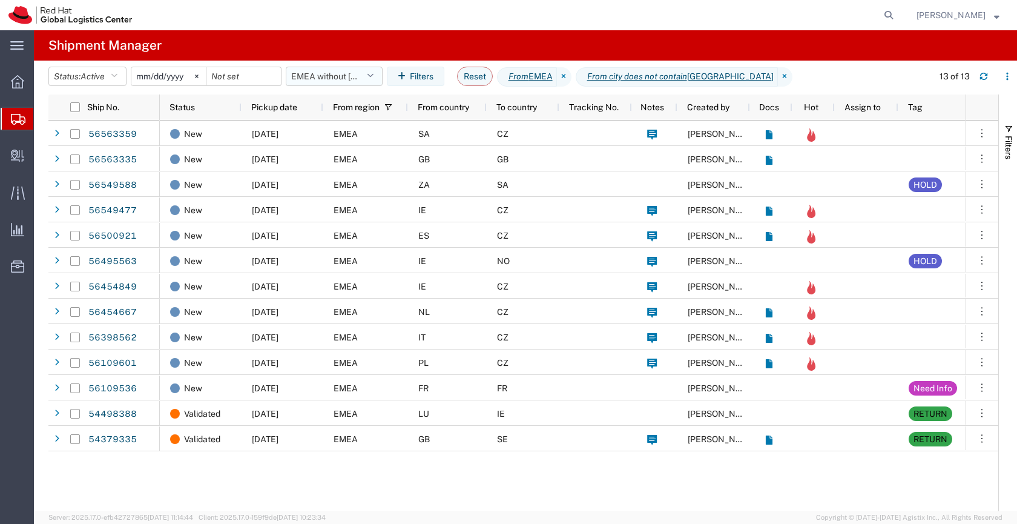
click at [343, 76] on button "EMEA without [GEOGRAPHIC_DATA]" at bounding box center [334, 76] width 97 height 19
click at [307, 75] on button "Saved filters" at bounding box center [334, 76] width 97 height 19
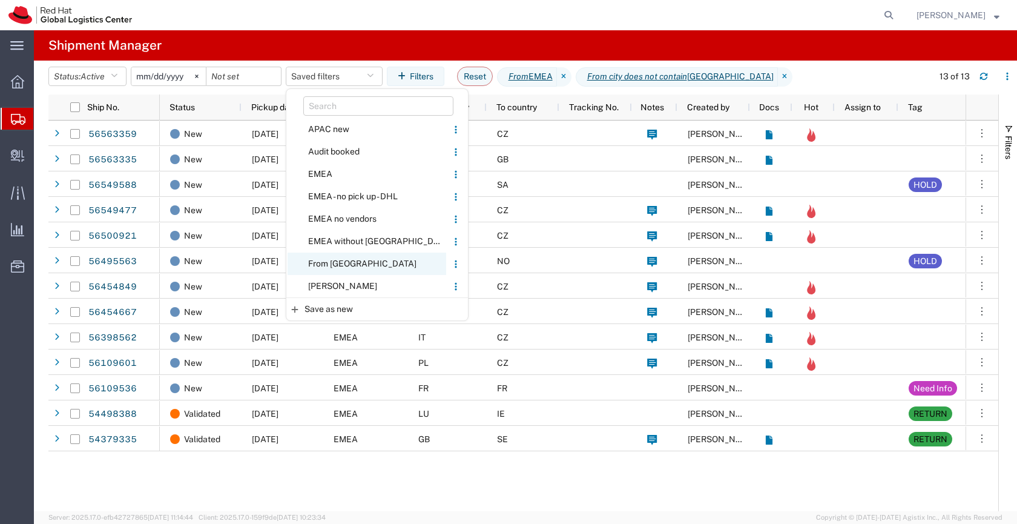
click at [334, 262] on span "From [GEOGRAPHIC_DATA]" at bounding box center [367, 263] width 159 height 22
type input "2020-05-05"
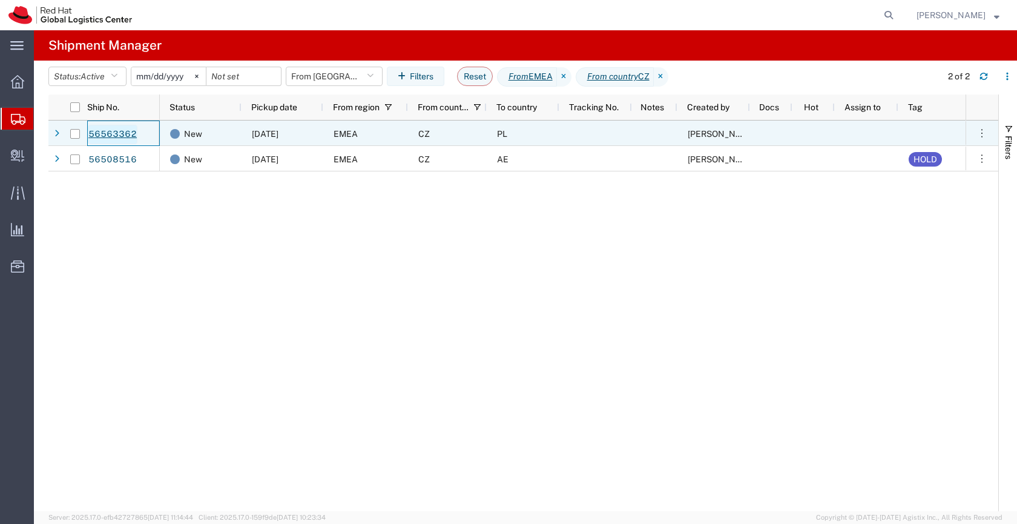
click at [131, 132] on link "56563362" at bounding box center [113, 134] width 50 height 19
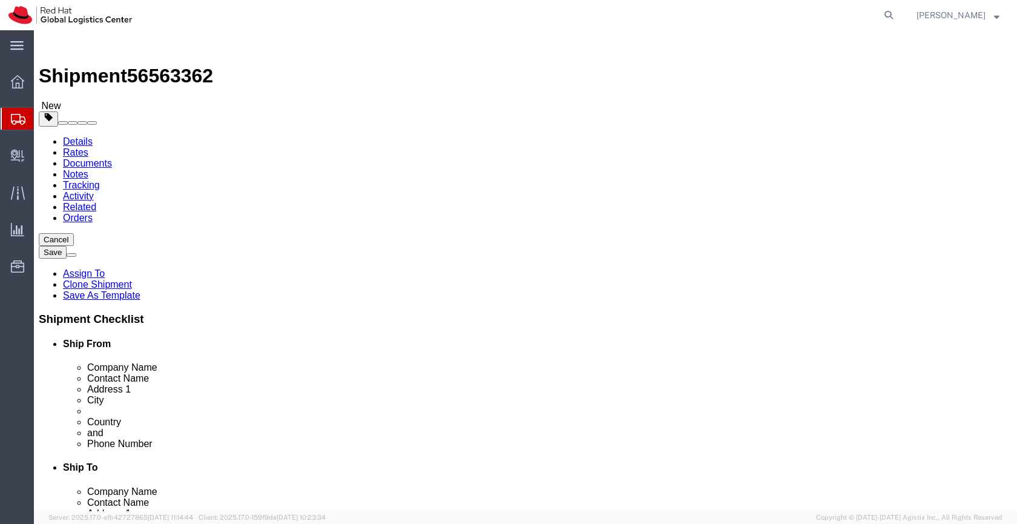
select select "38036"
select select
click link "Activity"
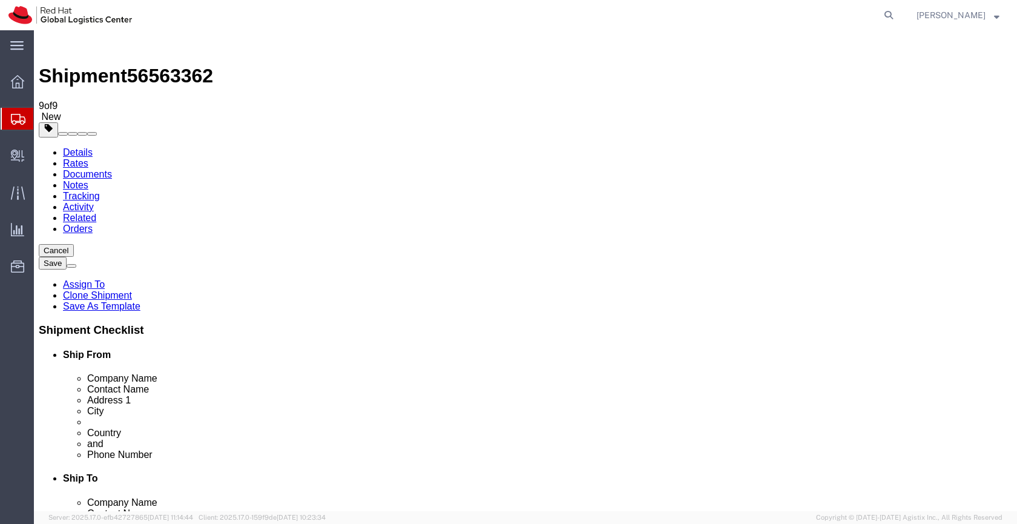
click at [75, 147] on link "Details" at bounding box center [78, 152] width 30 height 10
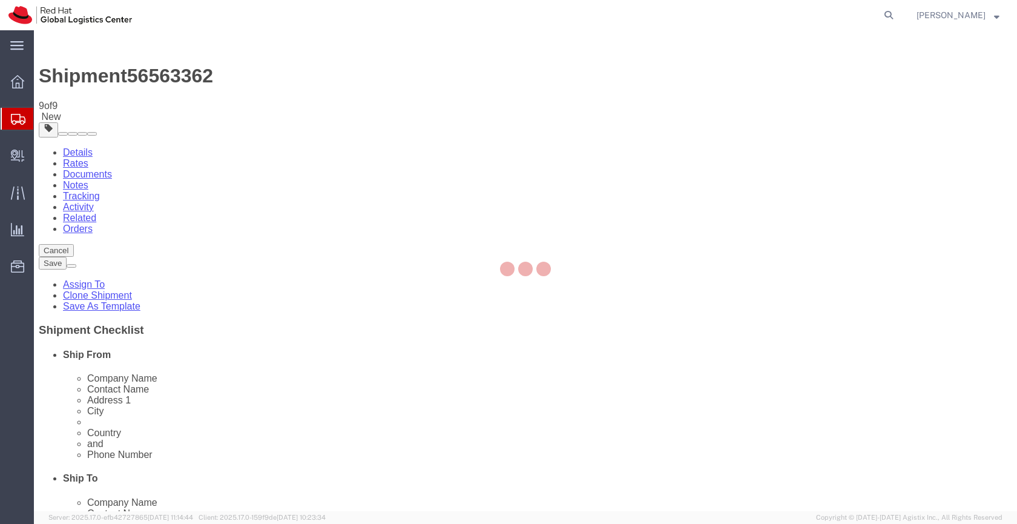
select select "38036"
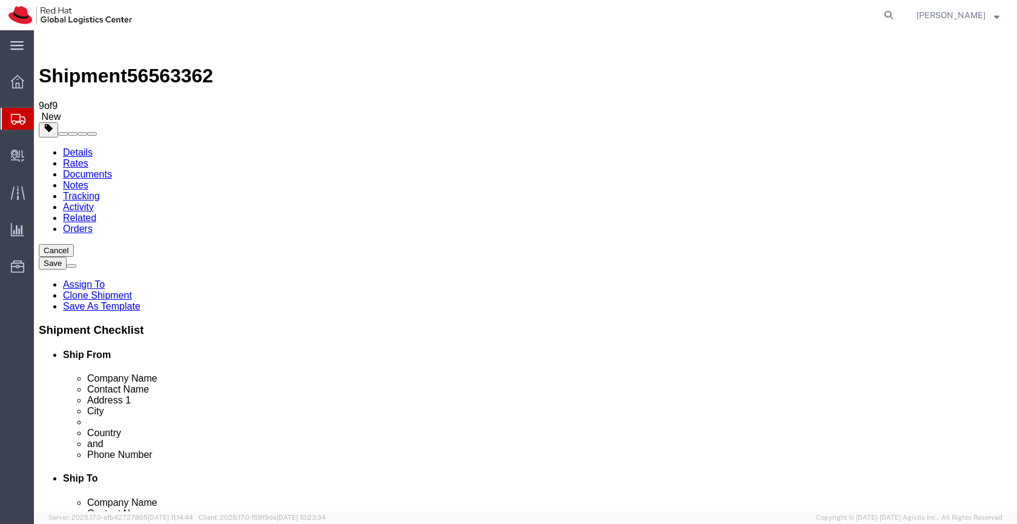
click span "56563362"
copy span "56563362"
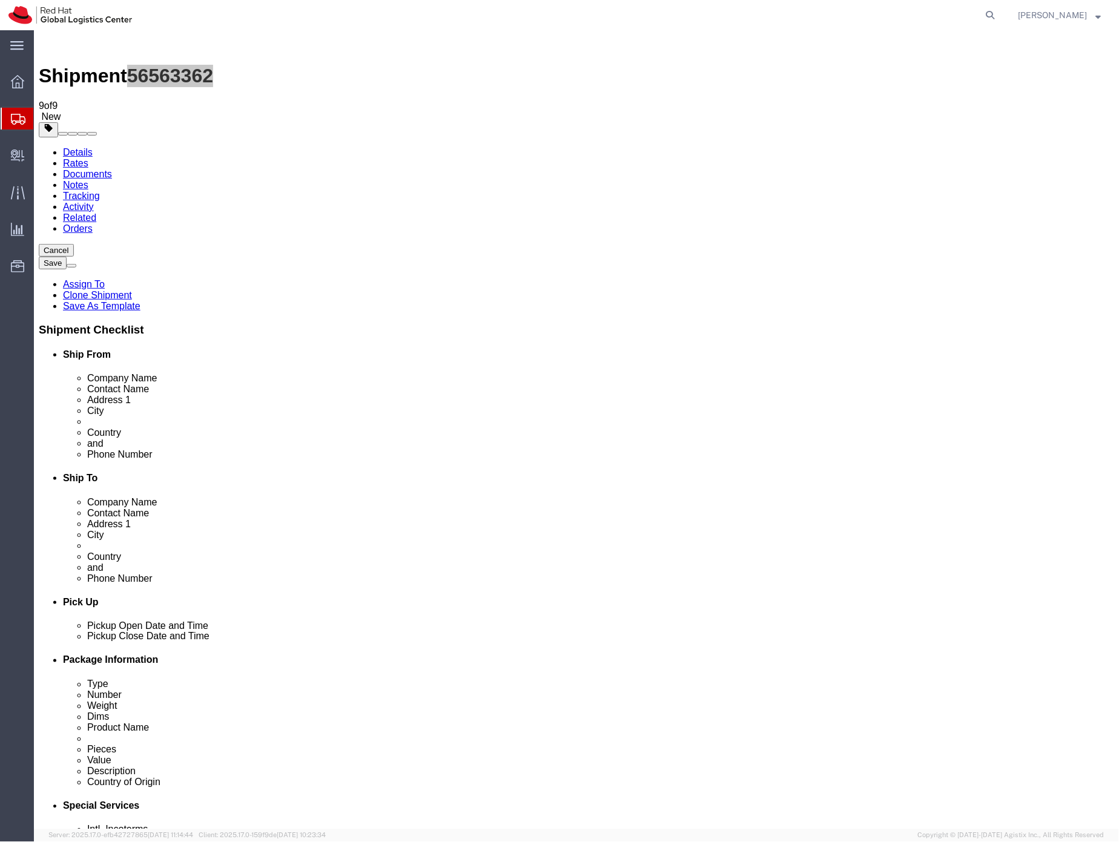
click at [12, 119] on icon at bounding box center [18, 119] width 15 height 11
